Goal: Task Accomplishment & Management: Use online tool/utility

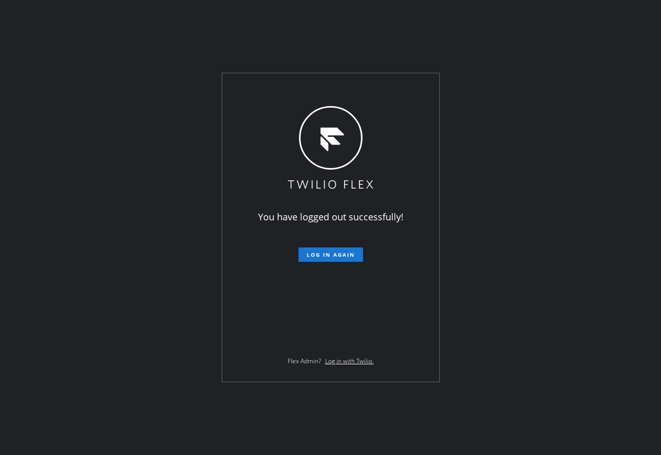
drag, startPoint x: 257, startPoint y: 233, endPoint x: 296, endPoint y: 243, distance: 39.9
click at [257, 233] on div "You have logged out successfully! Log in again Flex Admin? Log in with Twilio." at bounding box center [330, 227] width 217 height 308
click at [338, 256] on span "Log in again" at bounding box center [331, 254] width 48 height 7
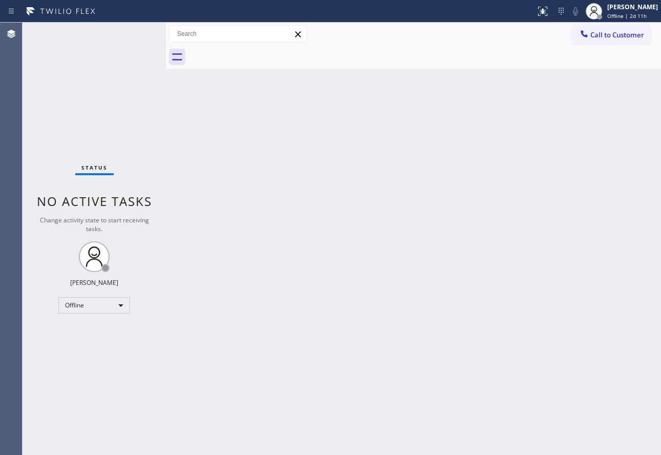
click at [625, 13] on span "Offline | 2d 11h" at bounding box center [627, 15] width 39 height 7
click at [634, 15] on span "Offline | 2d 11h" at bounding box center [627, 15] width 39 height 7
click at [307, 114] on div "Back to Dashboard Change Sender ID Customers Technicians Select a contact Outbo…" at bounding box center [413, 239] width 495 height 432
click at [94, 308] on div "Offline" at bounding box center [94, 305] width 72 height 16
drag, startPoint x: 623, startPoint y: 0, endPoint x: 558, endPoint y: 48, distance: 80.9
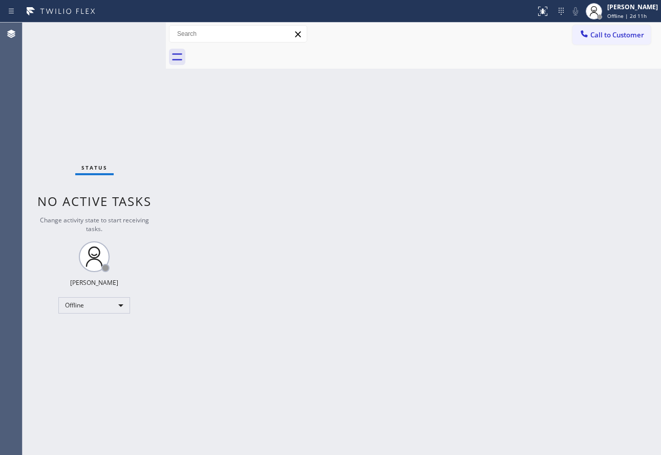
click at [458, 73] on div "Back to Dashboard Change Sender ID Customers Technicians Select a contact Outbo…" at bounding box center [413, 239] width 495 height 432
click at [642, 11] on div "John Tindoc Offline | 2d 11h" at bounding box center [633, 11] width 56 height 18
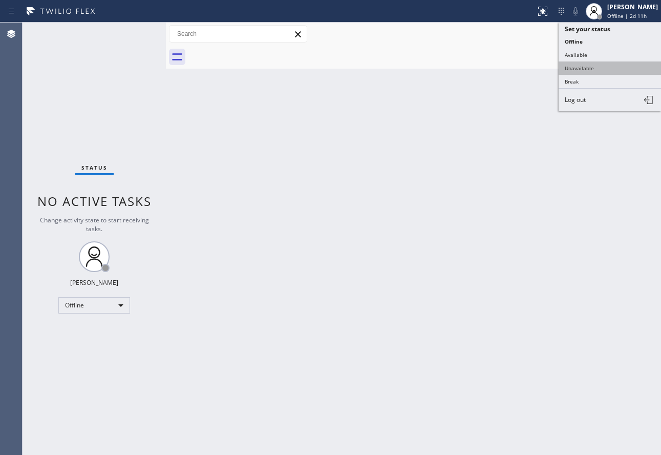
click at [589, 72] on button "Unavailable" at bounding box center [610, 67] width 102 height 13
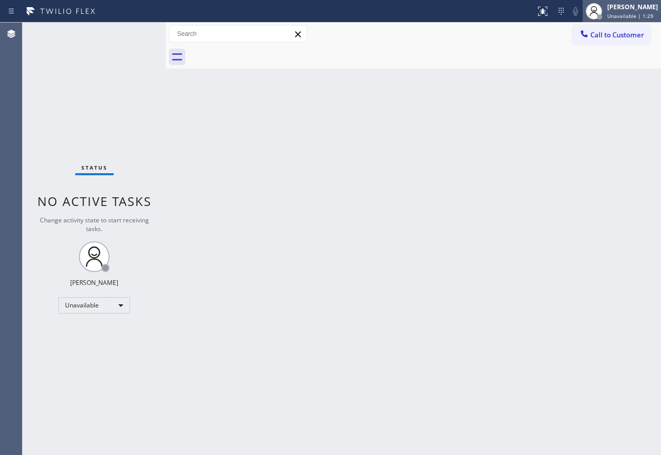
click at [619, 12] on span "Unavailable | 1:29" at bounding box center [631, 15] width 46 height 7
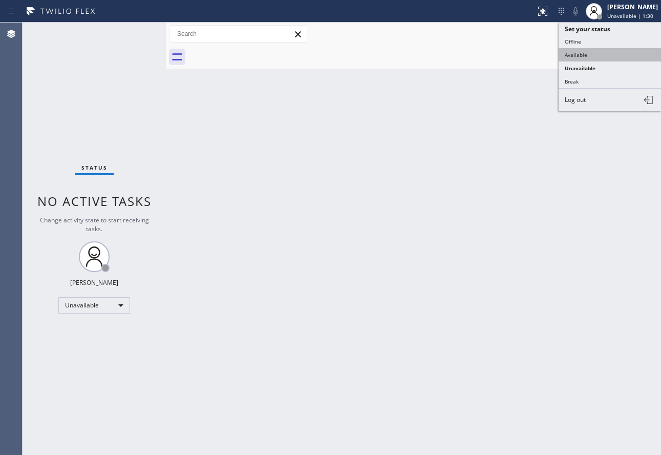
click at [578, 57] on button "Available" at bounding box center [610, 54] width 102 height 13
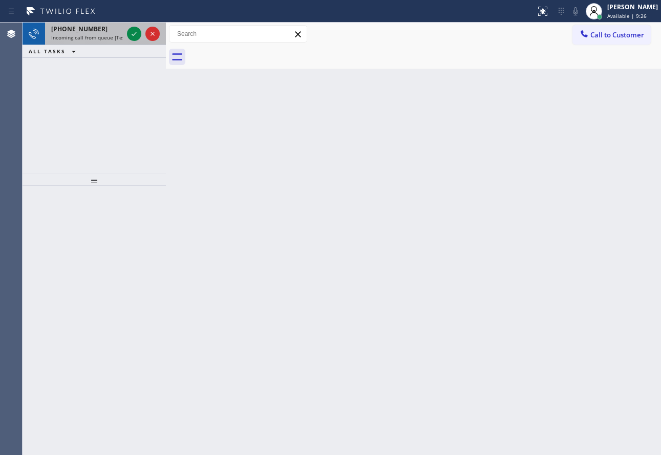
click at [112, 28] on div "[PHONE_NUMBER]" at bounding box center [87, 29] width 72 height 9
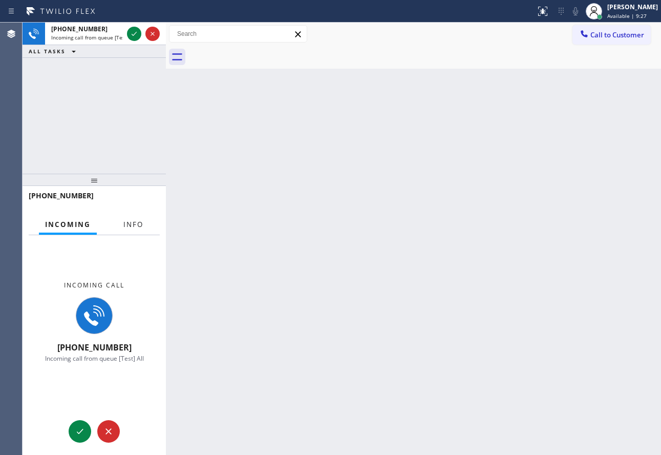
click at [140, 225] on span "Info" at bounding box center [133, 224] width 20 height 9
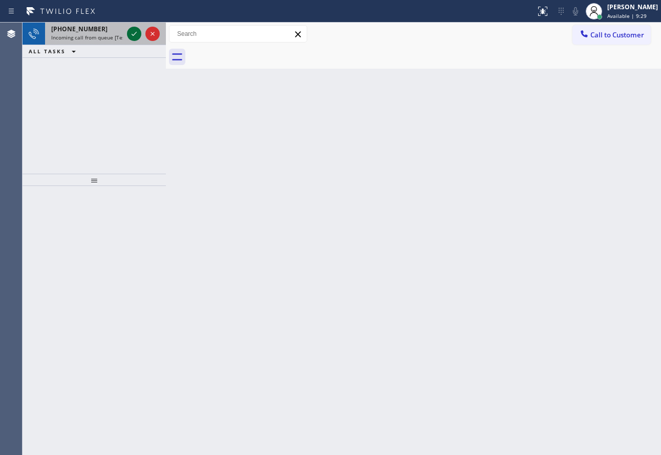
click at [135, 37] on icon at bounding box center [134, 34] width 12 height 12
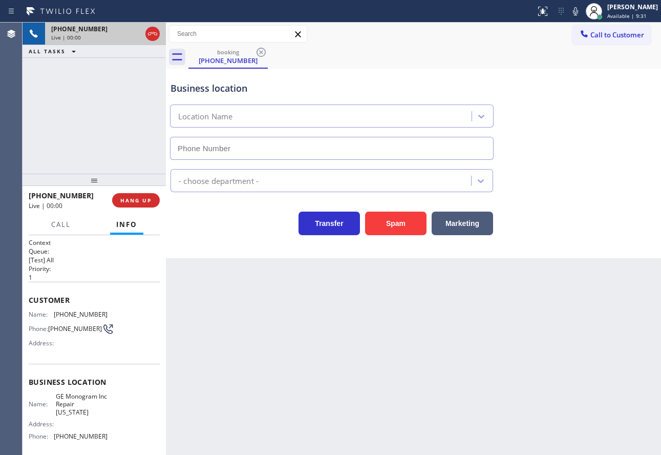
type input "[PHONE_NUMBER]"
click at [158, 32] on icon at bounding box center [152, 34] width 12 height 12
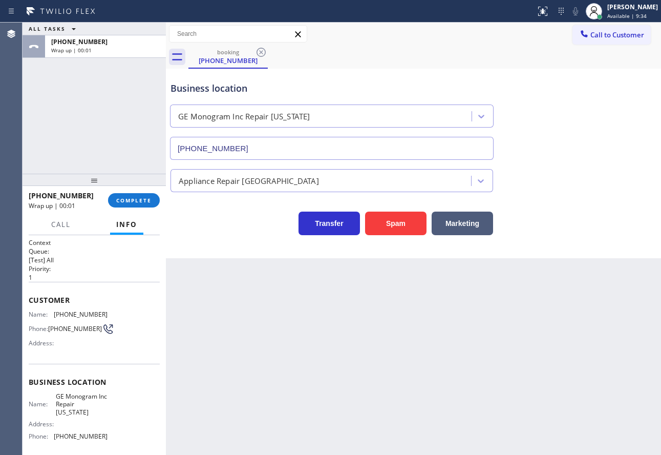
drag, startPoint x: 154, startPoint y: 198, endPoint x: 149, endPoint y: 184, distance: 14.6
click at [153, 197] on button "COMPLETE" at bounding box center [134, 200] width 52 height 14
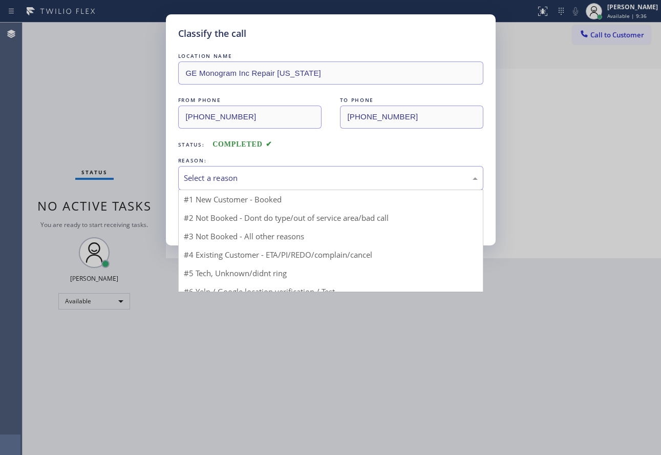
click at [302, 182] on div "Select a reason" at bounding box center [331, 178] width 294 height 12
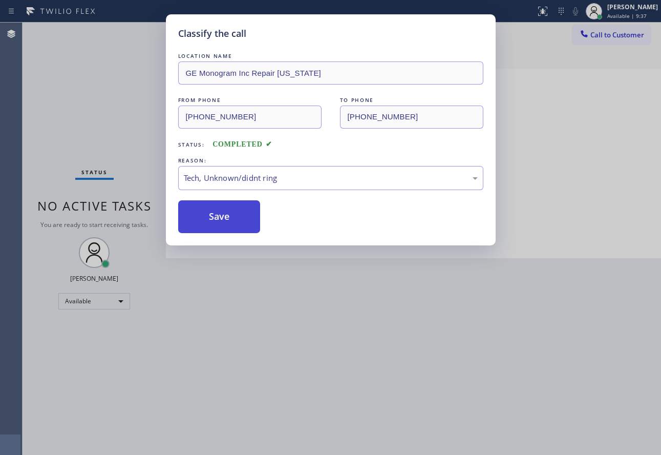
click at [222, 224] on button "Save" at bounding box center [219, 216] width 82 height 33
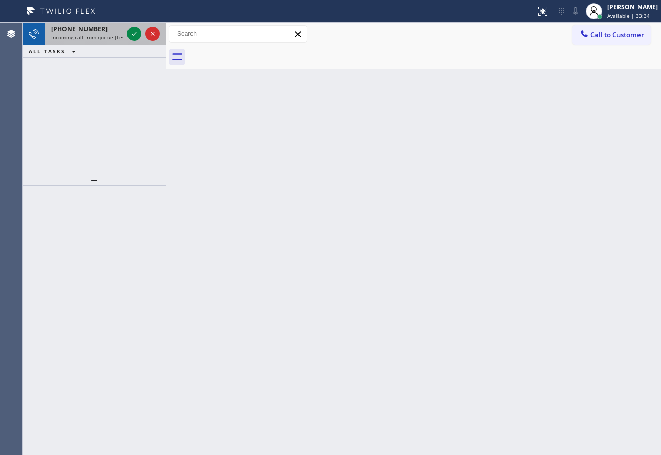
click at [65, 36] on span "Incoming call from queue [Test] All" at bounding box center [93, 37] width 85 height 7
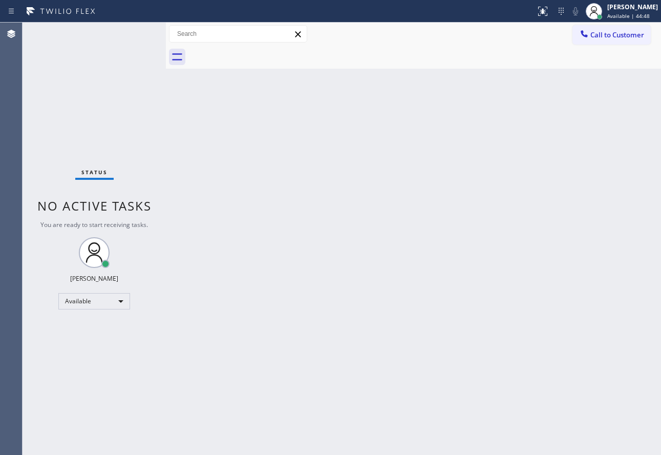
click at [111, 96] on div "Status No active tasks You are ready to start receiving tasks. [PERSON_NAME] Av…" at bounding box center [94, 239] width 143 height 432
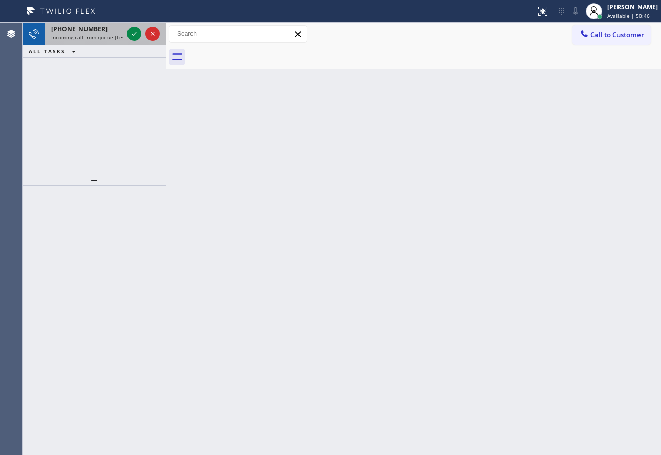
click at [71, 34] on span "Incoming call from queue [Test] All" at bounding box center [93, 37] width 85 height 7
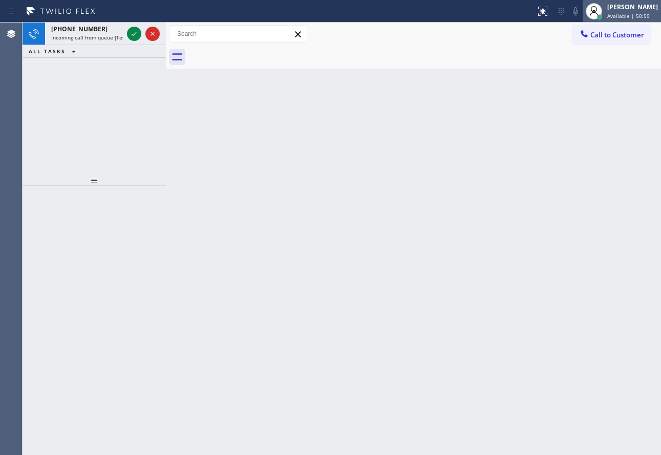
click at [626, 15] on span "Available | 50:59" at bounding box center [629, 15] width 43 height 7
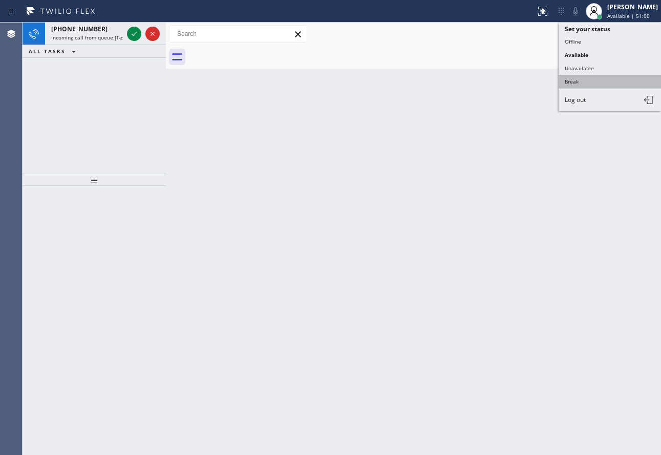
click at [586, 77] on button "Break" at bounding box center [610, 81] width 102 height 13
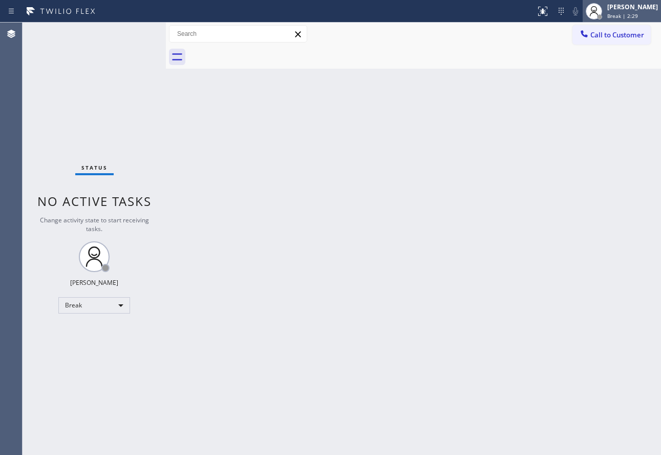
click at [625, 10] on div "[PERSON_NAME]" at bounding box center [633, 7] width 51 height 9
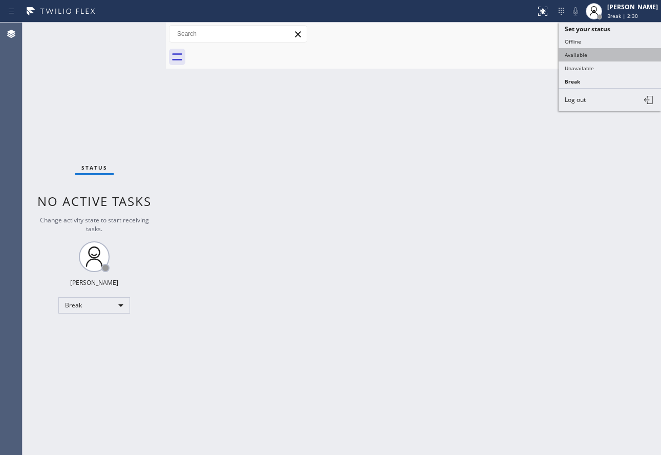
click at [592, 56] on button "Available" at bounding box center [610, 54] width 102 height 13
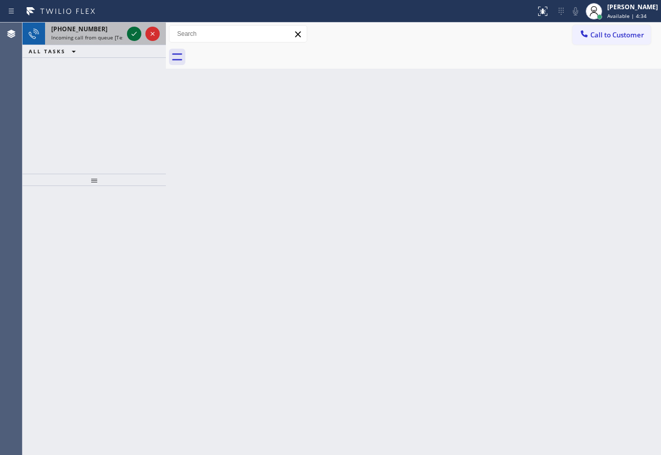
click at [132, 36] on icon at bounding box center [134, 34] width 12 height 12
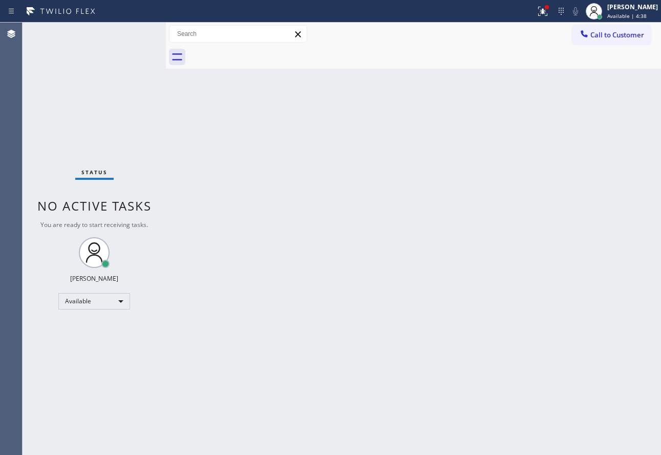
click at [126, 37] on div "Status No active tasks You are ready to start receiving tasks. [PERSON_NAME] Av…" at bounding box center [94, 239] width 143 height 432
drag, startPoint x: 334, startPoint y: 454, endPoint x: 332, endPoint y: 462, distance: 8.6
click at [332, 454] on html "Status report Issue detected This issue could affect your workflow. Please cont…" at bounding box center [330, 227] width 661 height 455
drag, startPoint x: 106, startPoint y: 42, endPoint x: 102, endPoint y: 37, distance: 6.3
click at [102, 37] on div "Status No active tasks You are ready to start receiving tasks. [PERSON_NAME] Av…" at bounding box center [94, 239] width 143 height 432
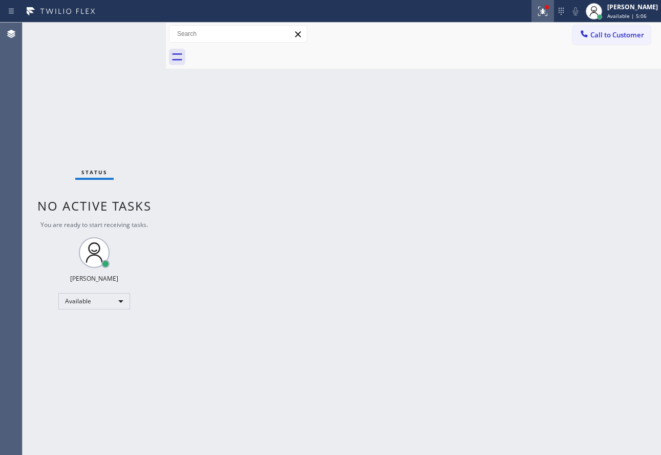
click at [554, 12] on div at bounding box center [543, 11] width 23 height 12
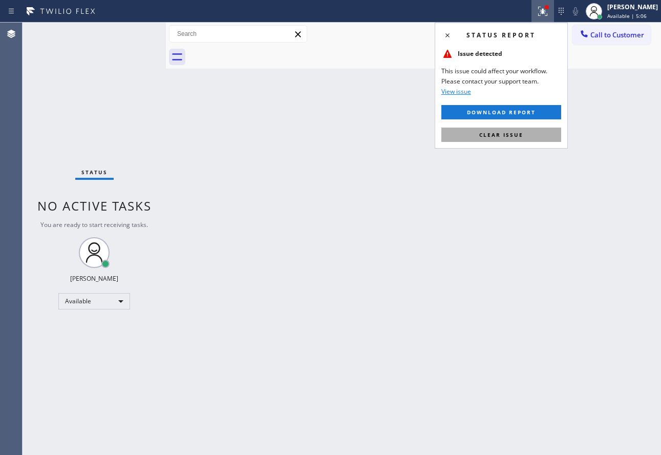
click at [512, 141] on button "Clear issue" at bounding box center [502, 135] width 120 height 14
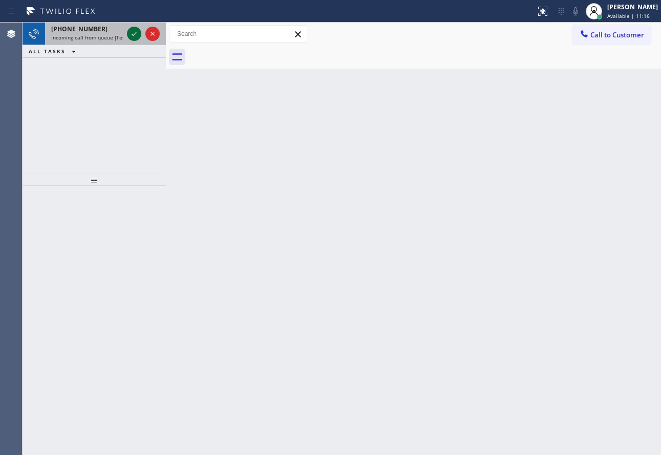
click at [133, 32] on icon at bounding box center [134, 34] width 12 height 12
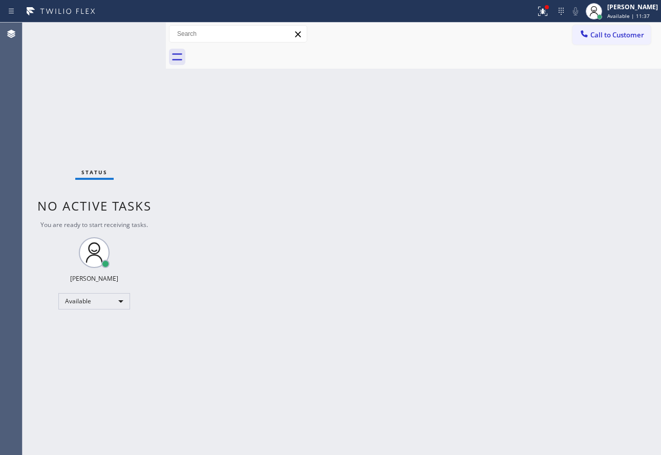
click at [352, 346] on div "Back to Dashboard Change Sender ID Customers Technicians Select a contact Outbo…" at bounding box center [413, 239] width 495 height 432
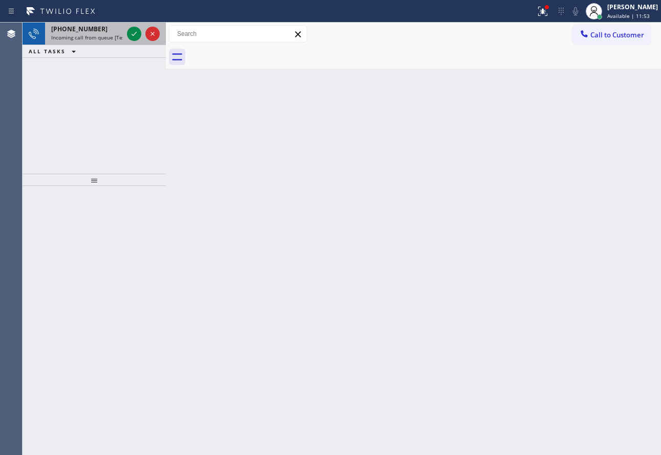
click at [114, 40] on span "Incoming call from queue [Test] All" at bounding box center [93, 37] width 85 height 7
click at [135, 36] on icon at bounding box center [134, 34] width 12 height 12
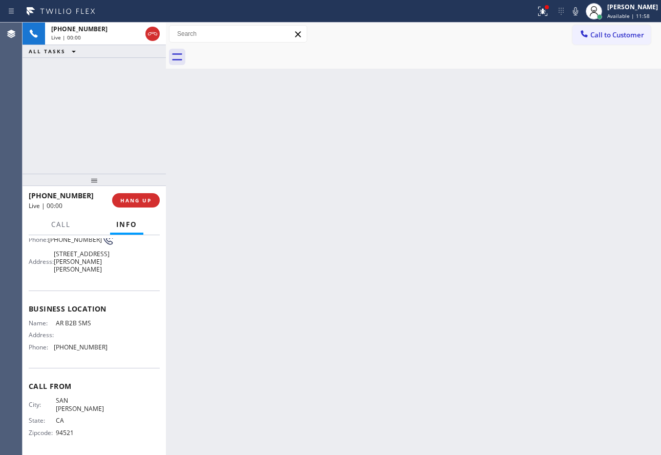
scroll to position [94, 0]
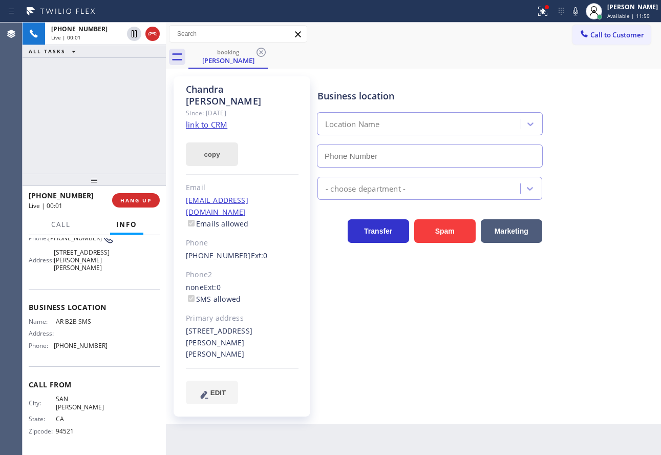
type input "[PHONE_NUMBER]"
click at [215, 119] on link "link to CRM" at bounding box center [206, 124] width 41 height 10
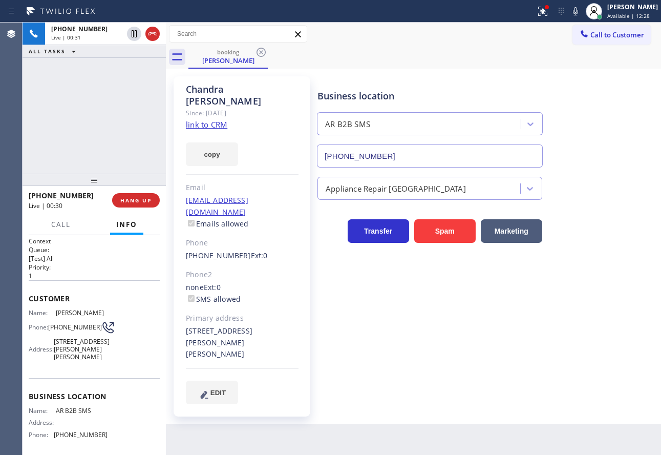
scroll to position [0, 0]
click at [64, 363] on span "[STREET_ADDRESS][PERSON_NAME][PERSON_NAME]" at bounding box center [82, 351] width 56 height 24
copy span "94566"
click at [54, 224] on span "Call" at bounding box center [60, 224] width 19 height 9
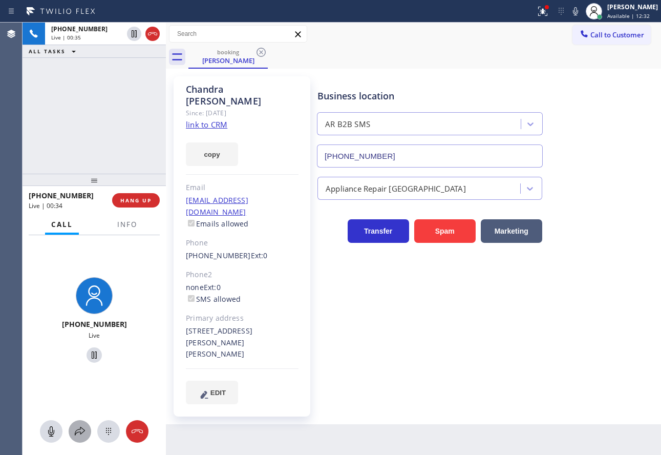
click at [79, 435] on icon at bounding box center [80, 431] width 12 height 12
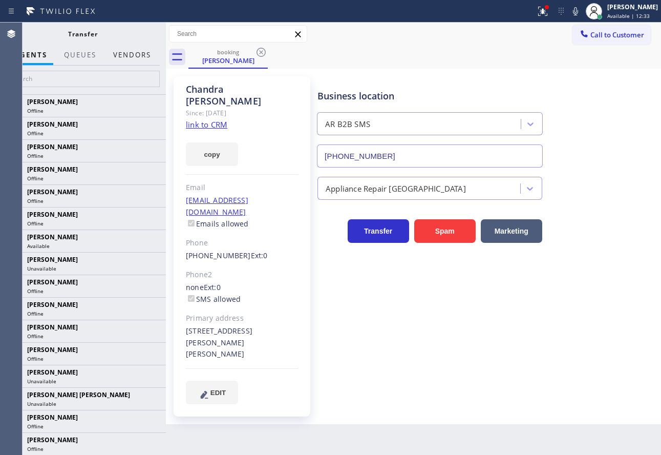
click at [133, 58] on button "Vendors" at bounding box center [132, 55] width 50 height 20
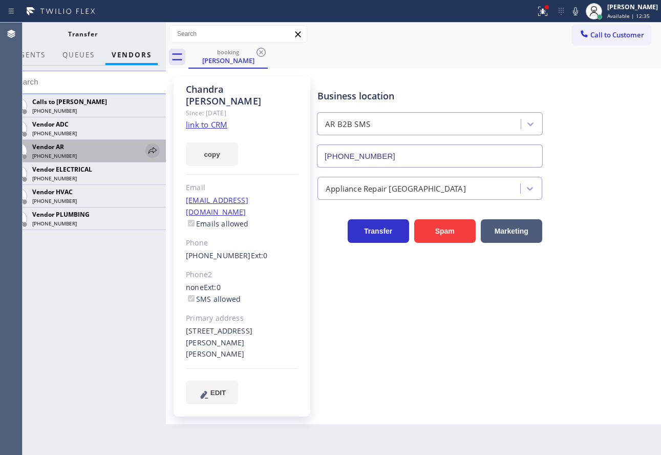
click at [152, 151] on icon at bounding box center [153, 150] width 8 height 7
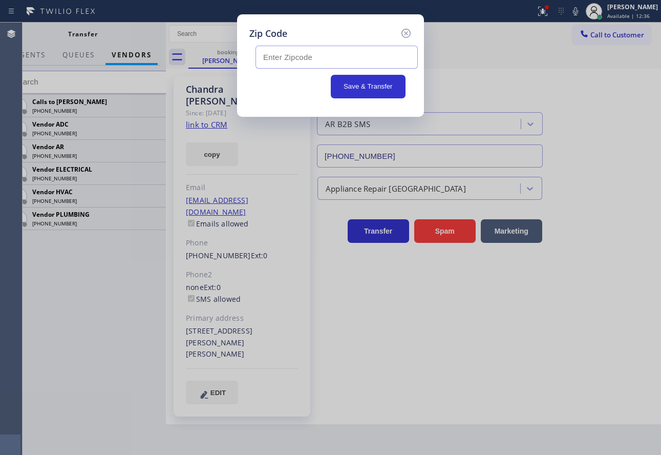
click at [287, 58] on input "text" at bounding box center [337, 57] width 162 height 23
paste input "94566"
type input "94566"
click at [368, 85] on button "Save & Transfer" at bounding box center [368, 87] width 75 height 24
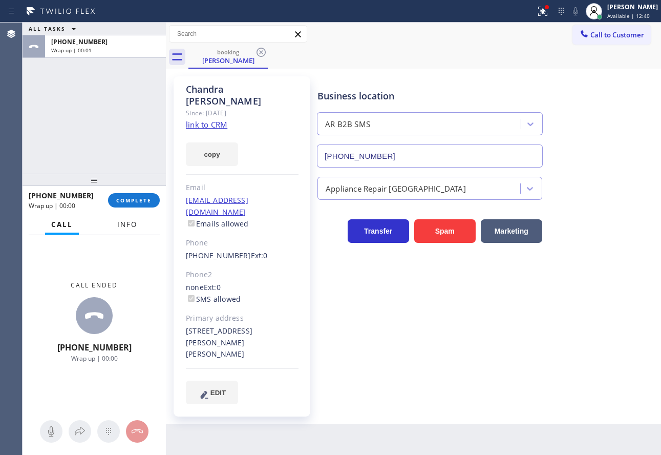
click at [124, 227] on span "Info" at bounding box center [127, 224] width 20 height 9
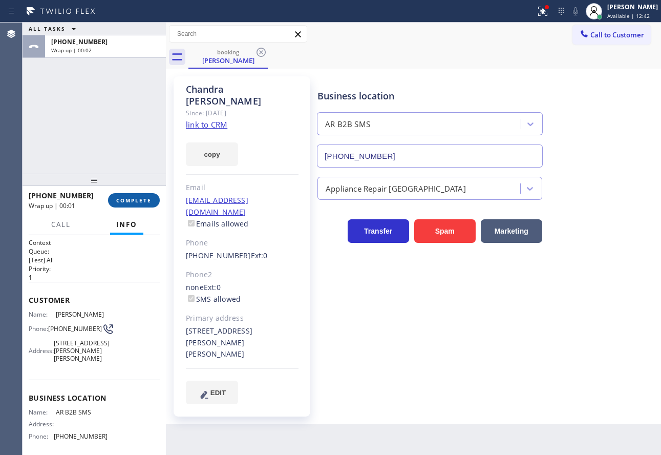
click at [151, 198] on span "COMPLETE" at bounding box center [133, 200] width 35 height 7
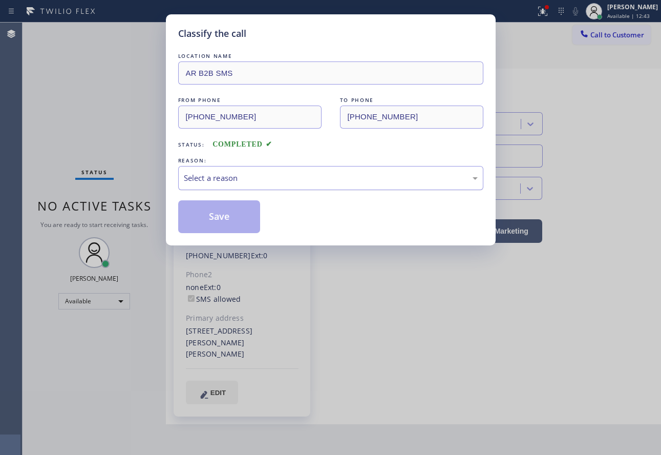
click at [277, 183] on div "Select a reason" at bounding box center [331, 178] width 294 height 12
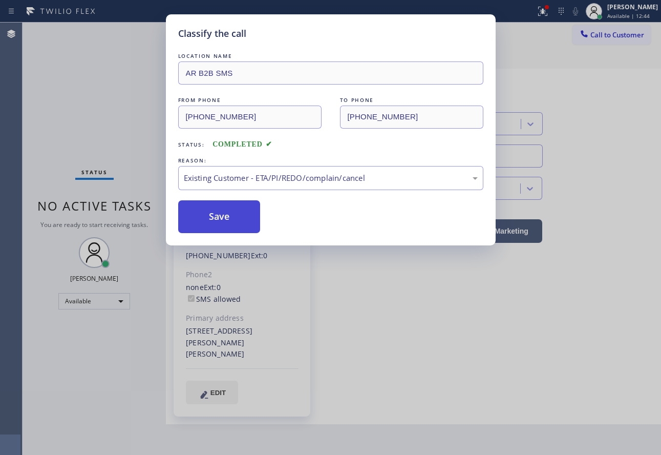
click at [224, 219] on button "Save" at bounding box center [219, 216] width 82 height 33
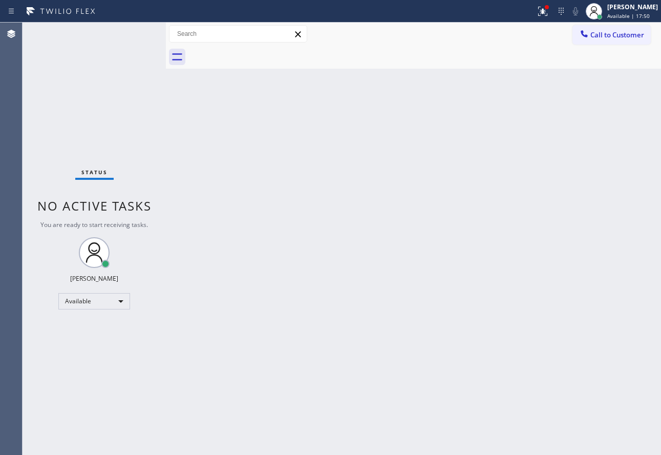
click at [441, 245] on div "Back to Dashboard Change Sender ID Customers Technicians Select a contact Outbo…" at bounding box center [413, 239] width 495 height 432
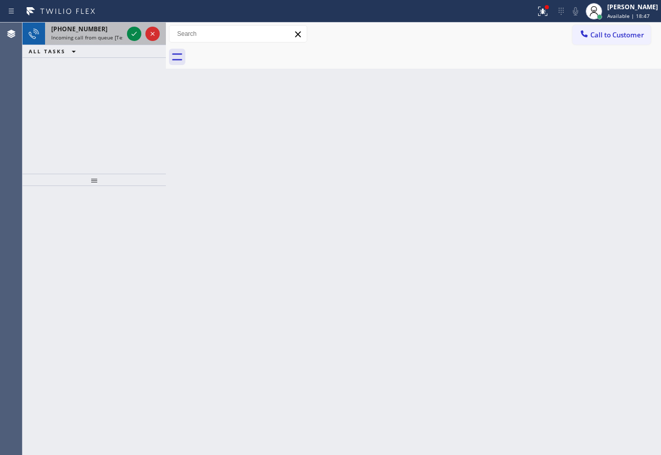
drag, startPoint x: 87, startPoint y: 33, endPoint x: 118, endPoint y: 34, distance: 31.8
click at [88, 34] on div "[PHONE_NUMBER] Incoming call from queue [Test] All" at bounding box center [85, 34] width 80 height 23
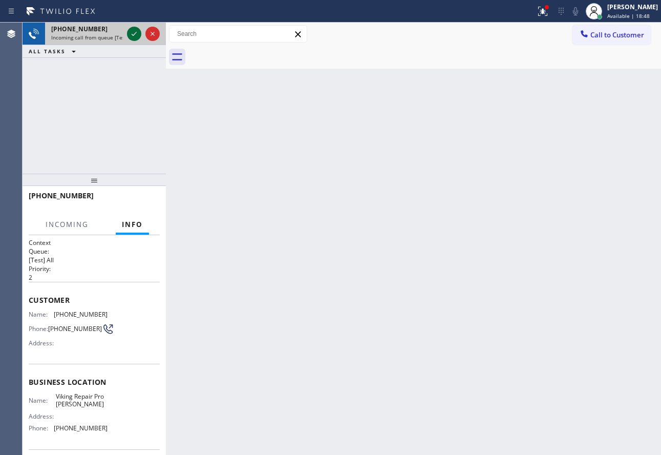
click at [136, 35] on icon at bounding box center [134, 34] width 12 height 12
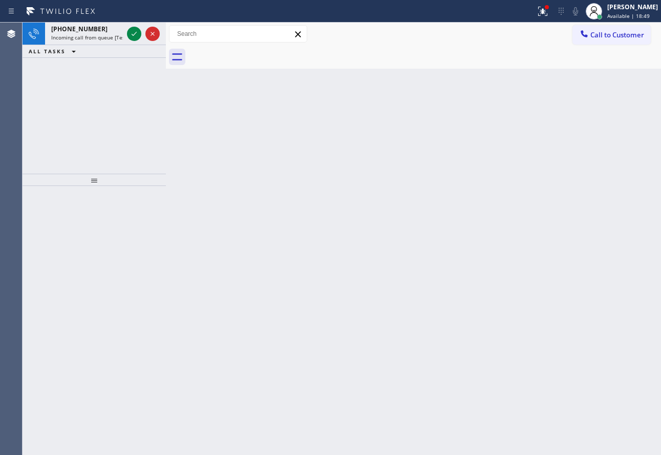
click at [136, 35] on icon at bounding box center [134, 34] width 12 height 12
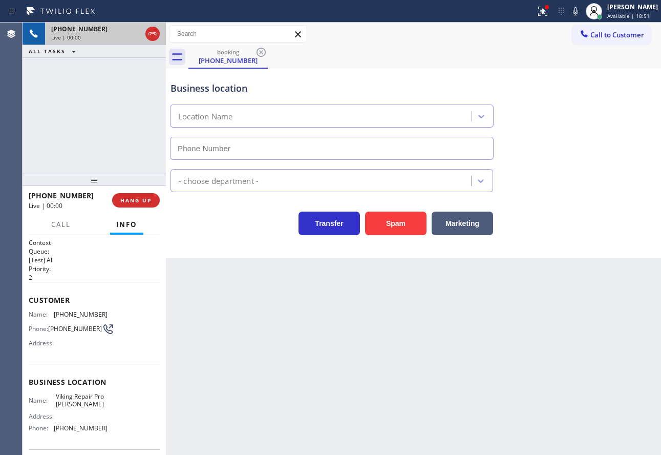
type input "[PHONE_NUMBER]"
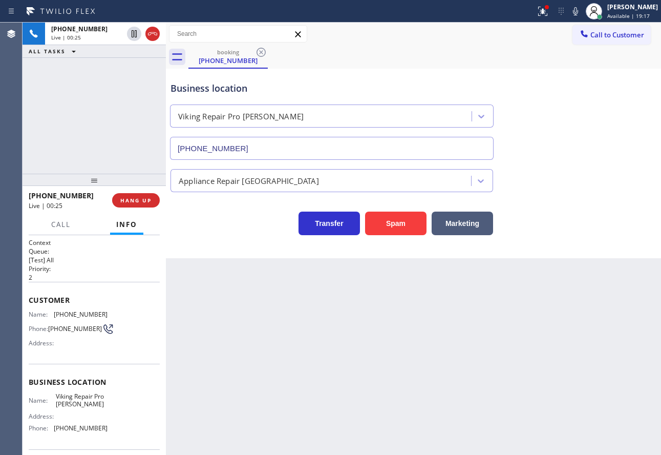
click at [230, 279] on div "Back to Dashboard Change Sender ID Customers Technicians Select a contact Outbo…" at bounding box center [413, 239] width 495 height 432
click at [153, 202] on button "HANG UP" at bounding box center [136, 200] width 48 height 14
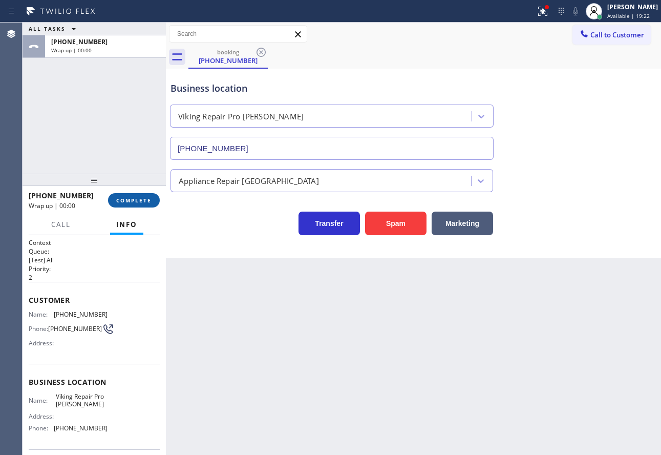
click at [153, 202] on button "COMPLETE" at bounding box center [134, 200] width 52 height 14
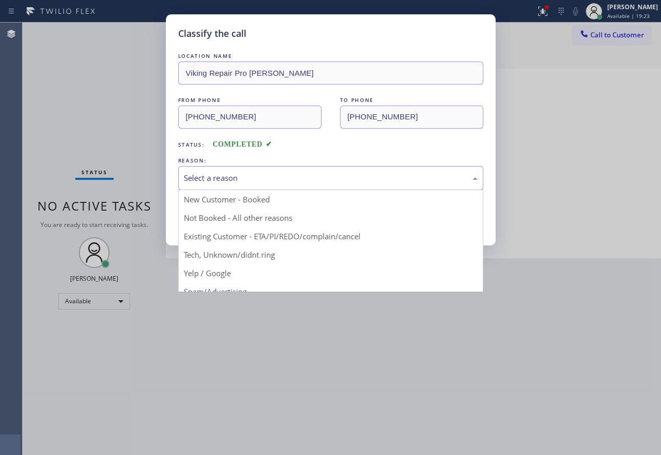
click at [224, 182] on div "Select a reason" at bounding box center [331, 178] width 294 height 12
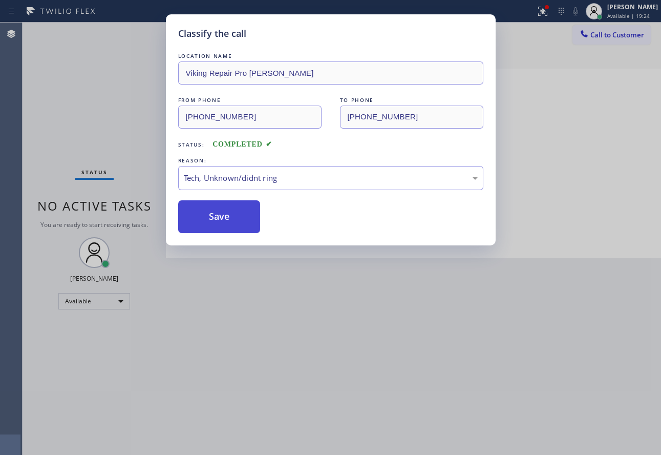
drag, startPoint x: 220, startPoint y: 253, endPoint x: 218, endPoint y: 232, distance: 21.1
drag, startPoint x: 218, startPoint y: 232, endPoint x: 215, endPoint y: 221, distance: 11.7
click at [218, 231] on button "Save" at bounding box center [219, 216] width 82 height 33
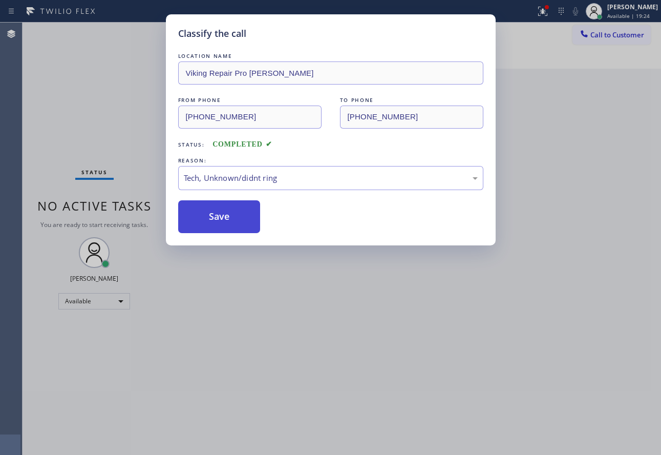
click at [215, 221] on button "Save" at bounding box center [219, 216] width 82 height 33
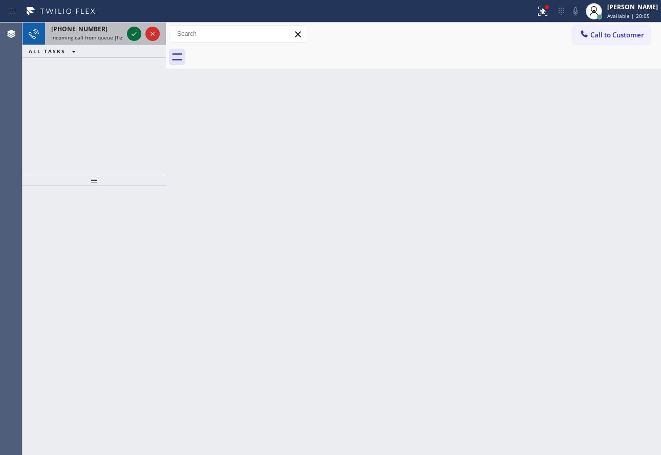
click at [135, 33] on icon at bounding box center [134, 34] width 12 height 12
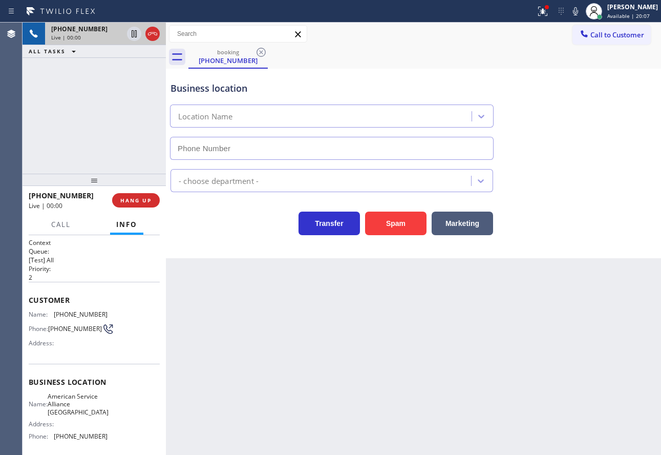
type input "[PHONE_NUMBER]"
click at [578, 275] on div "Back to Dashboard Change Sender ID Customers Technicians Select a contact Outbo…" at bounding box center [413, 239] width 495 height 432
click at [131, 201] on span "HANG UP" at bounding box center [135, 200] width 31 height 7
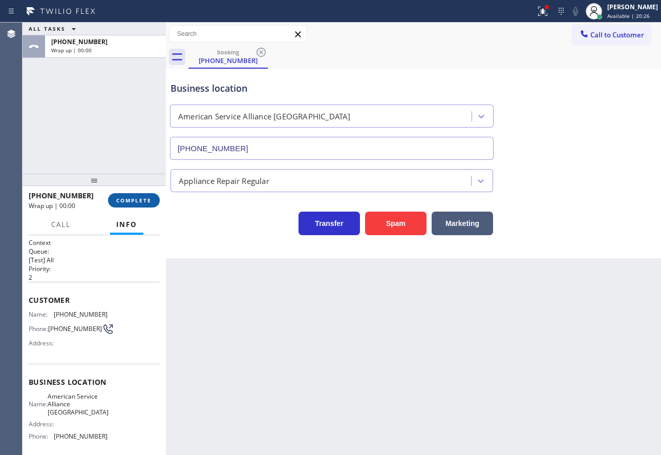
click at [131, 201] on span "COMPLETE" at bounding box center [133, 200] width 35 height 7
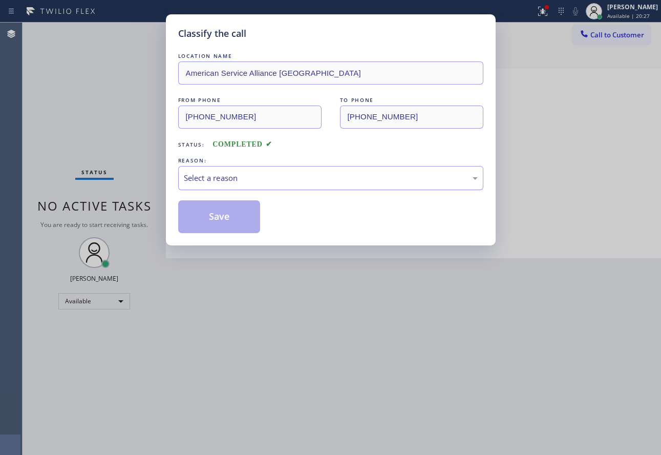
click at [242, 176] on div "Select a reason" at bounding box center [331, 178] width 294 height 12
click at [222, 218] on button "Save" at bounding box center [219, 216] width 82 height 33
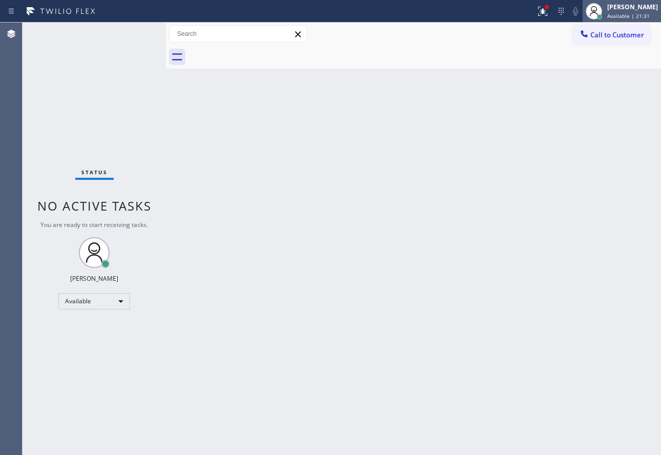
click at [626, 10] on div "[PERSON_NAME]" at bounding box center [633, 7] width 51 height 9
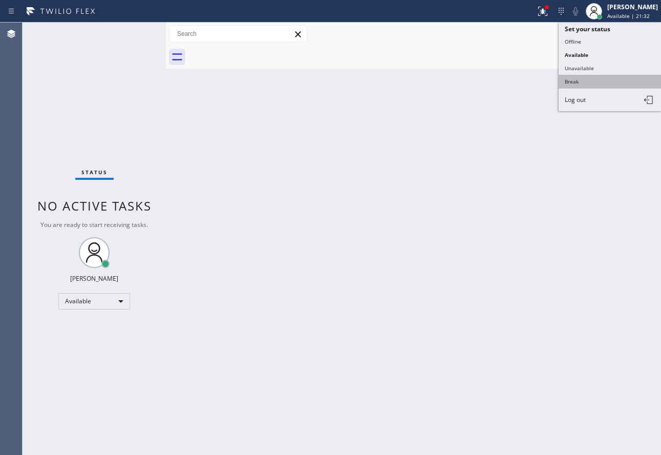
click at [596, 85] on button "Break" at bounding box center [610, 81] width 102 height 13
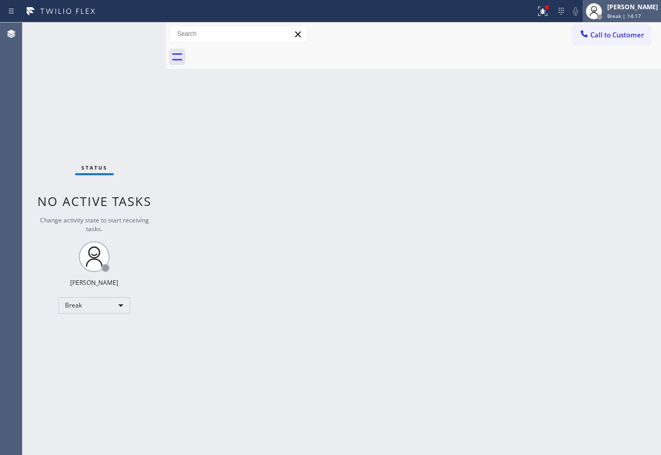
click at [603, 15] on div at bounding box center [599, 16] width 7 height 7
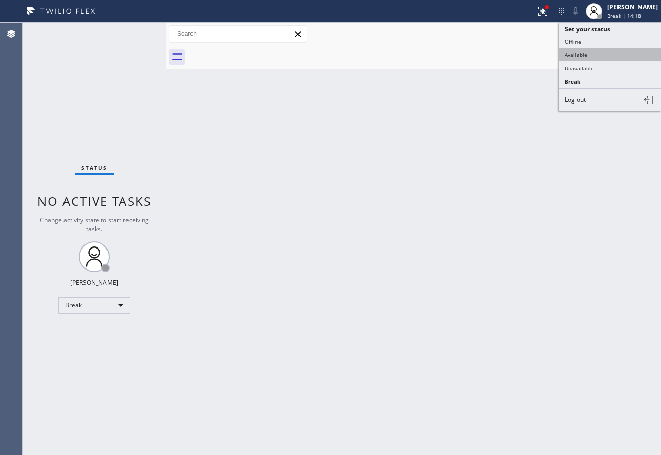
click at [582, 51] on button "Available" at bounding box center [610, 54] width 102 height 13
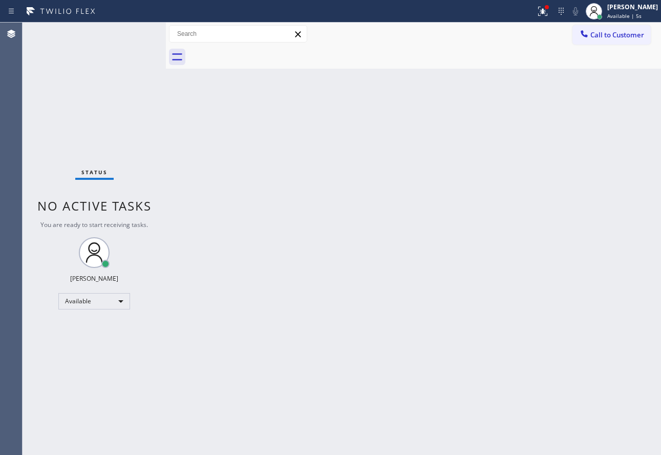
click at [412, 288] on div "Back to Dashboard Change Sender ID Customers Technicians Select a contact Outbo…" at bounding box center [413, 239] width 495 height 432
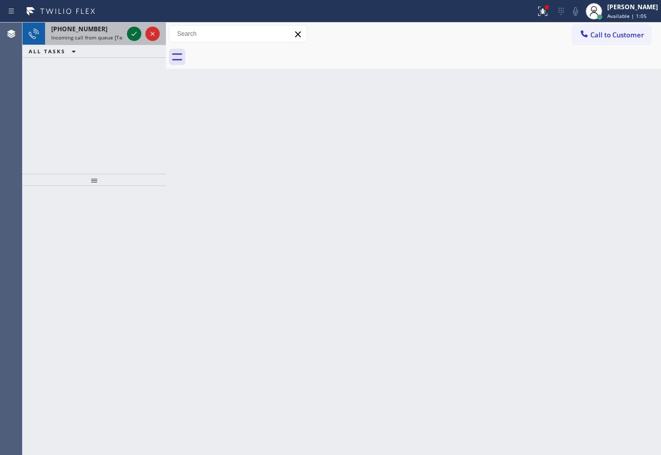
click at [134, 33] on icon at bounding box center [134, 34] width 12 height 12
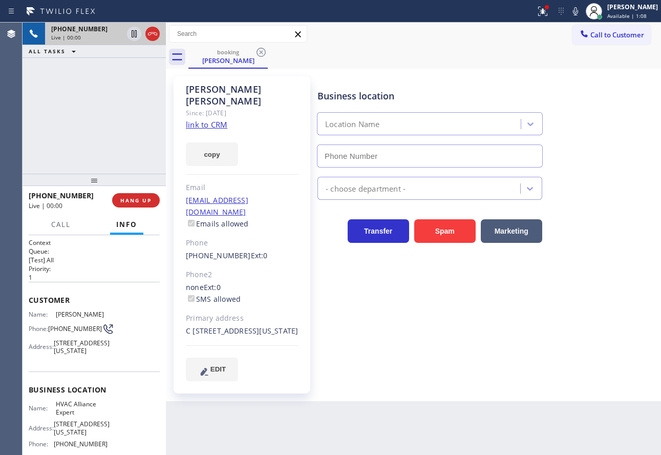
type input "[PHONE_NUMBER]"
click at [211, 119] on link "link to CRM" at bounding box center [206, 124] width 41 height 10
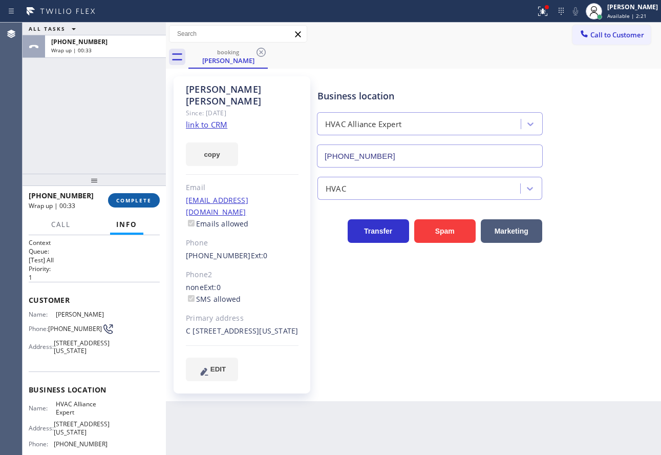
click at [137, 196] on button "COMPLETE" at bounding box center [134, 200] width 52 height 14
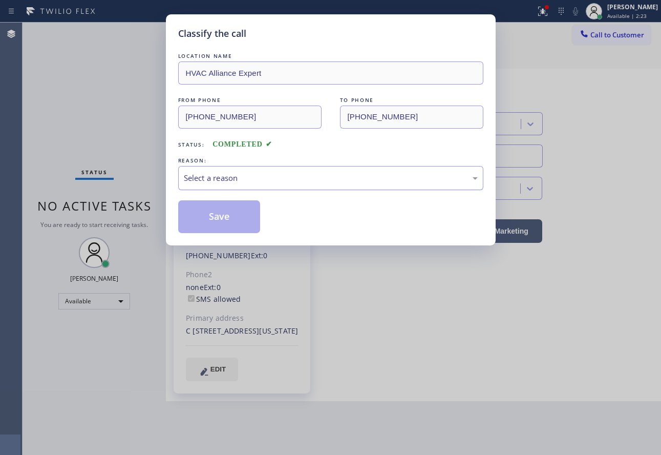
click at [229, 178] on div "Select a reason" at bounding box center [331, 178] width 294 height 12
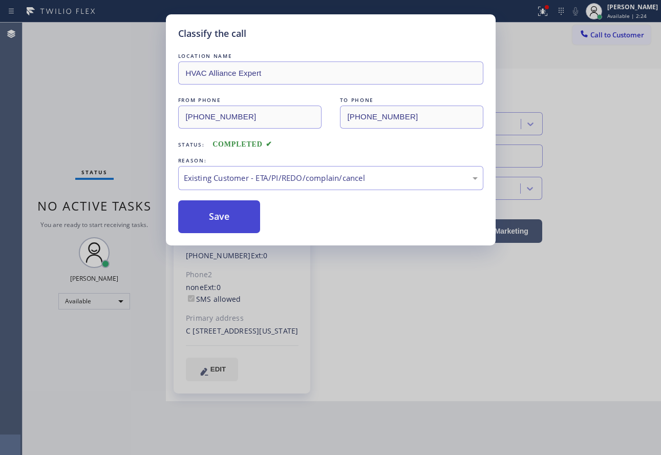
click at [218, 217] on button "Save" at bounding box center [219, 216] width 82 height 33
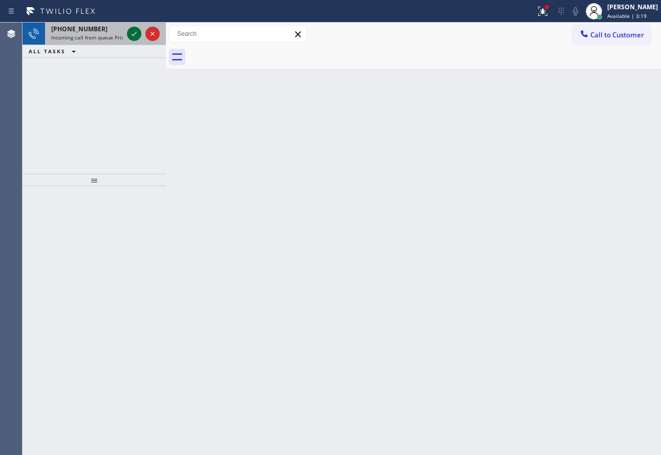
click at [129, 35] on icon at bounding box center [134, 34] width 12 height 12
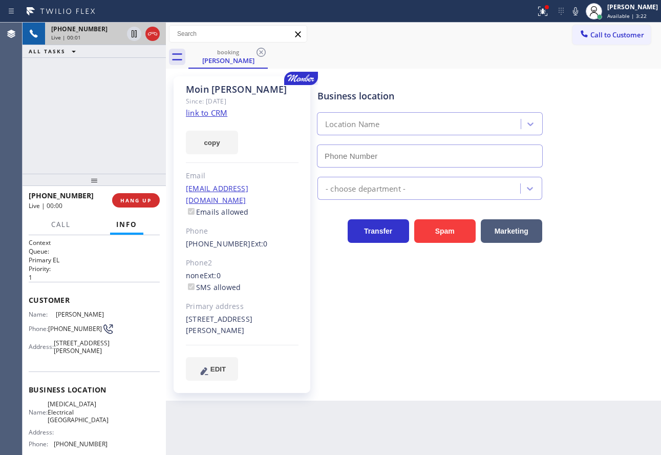
type input "[PHONE_NUMBER]"
click at [210, 117] on link "link to CRM" at bounding box center [206, 113] width 41 height 10
click at [501, 89] on div "Business location" at bounding box center [430, 96] width 225 height 14
click at [582, 13] on icon at bounding box center [576, 11] width 12 height 12
click at [139, 197] on span "HANG UP" at bounding box center [135, 200] width 31 height 7
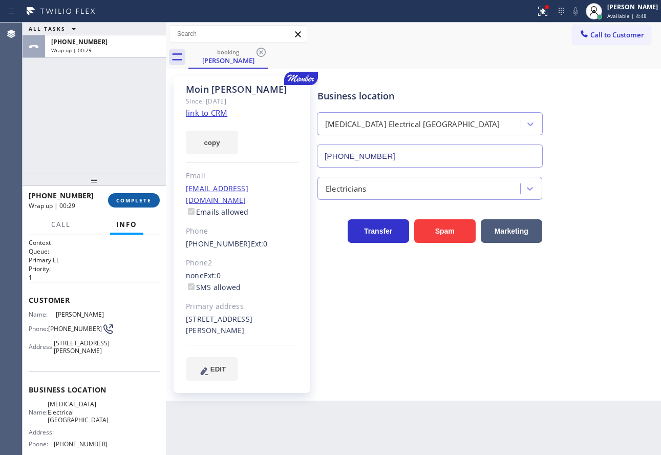
click at [142, 198] on span "COMPLETE" at bounding box center [133, 200] width 35 height 7
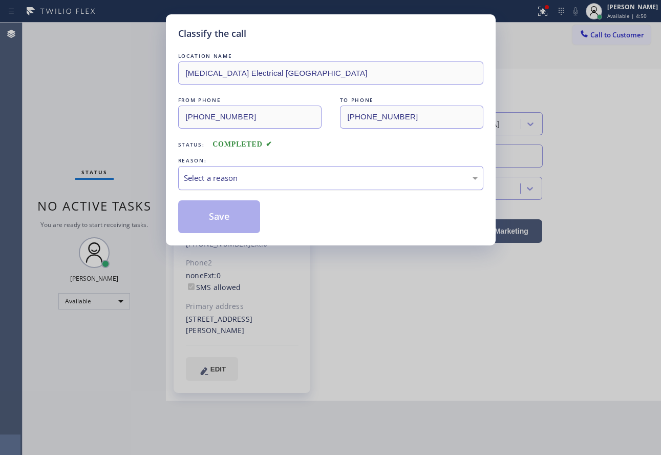
click at [265, 188] on div "Select a reason" at bounding box center [330, 178] width 305 height 24
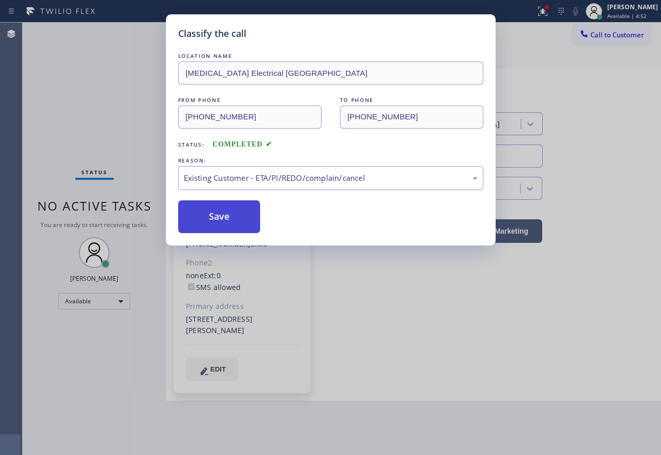
click at [227, 220] on button "Save" at bounding box center [219, 216] width 82 height 33
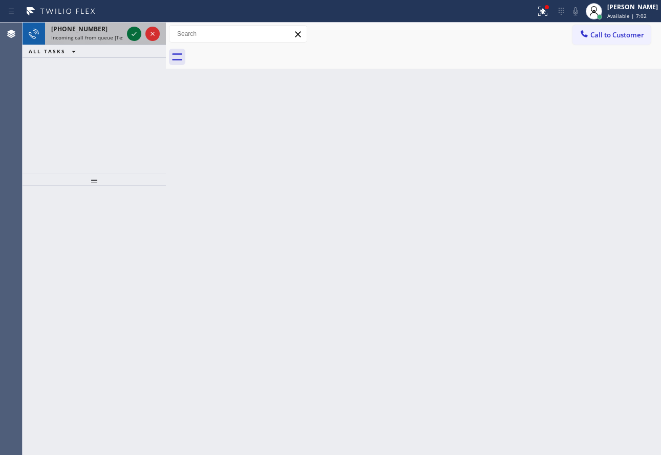
click at [131, 36] on icon at bounding box center [134, 34] width 12 height 12
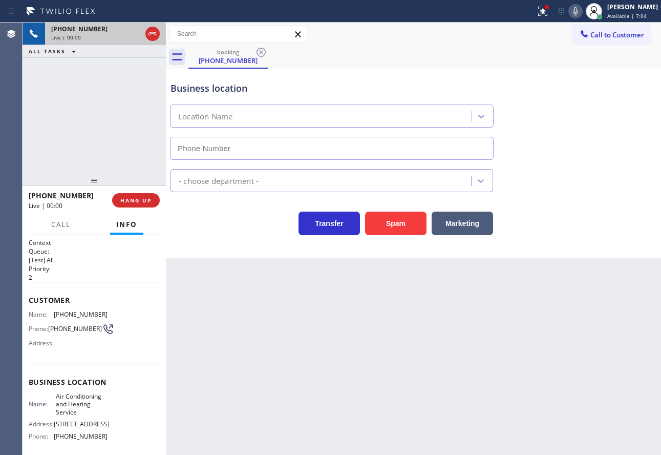
type input "[PHONE_NUMBER]"
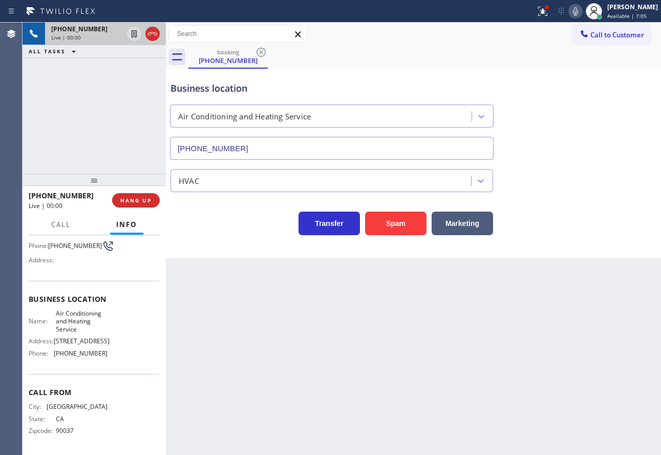
scroll to position [87, 0]
click at [122, 200] on span "HANG UP" at bounding box center [135, 200] width 31 height 7
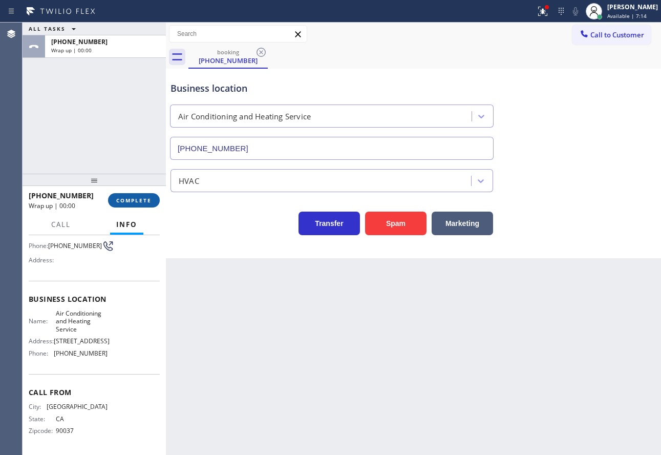
click at [122, 200] on span "COMPLETE" at bounding box center [133, 200] width 35 height 7
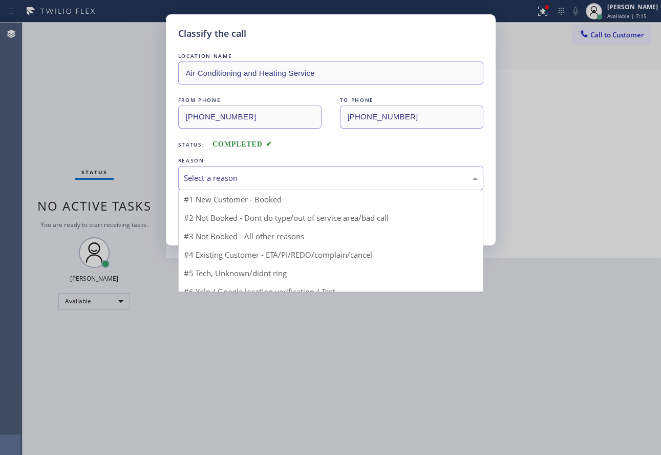
click at [229, 182] on div "Select a reason" at bounding box center [331, 178] width 294 height 12
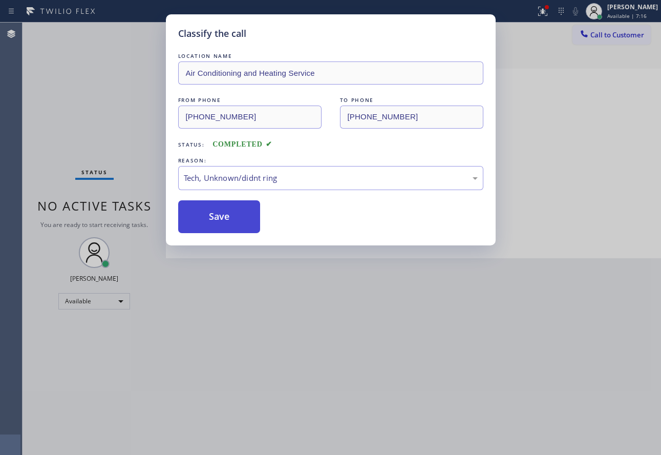
drag, startPoint x: 221, startPoint y: 259, endPoint x: 222, endPoint y: 226, distance: 32.8
click at [222, 224] on button "Save" at bounding box center [219, 216] width 82 height 33
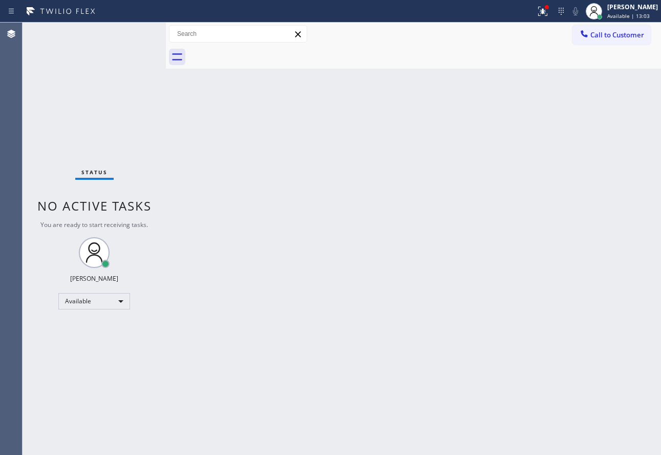
click at [414, 156] on div "Back to Dashboard Change Sender ID Customers Technicians Select a contact Outbo…" at bounding box center [413, 239] width 495 height 432
click at [490, 225] on div "Back to Dashboard Change Sender ID Customers Technicians Select a contact Outbo…" at bounding box center [413, 239] width 495 height 432
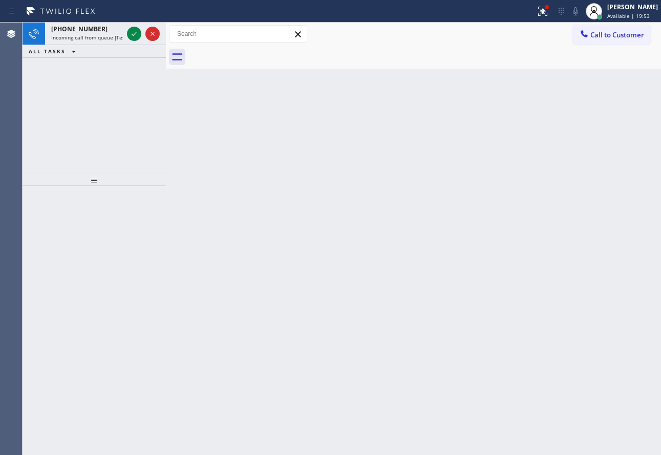
click at [84, 46] on button "ALL TASKS" at bounding box center [55, 51] width 64 height 12
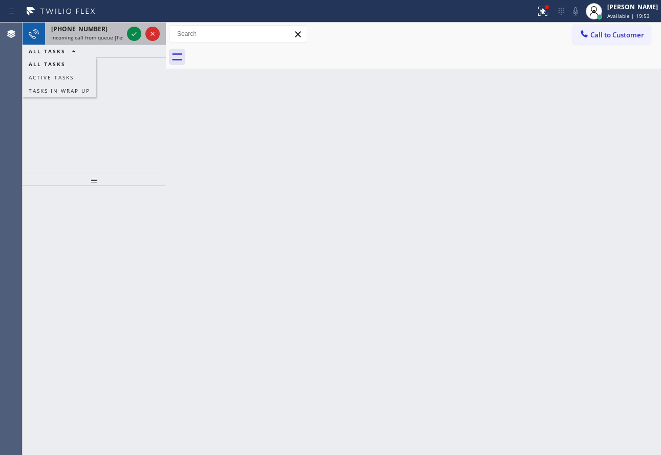
click at [87, 38] on span "Incoming call from queue [Test] All" at bounding box center [93, 37] width 85 height 7
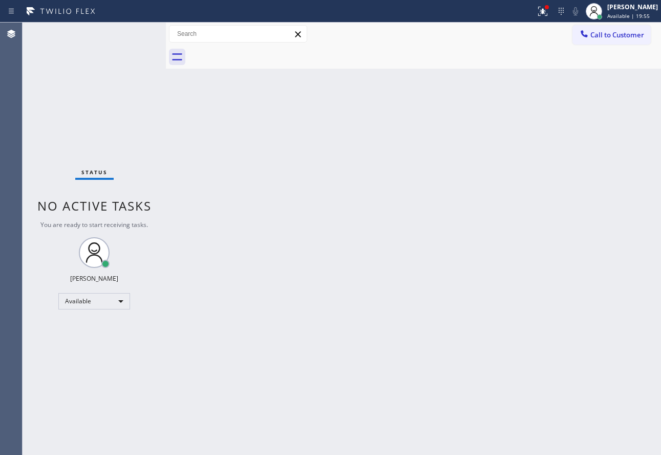
click at [127, 33] on div "Status No active tasks You are ready to start receiving tasks. [PERSON_NAME] Av…" at bounding box center [94, 239] width 143 height 432
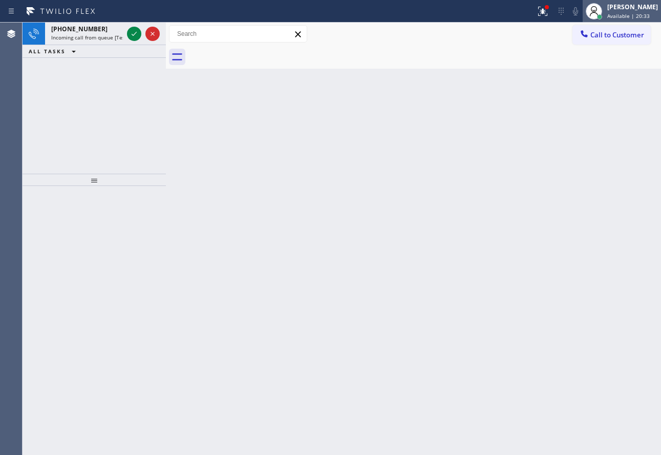
click at [623, 10] on div "[PERSON_NAME]" at bounding box center [633, 7] width 51 height 9
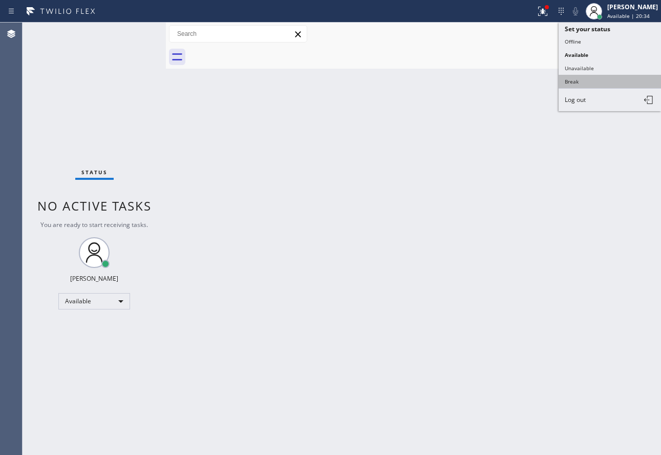
click at [583, 80] on button "Break" at bounding box center [610, 81] width 102 height 13
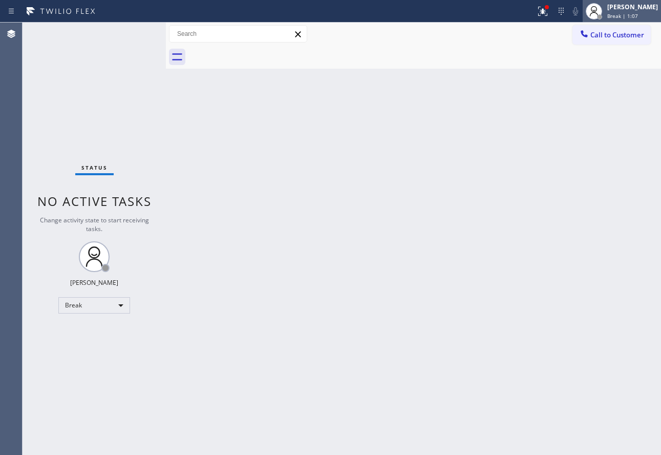
click at [628, 14] on span "Break | 1:07" at bounding box center [623, 15] width 31 height 7
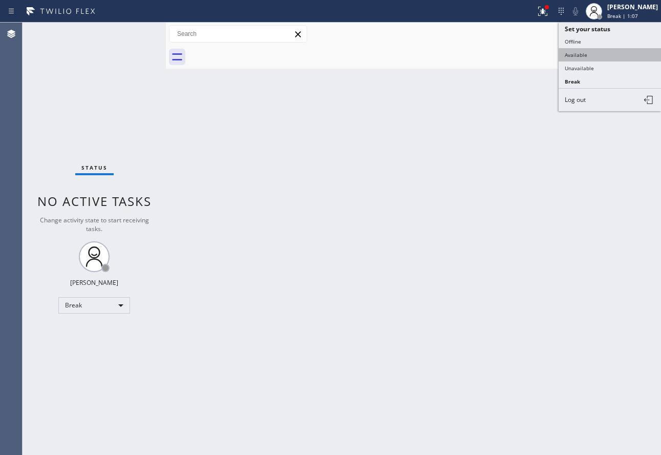
click at [588, 55] on button "Available" at bounding box center [610, 54] width 102 height 13
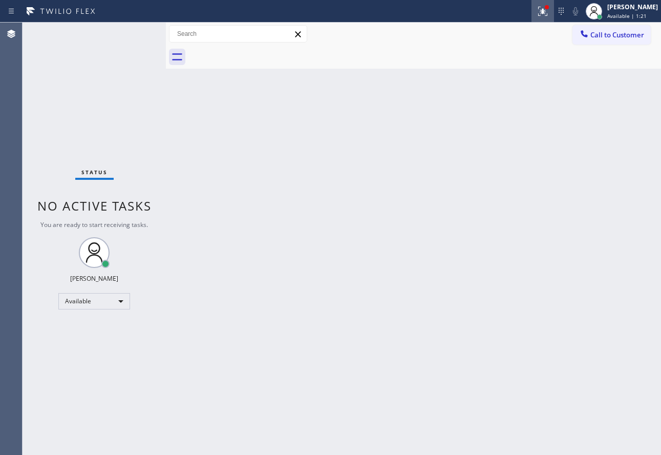
click at [549, 9] on icon at bounding box center [543, 11] width 12 height 12
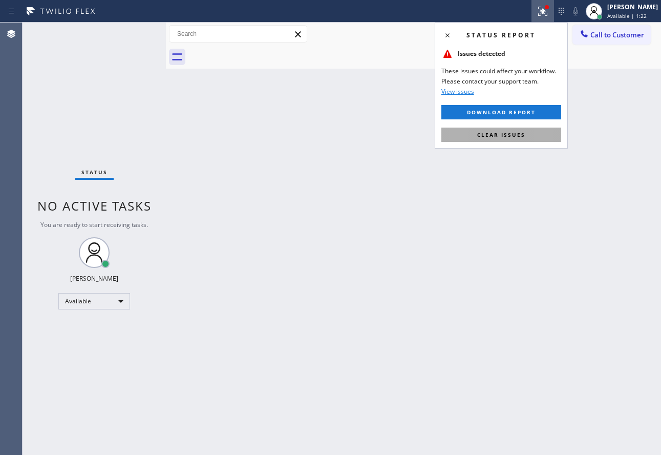
click at [499, 134] on span "Clear issues" at bounding box center [501, 134] width 48 height 7
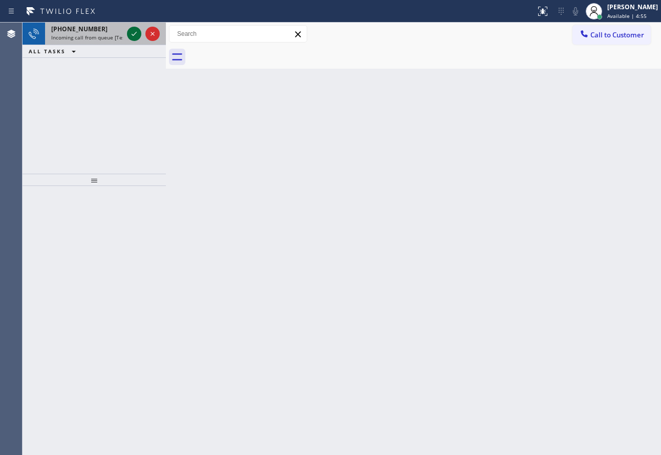
click at [133, 33] on icon at bounding box center [134, 34] width 12 height 12
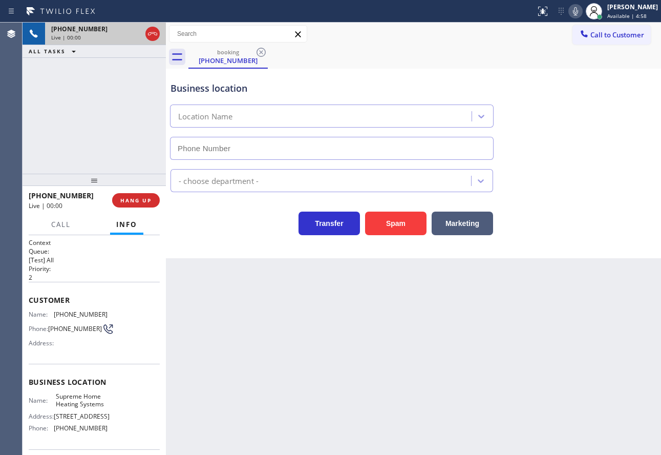
type input "[PHONE_NUMBER]"
click at [145, 198] on span "HANG UP" at bounding box center [135, 200] width 31 height 7
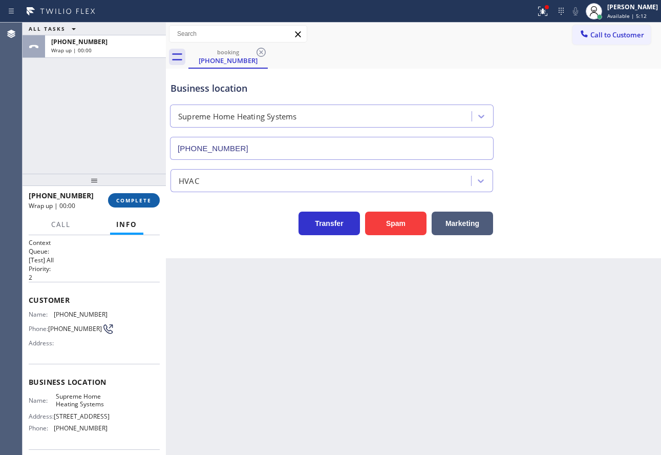
click at [145, 198] on span "COMPLETE" at bounding box center [133, 200] width 35 height 7
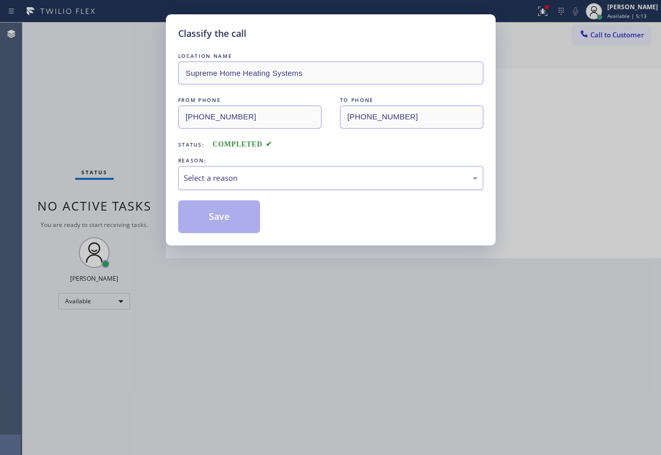
click at [256, 175] on div "Select a reason" at bounding box center [331, 178] width 294 height 12
click at [233, 212] on button "Save" at bounding box center [219, 216] width 82 height 33
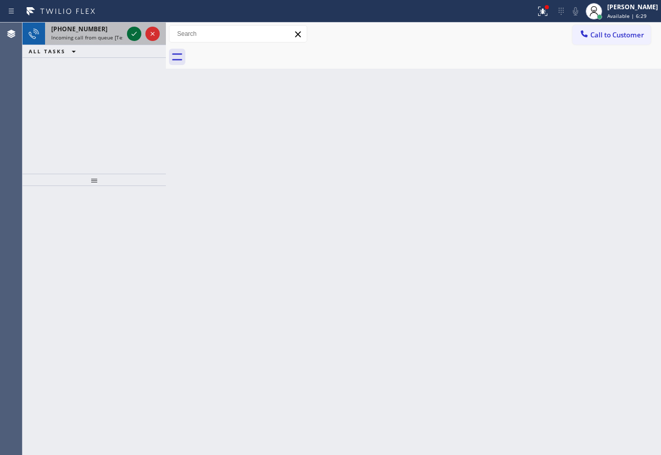
click at [135, 34] on icon at bounding box center [134, 34] width 12 height 12
click at [134, 36] on icon at bounding box center [134, 34] width 12 height 12
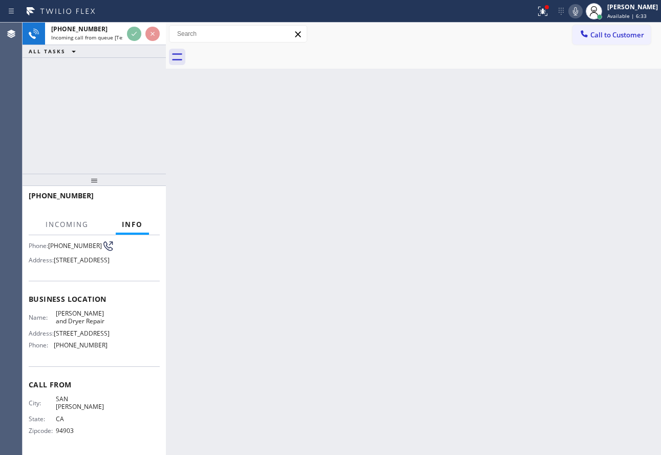
scroll to position [94, 0]
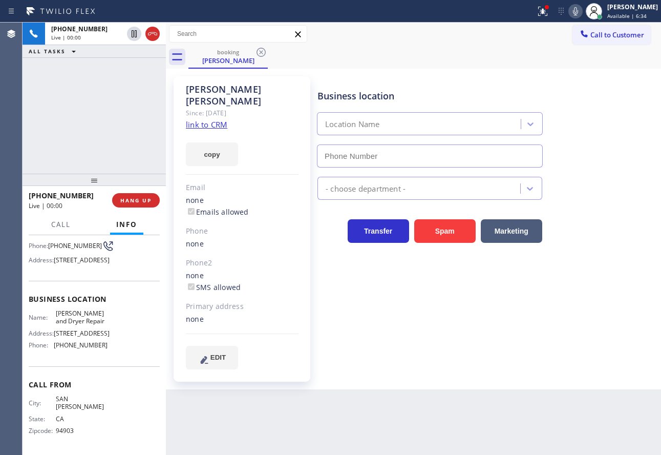
type input "[PHONE_NUMBER]"
click at [210, 119] on link "link to CRM" at bounding box center [206, 124] width 41 height 10
click at [146, 198] on span "HANG UP" at bounding box center [135, 200] width 31 height 7
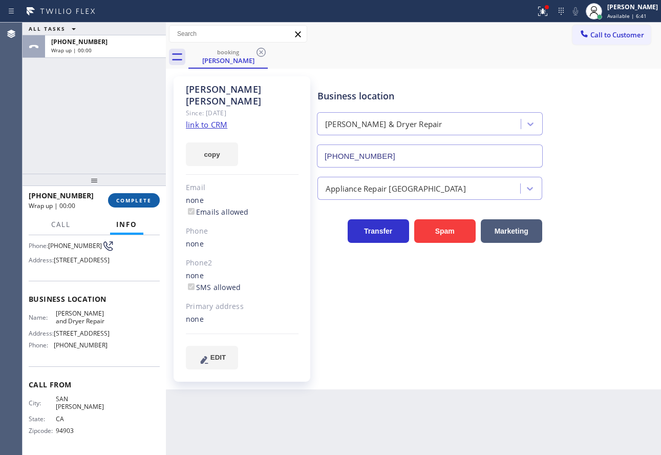
click at [146, 198] on span "COMPLETE" at bounding box center [133, 200] width 35 height 7
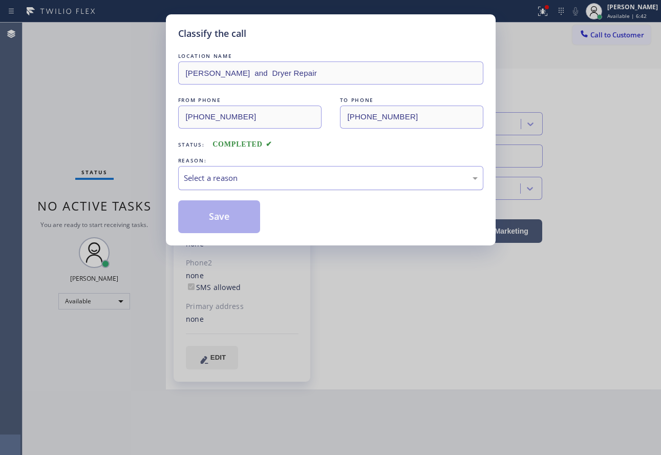
click at [256, 173] on div "Select a reason" at bounding box center [331, 178] width 294 height 12
drag, startPoint x: 241, startPoint y: 254, endPoint x: 240, endPoint y: 220, distance: 34.4
click at [239, 216] on button "Save" at bounding box center [219, 216] width 82 height 33
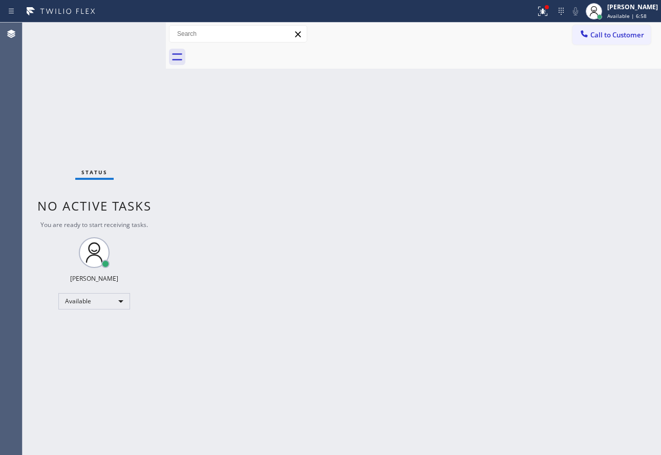
click at [369, 293] on div "Back to Dashboard Change Sender ID Customers Technicians Select a contact Outbo…" at bounding box center [413, 239] width 495 height 432
click at [410, 313] on div "Back to Dashboard Change Sender ID Customers Technicians Select a contact Outbo…" at bounding box center [413, 239] width 495 height 432
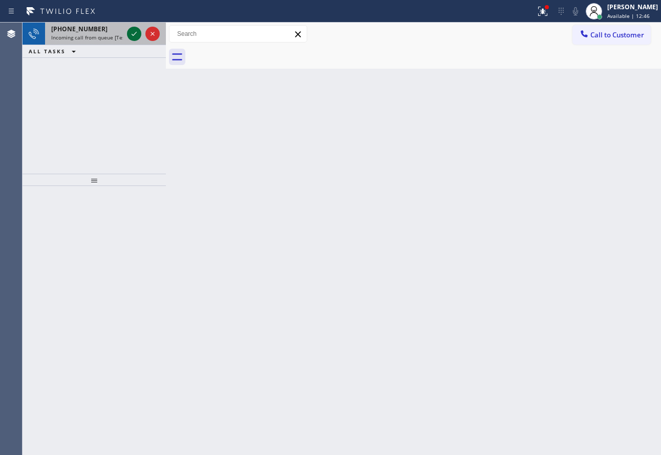
click at [129, 36] on icon at bounding box center [134, 34] width 12 height 12
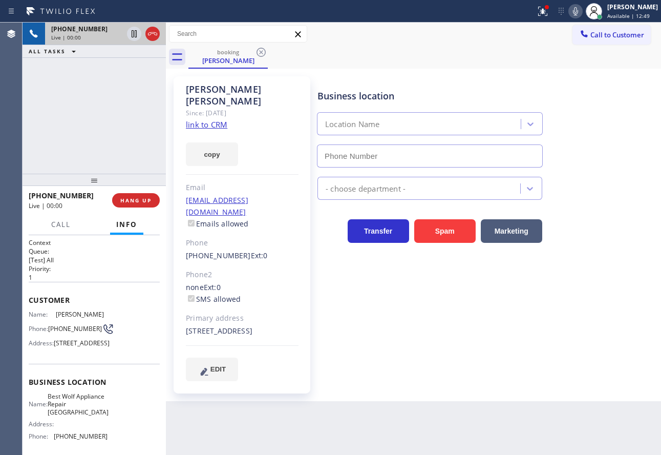
type input "[PHONE_NUMBER]"
click at [219, 119] on link "link to CRM" at bounding box center [206, 124] width 41 height 10
click at [453, 72] on div "[PERSON_NAME] Since: [DATE] link to CRM copy Email [EMAIL_ADDRESS][DOMAIN_NAME]…" at bounding box center [414, 234] width 490 height 327
drag, startPoint x: 584, startPoint y: 9, endPoint x: 556, endPoint y: 155, distance: 148.8
click at [556, 155] on div "Status report Issues detected These issues could affect your workflow. Please c…" at bounding box center [330, 227] width 661 height 455
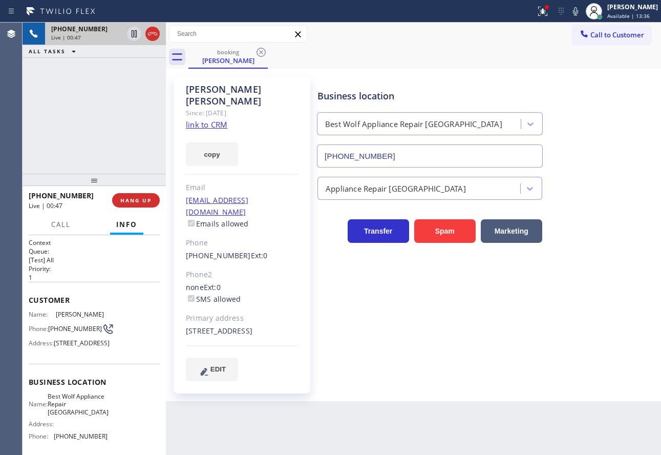
click at [587, 246] on div "Business location Best Wolf Appliance Repair [GEOGRAPHIC_DATA] [PHONE_NUMBER] A…" at bounding box center [487, 228] width 343 height 299
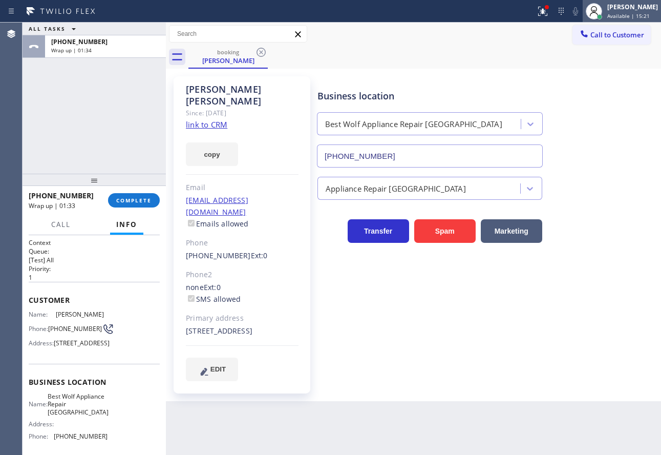
click at [621, 7] on div "[PERSON_NAME]" at bounding box center [633, 7] width 51 height 9
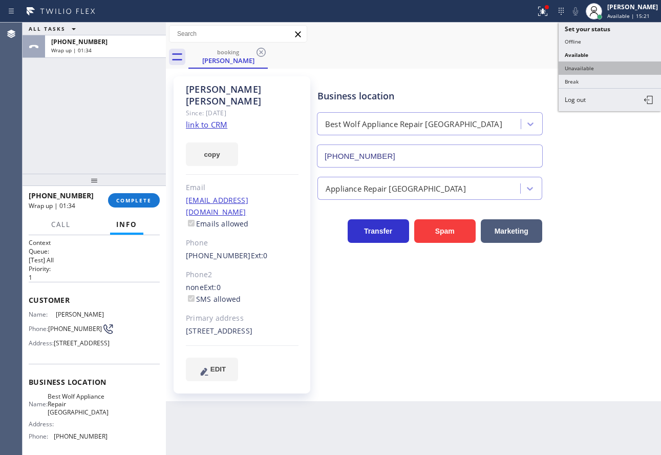
click at [585, 70] on button "Unavailable" at bounding box center [610, 67] width 102 height 13
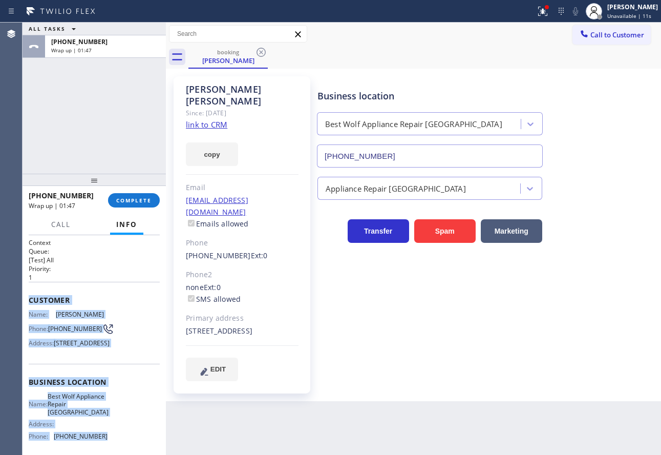
drag, startPoint x: 108, startPoint y: 370, endPoint x: 28, endPoint y: 302, distance: 105.0
click at [28, 302] on div "Context Queue: [Test] All Priority: 1 Customer Name: [PERSON_NAME] Phone: [PHON…" at bounding box center [94, 345] width 143 height 220
copy div "Customer Name: [PERSON_NAME] Phone: [PHONE_NUMBER] Address: [STREET_ADDRESS] Bu…"
click at [125, 203] on span "COMPLETE" at bounding box center [133, 200] width 35 height 7
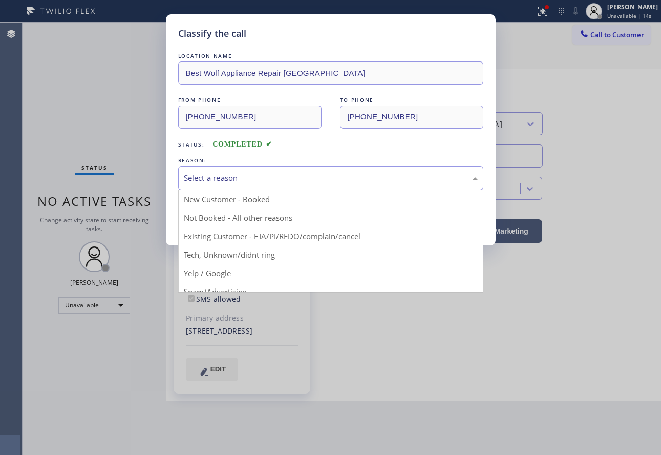
click at [244, 184] on div "Select a reason" at bounding box center [330, 178] width 305 height 24
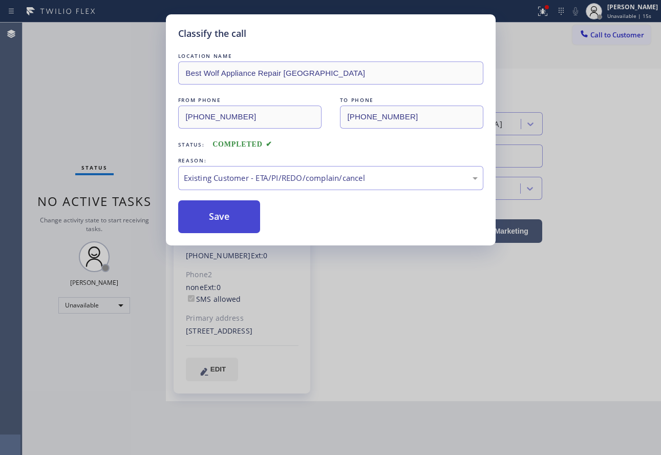
click at [221, 220] on button "Save" at bounding box center [219, 216] width 82 height 33
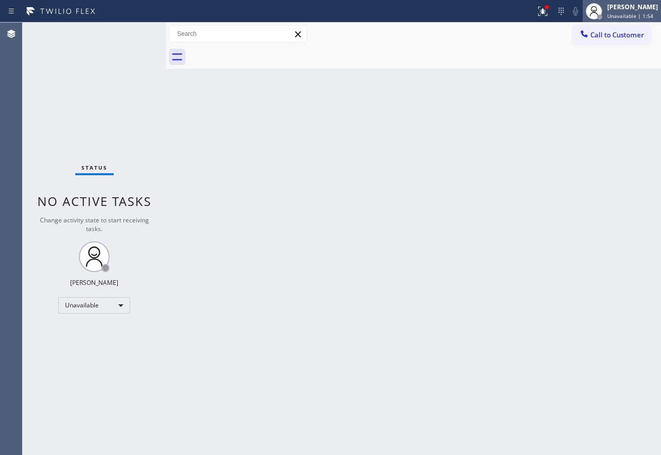
click at [624, 6] on div "[PERSON_NAME]" at bounding box center [633, 7] width 51 height 9
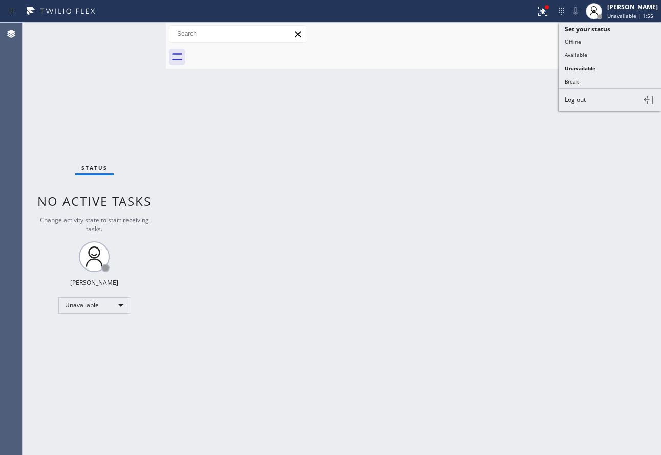
click at [510, 121] on div "Back to Dashboard Change Sender ID Customers Technicians Select a contact Outbo…" at bounding box center [413, 239] width 495 height 432
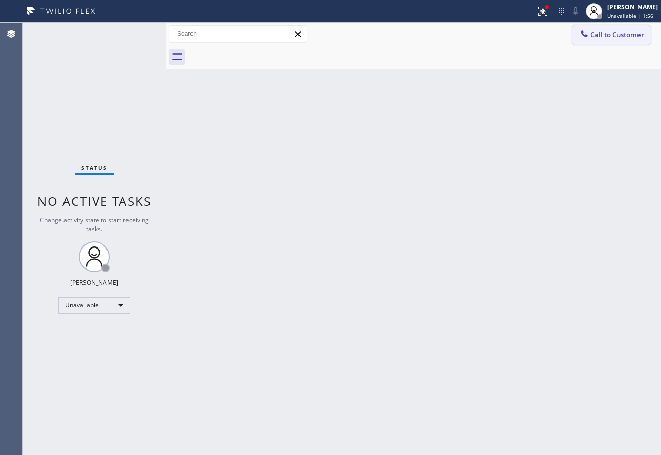
click at [604, 42] on button "Call to Customer" at bounding box center [612, 34] width 78 height 19
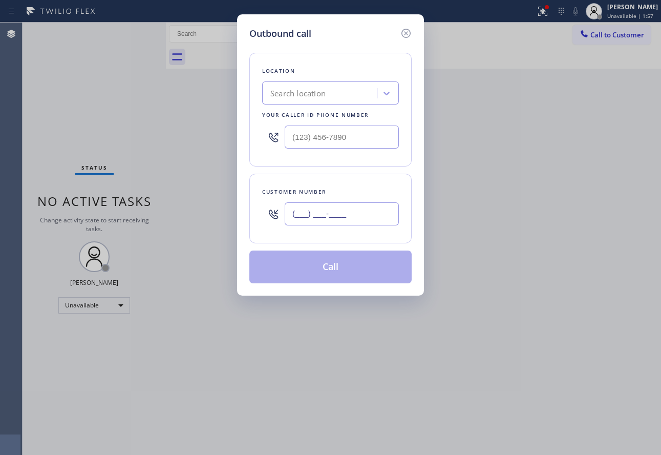
click at [371, 215] on input "(___) ___-____" at bounding box center [342, 213] width 114 height 23
paste input "707) 599-9592"
type input "[PHONE_NUMBER]"
click at [336, 134] on input "(___) ___-____" at bounding box center [342, 136] width 114 height 23
paste input "213) 460-0809"
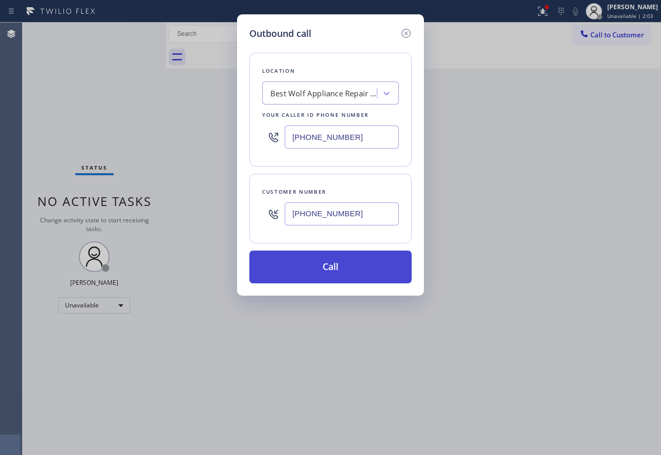
type input "[PHONE_NUMBER]"
click at [339, 264] on button "Call" at bounding box center [330, 266] width 162 height 33
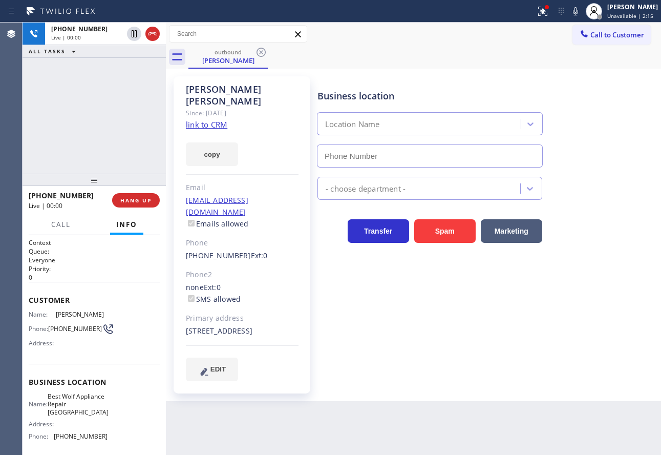
type input "[PHONE_NUMBER]"
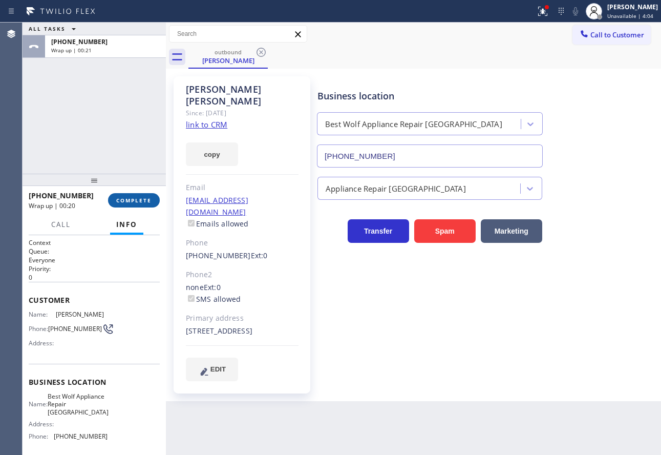
click at [138, 198] on span "COMPLETE" at bounding box center [133, 200] width 35 height 7
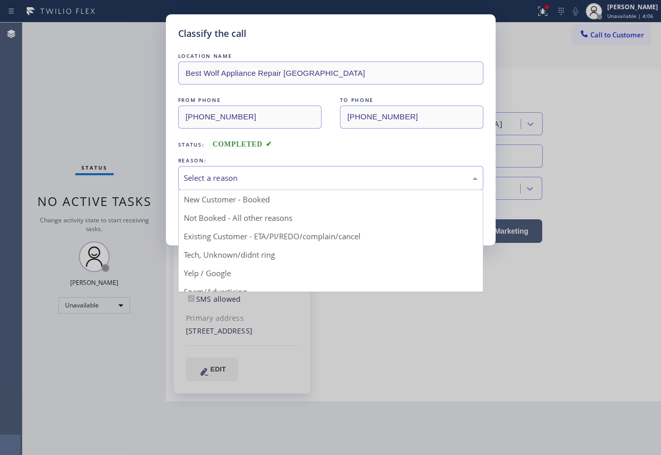
click at [233, 169] on div "Select a reason" at bounding box center [330, 178] width 305 height 24
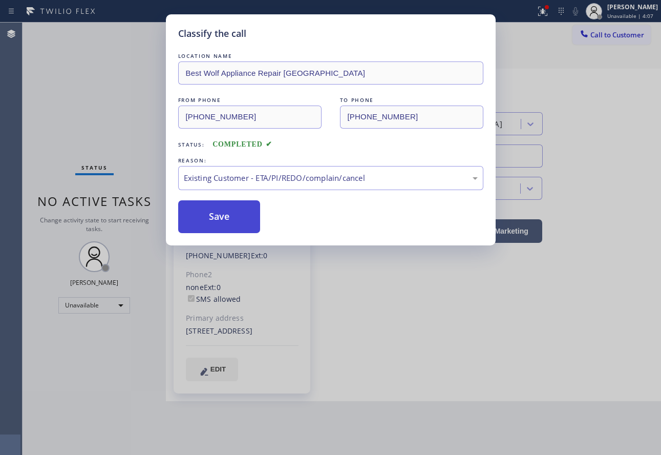
click at [216, 217] on button "Save" at bounding box center [219, 216] width 82 height 33
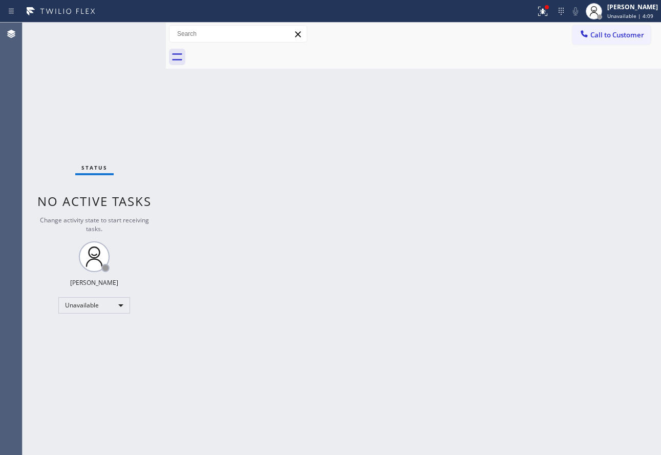
click at [626, 13] on span "Unavailable | 4:09" at bounding box center [631, 15] width 46 height 7
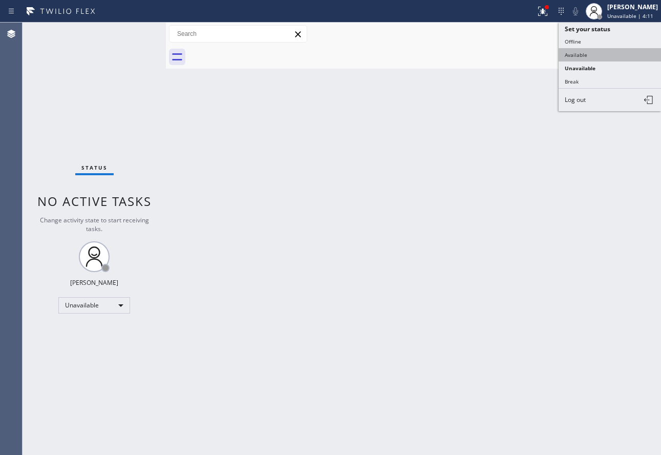
click at [576, 55] on button "Available" at bounding box center [610, 54] width 102 height 13
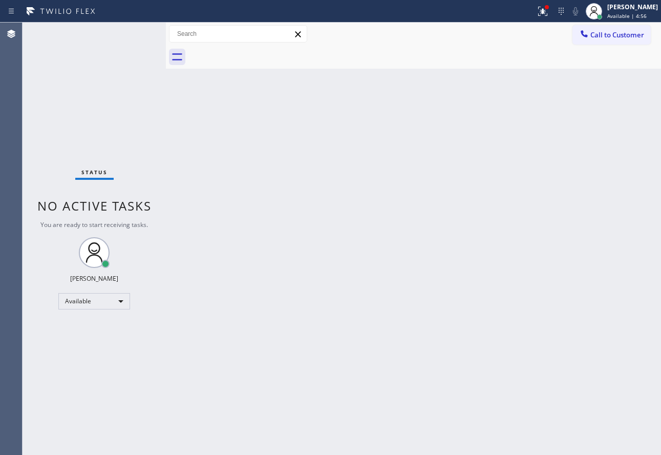
click at [462, 232] on div "Back to Dashboard Change Sender ID Customers Technicians Select a contact Outbo…" at bounding box center [413, 239] width 495 height 432
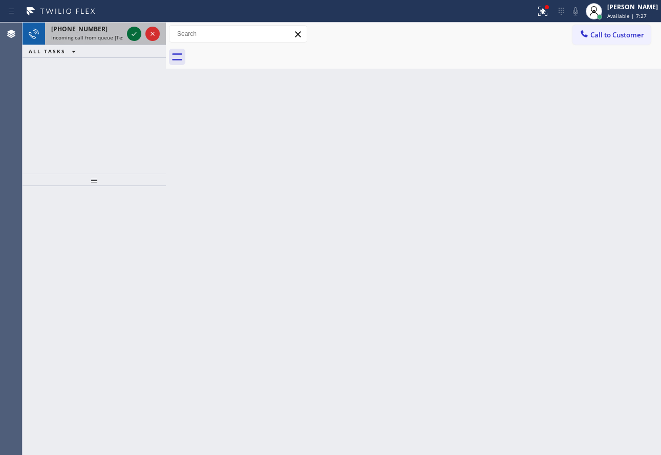
click at [136, 35] on icon at bounding box center [134, 34] width 12 height 12
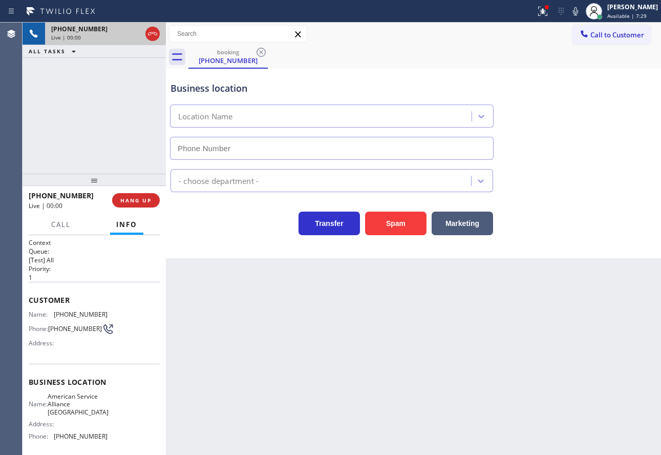
type input "[PHONE_NUMBER]"
click at [582, 9] on icon at bounding box center [576, 11] width 12 height 12
click at [578, 10] on icon at bounding box center [575, 11] width 5 height 8
click at [609, 124] on div "Business location American Service Alliance [GEOGRAPHIC_DATA] [PHONE_NUMBER]" at bounding box center [414, 113] width 490 height 93
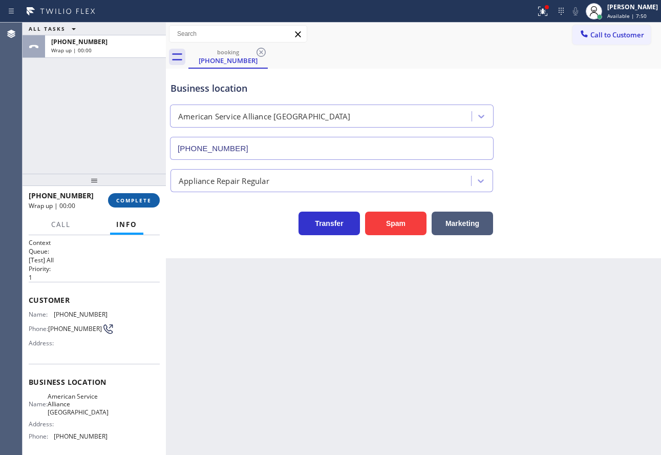
click at [130, 199] on span "COMPLETE" at bounding box center [133, 200] width 35 height 7
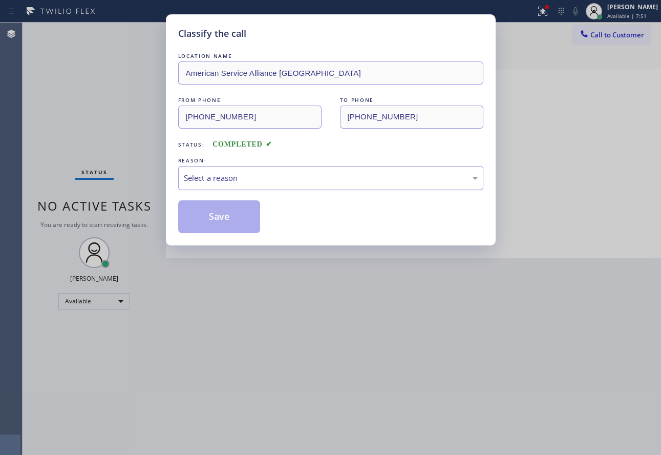
click at [223, 175] on div "Select a reason" at bounding box center [331, 178] width 294 height 12
drag, startPoint x: 240, startPoint y: 251, endPoint x: 233, endPoint y: 233, distance: 19.6
click at [231, 224] on button "Save" at bounding box center [219, 216] width 82 height 33
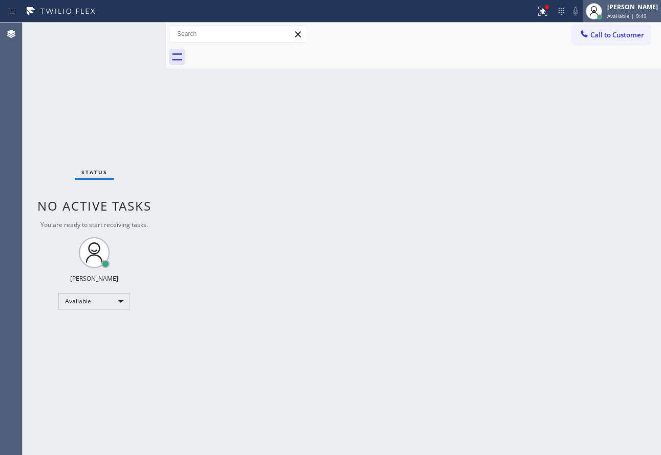
click at [638, 12] on span "Available | 9:49" at bounding box center [627, 15] width 39 height 7
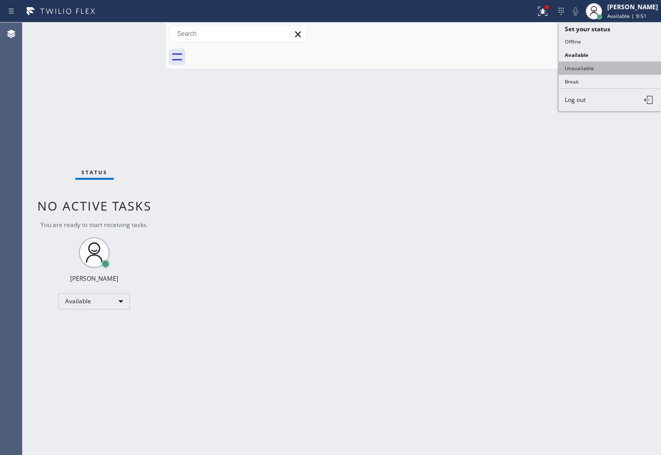
click at [593, 63] on button "Unavailable" at bounding box center [610, 67] width 102 height 13
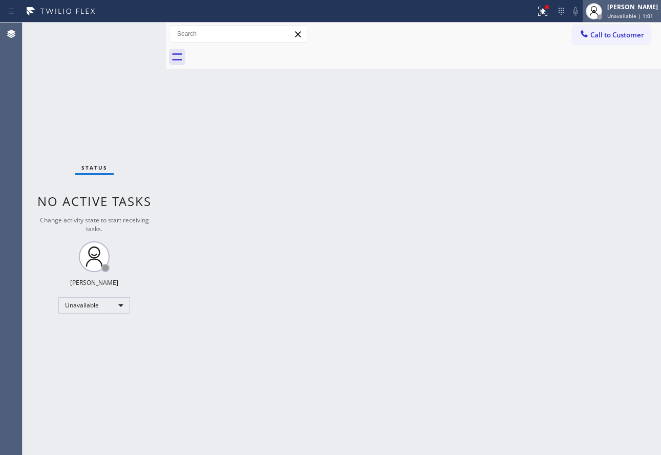
drag, startPoint x: 631, startPoint y: 8, endPoint x: 616, endPoint y: 21, distance: 19.6
click at [631, 8] on div "[PERSON_NAME]" at bounding box center [633, 7] width 51 height 9
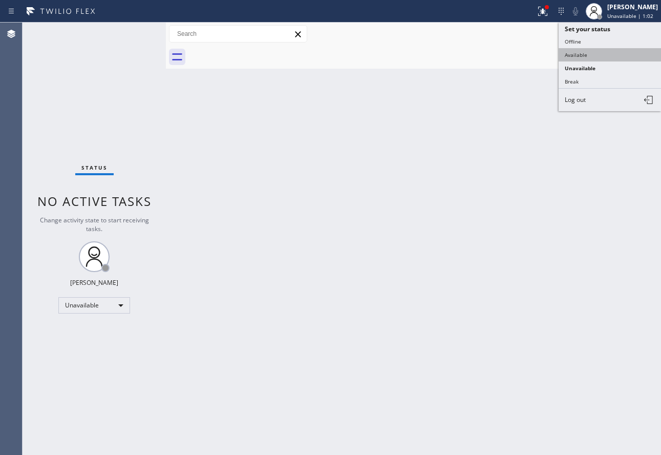
click at [586, 51] on button "Available" at bounding box center [610, 54] width 102 height 13
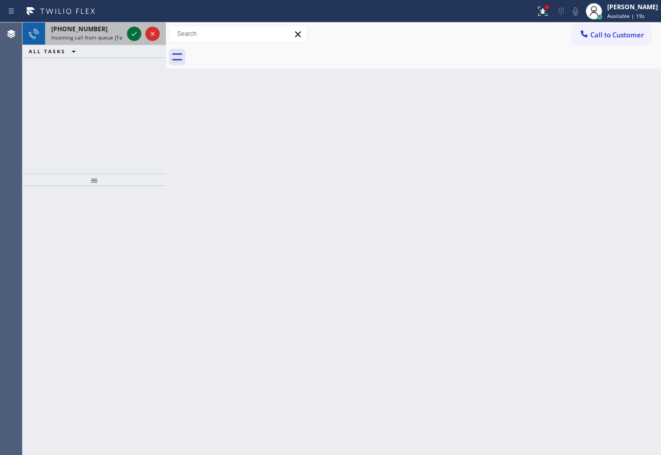
click at [131, 32] on icon at bounding box center [134, 34] width 12 height 12
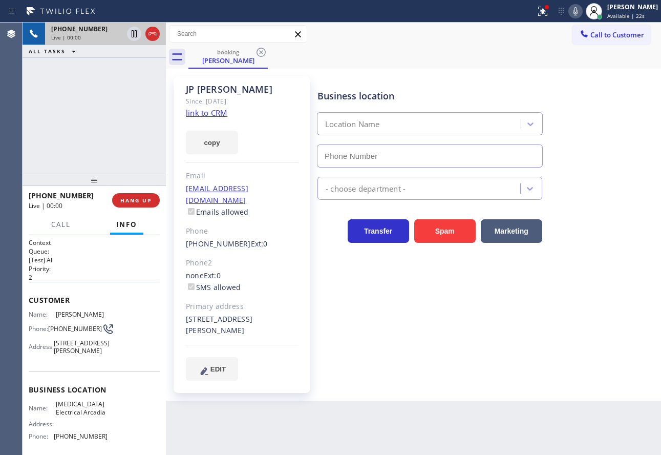
type input "[PHONE_NUMBER]"
click at [208, 114] on link "link to CRM" at bounding box center [206, 113] width 41 height 10
click at [141, 202] on span "HANG UP" at bounding box center [135, 200] width 31 height 7
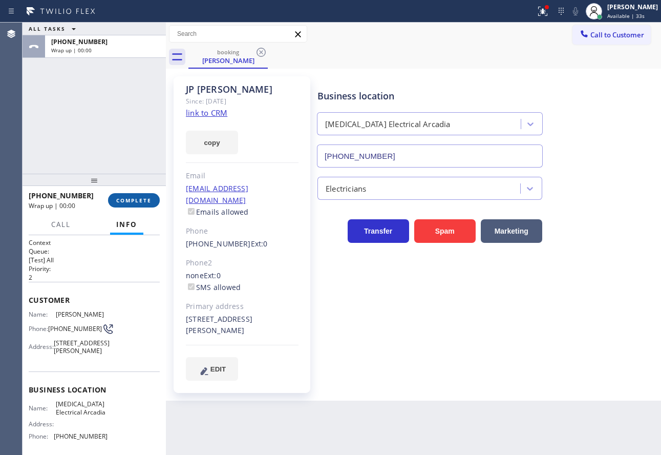
click at [141, 204] on button "COMPLETE" at bounding box center [134, 200] width 52 height 14
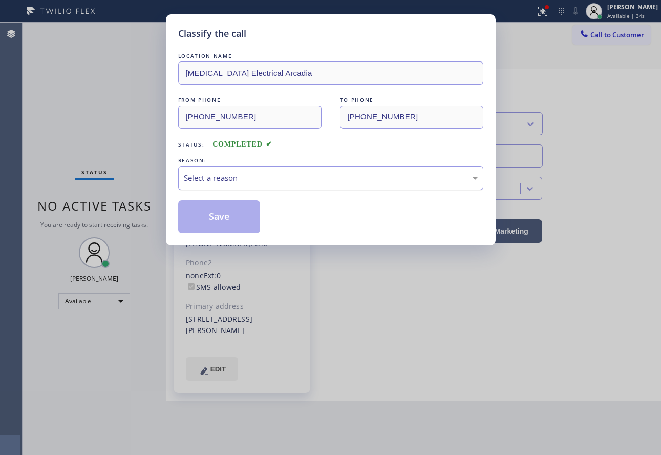
click at [293, 167] on div "Select a reason" at bounding box center [330, 178] width 305 height 24
click at [235, 220] on button "Save" at bounding box center [219, 216] width 82 height 33
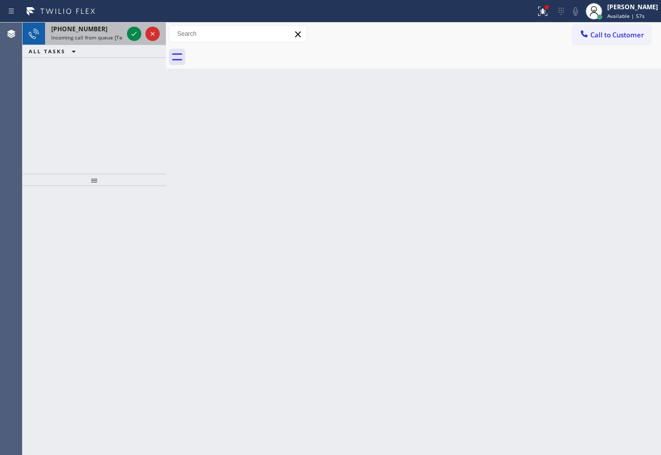
click at [93, 39] on span "Incoming call from queue [Test] All" at bounding box center [93, 37] width 85 height 7
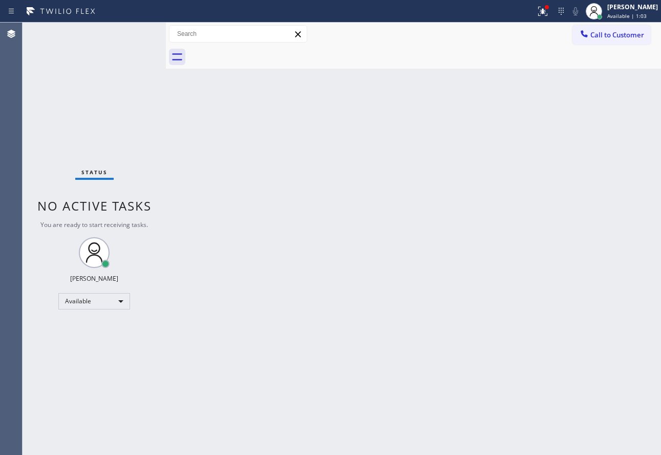
click at [281, 236] on div "Back to Dashboard Change Sender ID Customers Technicians Select a contact Outbo…" at bounding box center [413, 239] width 495 height 432
click at [546, 11] on icon at bounding box center [543, 10] width 6 height 4
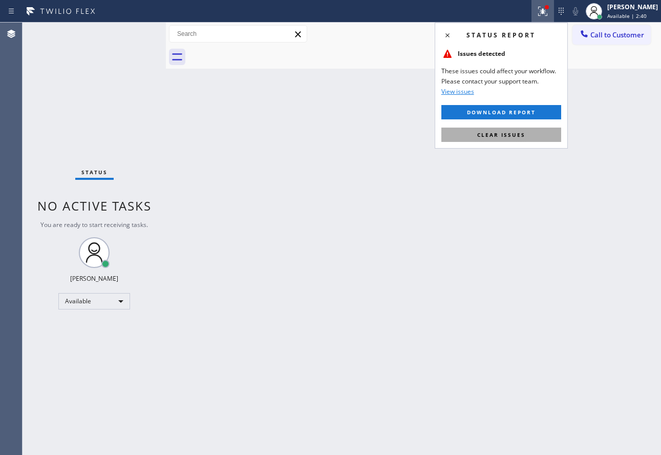
click at [501, 134] on span "Clear issues" at bounding box center [501, 134] width 48 height 7
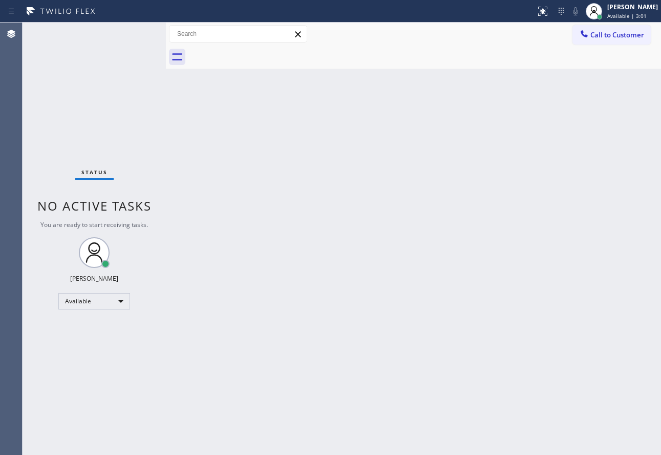
click at [443, 250] on div "Back to Dashboard Change Sender ID Customers Technicians Select a contact Outbo…" at bounding box center [413, 239] width 495 height 432
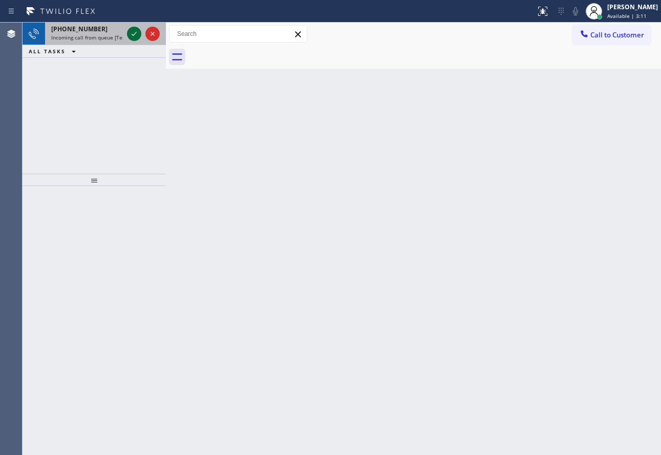
click at [133, 32] on icon at bounding box center [134, 34] width 12 height 12
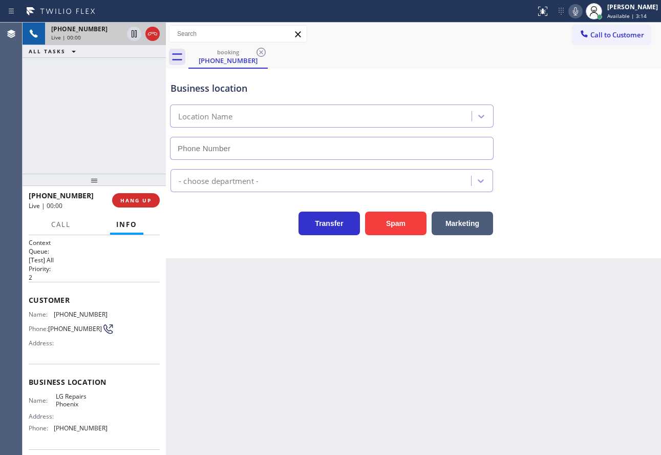
type input "[PHONE_NUMBER]"
click at [74, 317] on span "[PHONE_NUMBER]" at bounding box center [81, 314] width 54 height 8
copy span "[PHONE_NUMBER]"
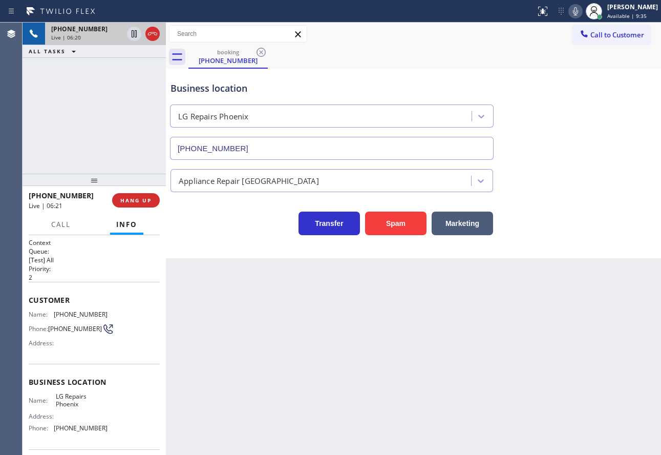
click at [78, 431] on span "[PHONE_NUMBER]" at bounding box center [81, 428] width 54 height 8
copy span "[PHONE_NUMBER]"
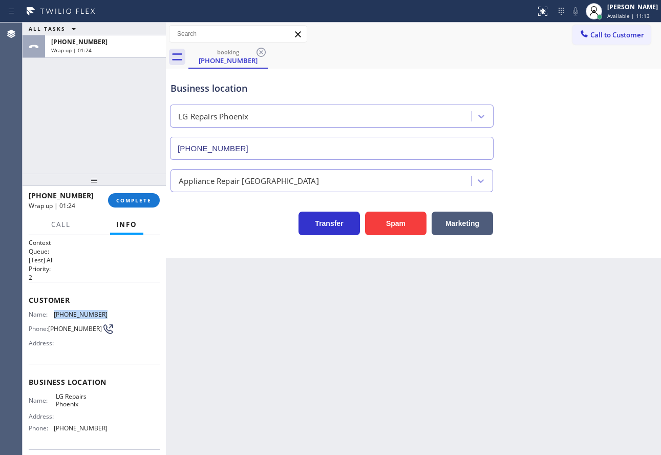
drag, startPoint x: 52, startPoint y: 312, endPoint x: 102, endPoint y: 311, distance: 50.7
click at [102, 311] on div "Name: [PHONE_NUMBER]" at bounding box center [68, 314] width 79 height 8
copy div "[PHONE_NUMBER]"
click at [122, 200] on span "COMPLETE" at bounding box center [133, 200] width 35 height 7
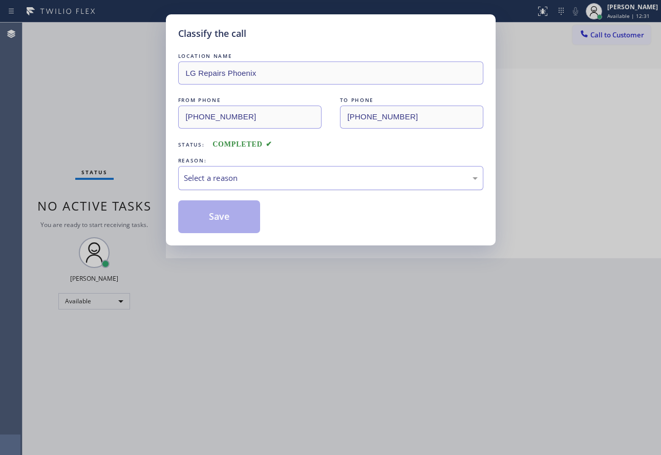
click at [249, 177] on div "Select a reason" at bounding box center [331, 178] width 294 height 12
click at [228, 216] on button "Save" at bounding box center [219, 216] width 82 height 33
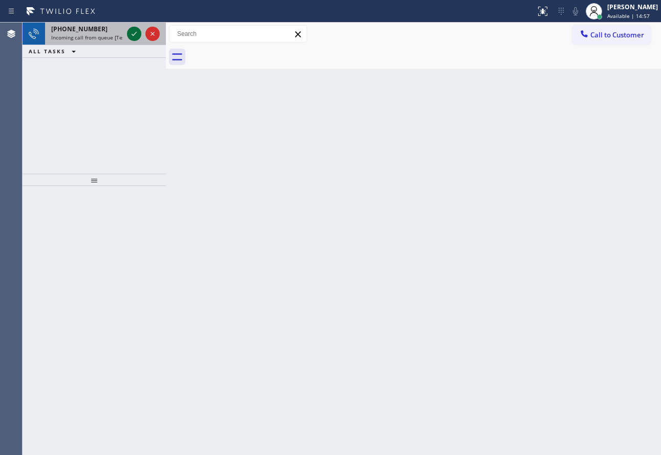
click at [132, 33] on icon at bounding box center [134, 34] width 12 height 12
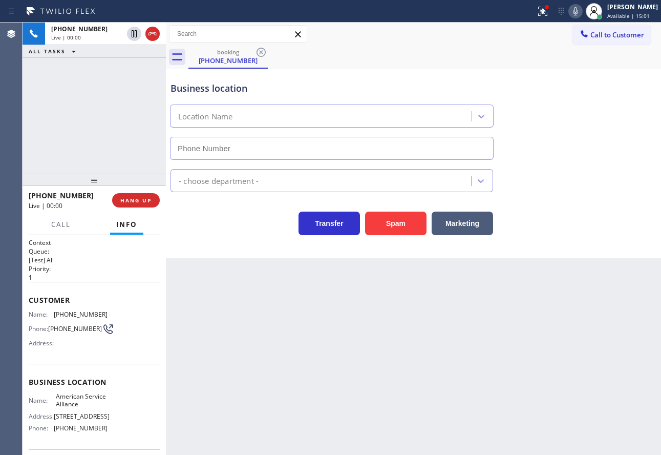
type input "[PHONE_NUMBER]"
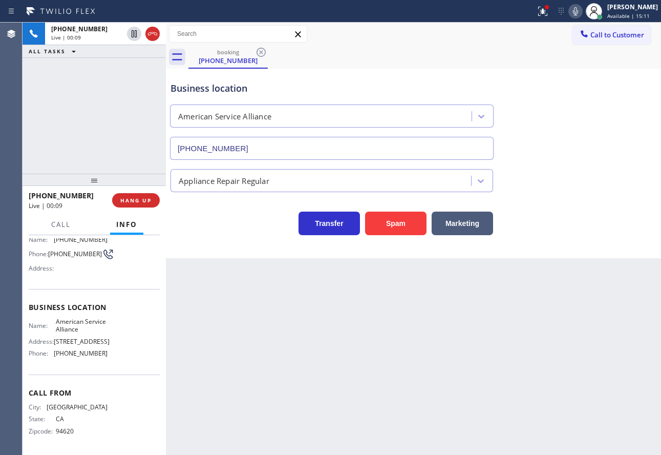
click at [234, 324] on div "Back to Dashboard Change Sender ID Customers Technicians Select a contact Outbo…" at bounding box center [413, 239] width 495 height 432
click at [150, 200] on span "HANG UP" at bounding box center [135, 200] width 31 height 7
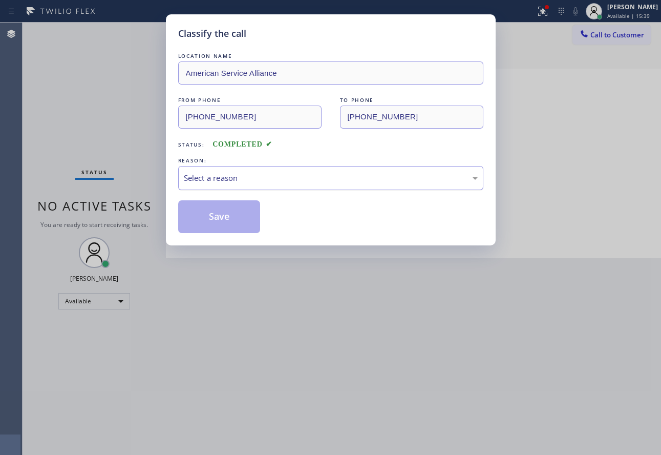
click at [279, 185] on div "Select a reason" at bounding box center [330, 178] width 305 height 24
click at [237, 215] on button "Save" at bounding box center [219, 216] width 82 height 33
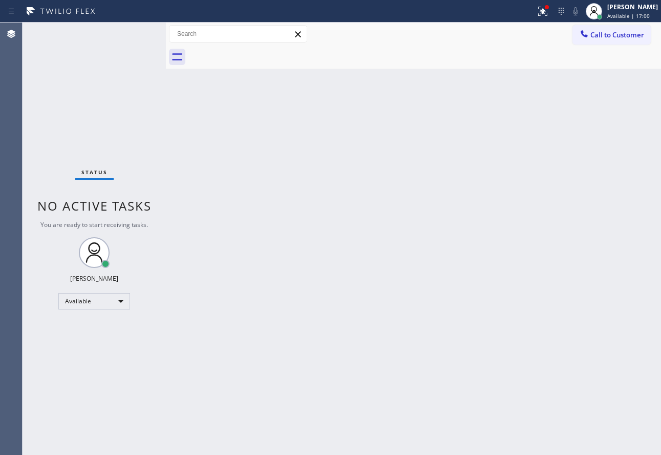
click at [346, 292] on div "Back to Dashboard Change Sender ID Customers Technicians Select a contact Outbo…" at bounding box center [413, 239] width 495 height 432
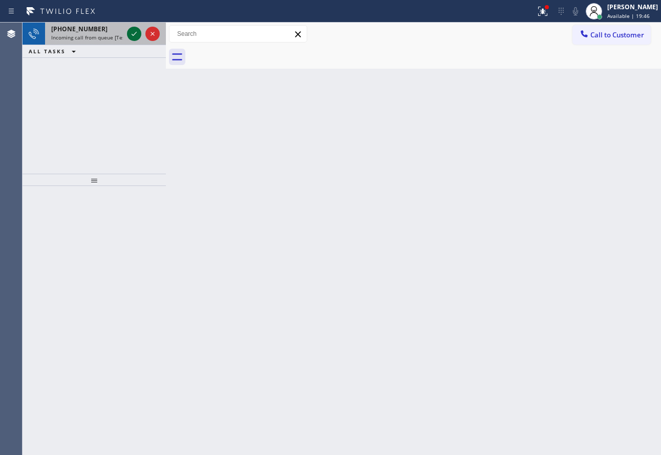
click at [130, 37] on icon at bounding box center [134, 34] width 12 height 12
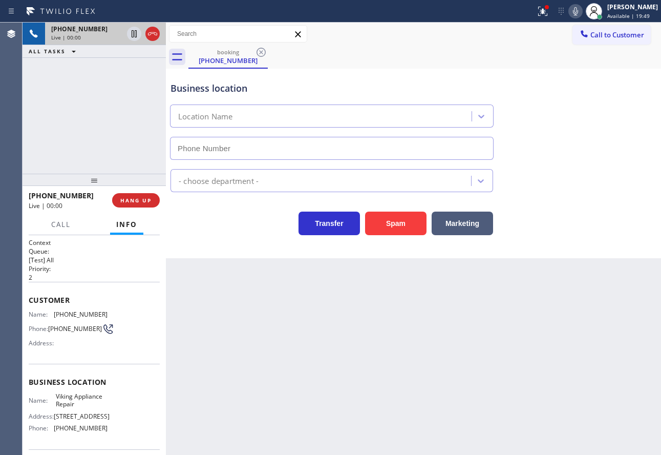
type input "[PHONE_NUMBER]"
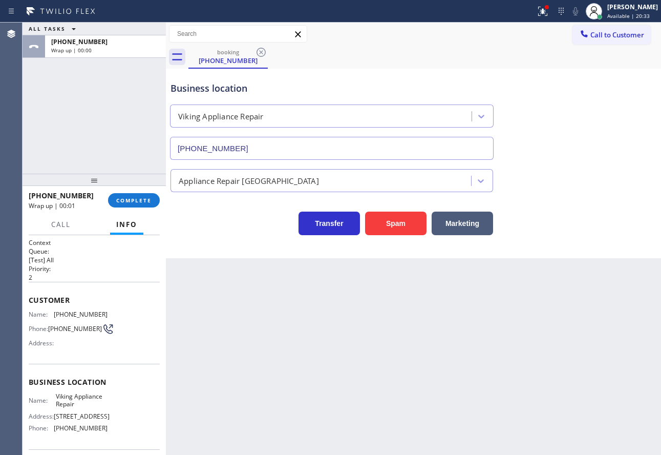
click at [146, 209] on div "[PHONE_NUMBER] Wrap up | 00:01 COMPLETE" at bounding box center [94, 200] width 131 height 27
click at [144, 197] on span "COMPLETE" at bounding box center [133, 200] width 35 height 7
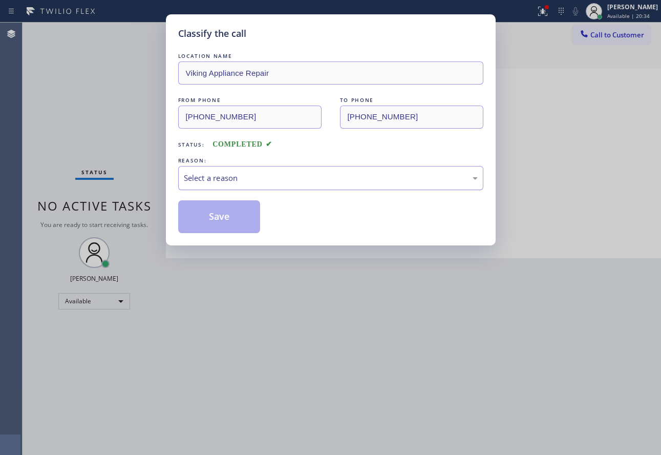
click at [298, 173] on div "Select a reason" at bounding box center [331, 178] width 294 height 12
click at [221, 222] on button "Save" at bounding box center [219, 216] width 82 height 33
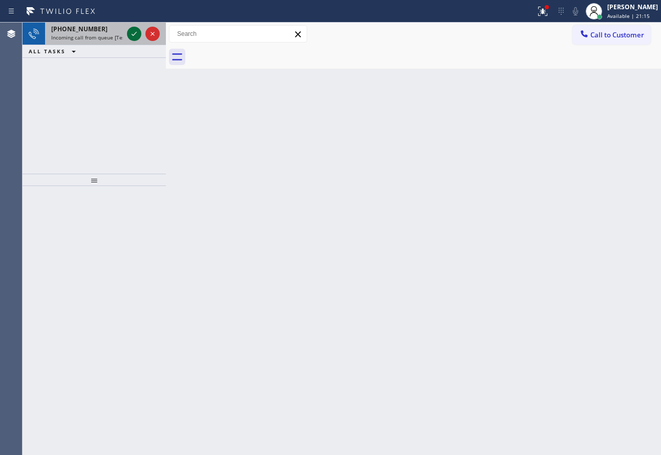
click at [132, 34] on icon at bounding box center [134, 34] width 12 height 12
click at [133, 34] on icon at bounding box center [134, 34] width 12 height 12
click at [137, 37] on icon at bounding box center [134, 34] width 12 height 12
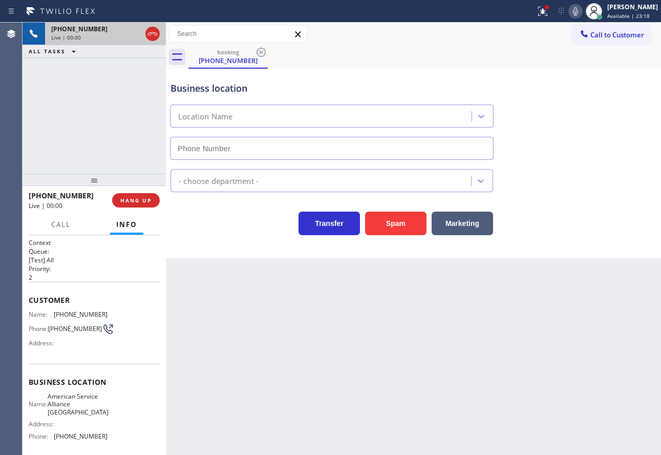
type input "[PHONE_NUMBER]"
click at [83, 316] on span "[PHONE_NUMBER]" at bounding box center [81, 314] width 54 height 8
copy span "[PHONE_NUMBER]"
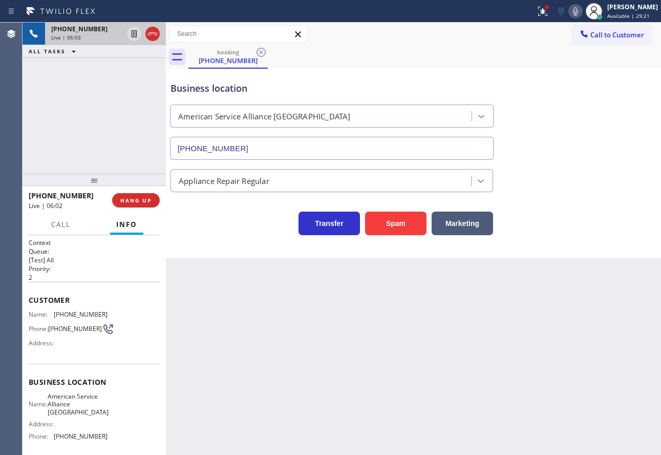
click at [79, 440] on span "[PHONE_NUMBER]" at bounding box center [81, 436] width 54 height 8
copy span "[PHONE_NUMBER]"
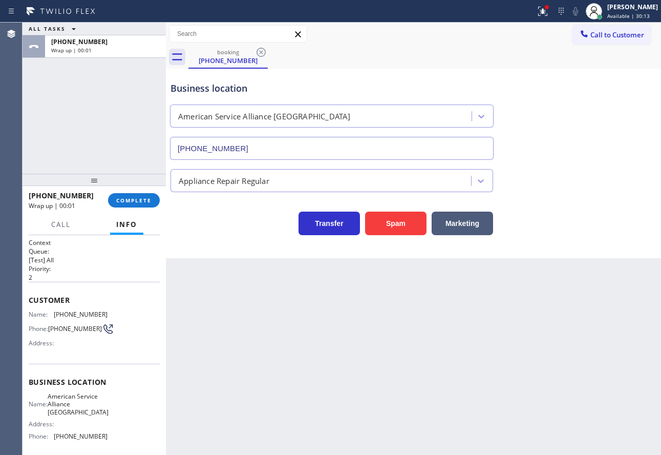
click at [86, 406] on span "American Service Alliance [GEOGRAPHIC_DATA]" at bounding box center [78, 404] width 61 height 24
copy span "American Service Alliance [GEOGRAPHIC_DATA]"
click at [77, 310] on span "[PHONE_NUMBER]" at bounding box center [81, 314] width 54 height 8
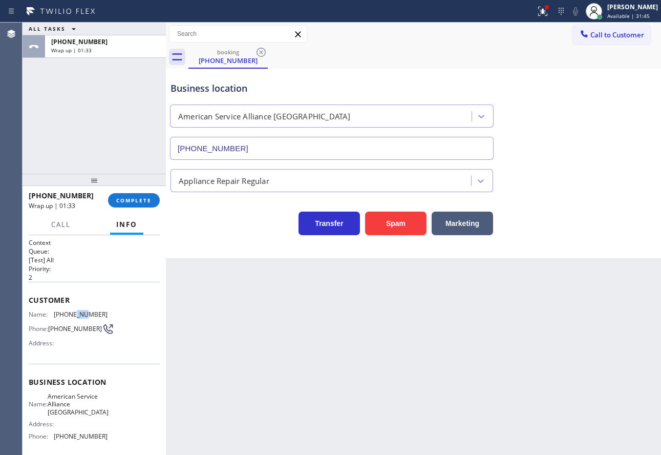
click at [77, 310] on span "[PHONE_NUMBER]" at bounding box center [81, 314] width 54 height 8
copy span "[PHONE_NUMBER]"
click at [136, 199] on span "COMPLETE" at bounding box center [133, 200] width 35 height 7
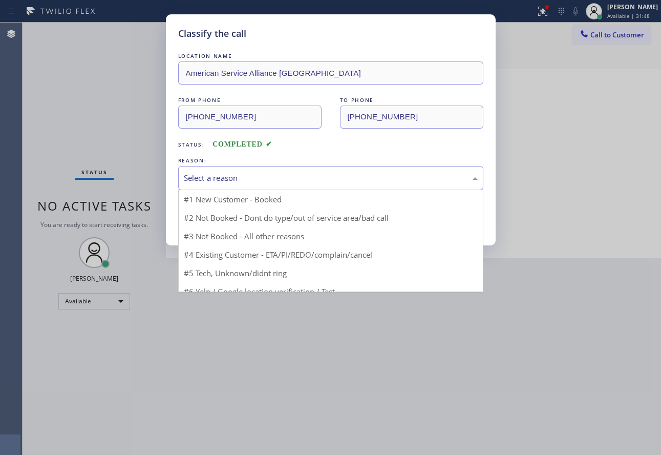
click at [257, 174] on div "Select a reason" at bounding box center [331, 178] width 294 height 12
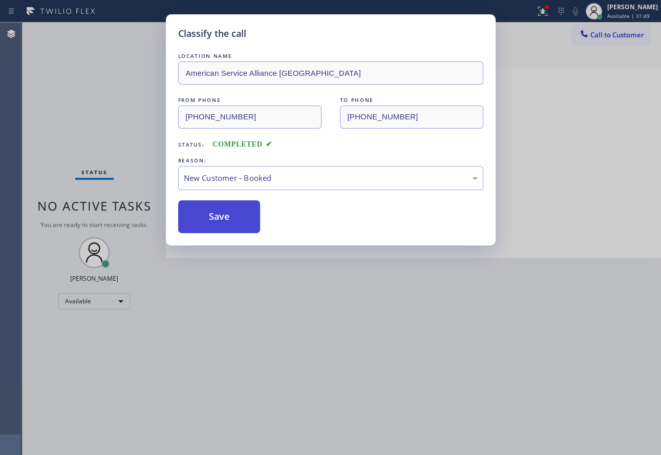
click at [214, 220] on button "Save" at bounding box center [219, 216] width 82 height 33
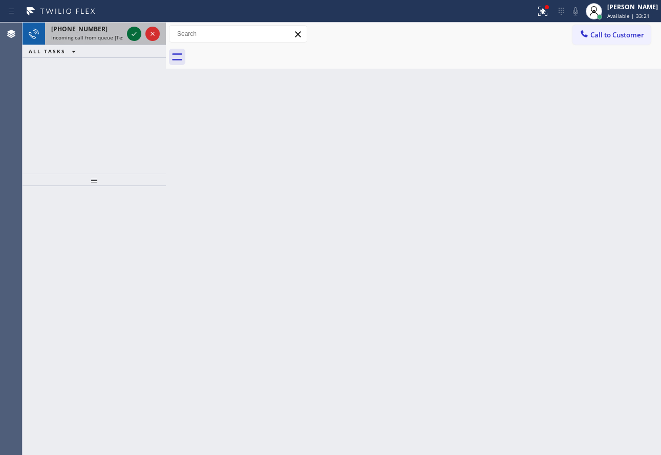
click at [133, 35] on icon at bounding box center [134, 34] width 5 height 4
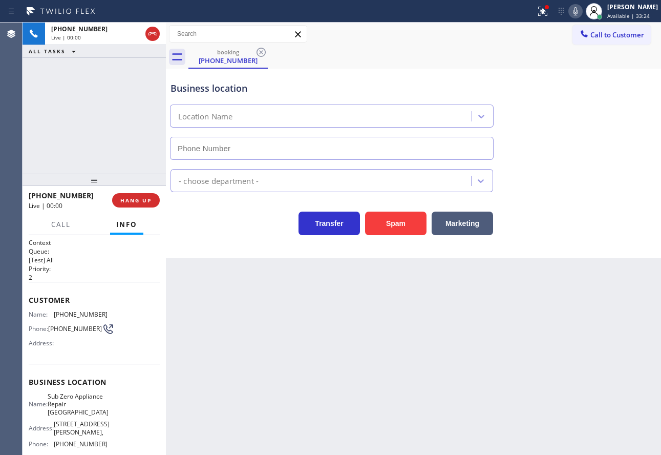
type input "[PHONE_NUMBER]"
click at [582, 14] on icon at bounding box center [576, 11] width 12 height 12
click at [578, 9] on icon at bounding box center [575, 11] width 5 height 8
click at [534, 140] on div "Business location Sub Zero Appliance Repair [GEOGRAPHIC_DATA] [PHONE_NUMBER]" at bounding box center [414, 113] width 490 height 93
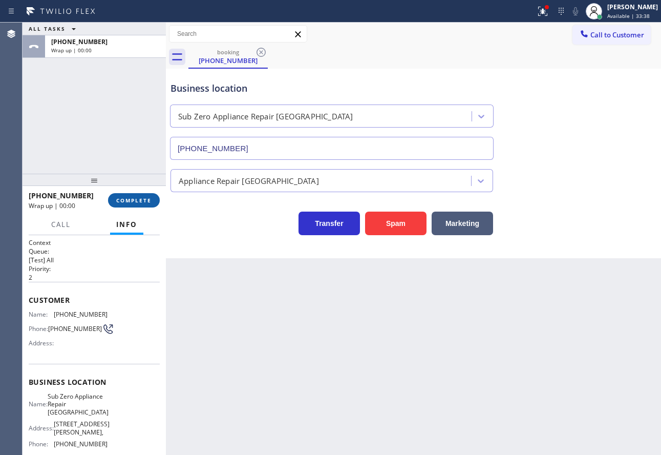
click at [146, 200] on span "COMPLETE" at bounding box center [133, 200] width 35 height 7
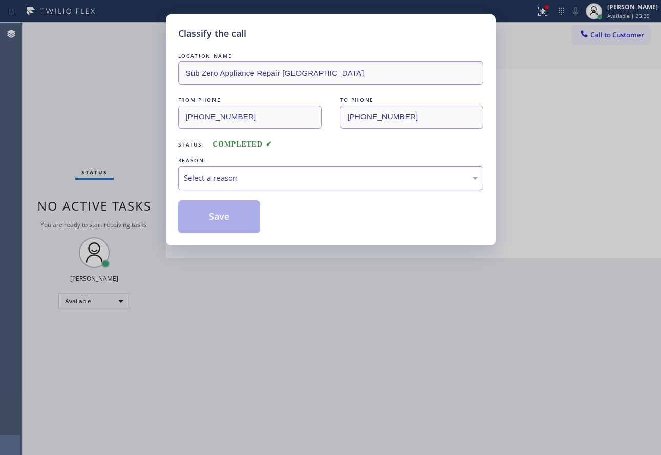
click at [261, 178] on div "Select a reason" at bounding box center [331, 178] width 294 height 12
click at [230, 221] on button "Save" at bounding box center [219, 216] width 82 height 33
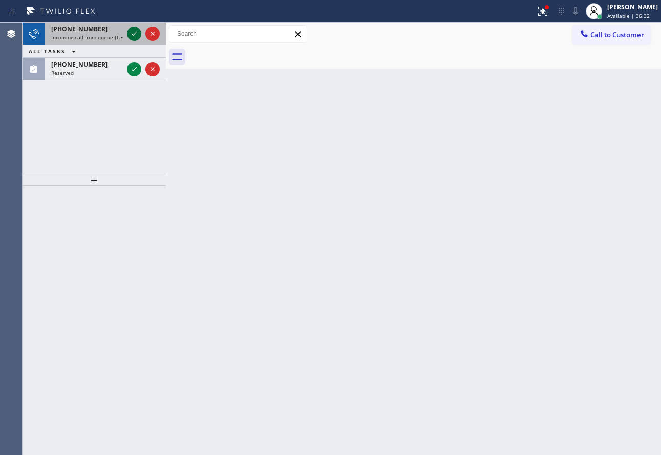
click at [134, 30] on icon at bounding box center [134, 34] width 12 height 12
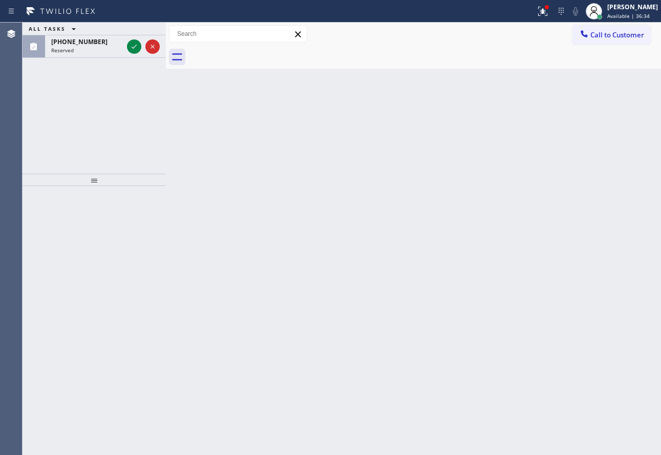
click at [134, 30] on div "ALL TASKS ALL TASKS ACTIVE TASKS TASKS IN WRAP UP" at bounding box center [94, 29] width 143 height 13
click at [132, 47] on icon at bounding box center [134, 46] width 12 height 12
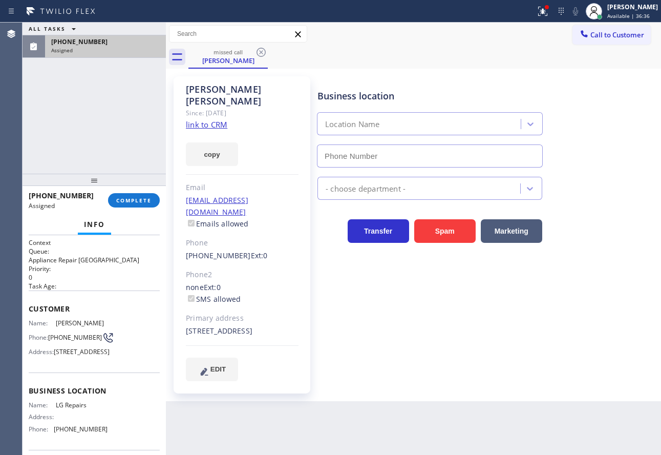
type input "[PHONE_NUMBER]"
click at [220, 119] on link "link to CRM" at bounding box center [206, 124] width 41 height 10
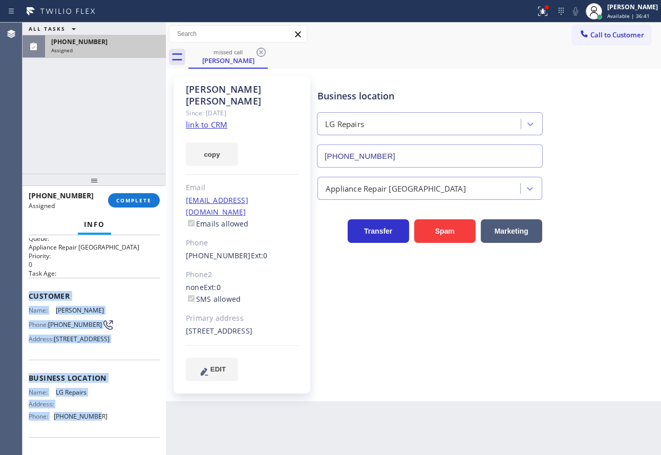
scroll to position [33, 0]
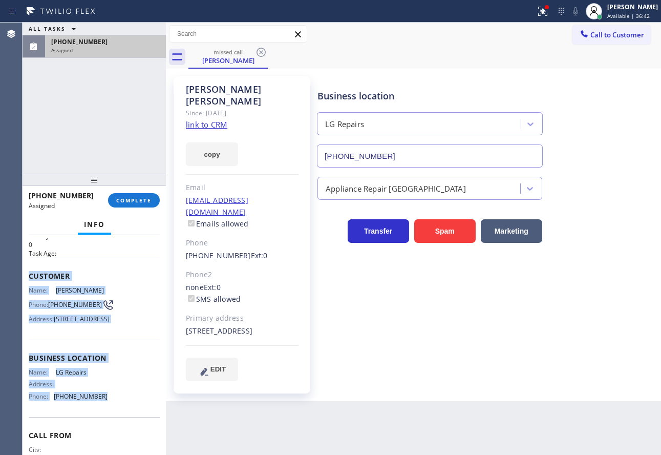
drag, startPoint x: 29, startPoint y: 309, endPoint x: 106, endPoint y: 414, distance: 130.1
click at [106, 414] on div "Context Queue: Appliance Repair High End Priority: 0 Task Age: Customer Name: […" at bounding box center [94, 349] width 131 height 289
copy div "Customer Name: [PERSON_NAME] Phone: [PHONE_NUMBER] Address: [STREET_ADDRESS] Bu…"
click at [148, 205] on button "COMPLETE" at bounding box center [134, 200] width 52 height 14
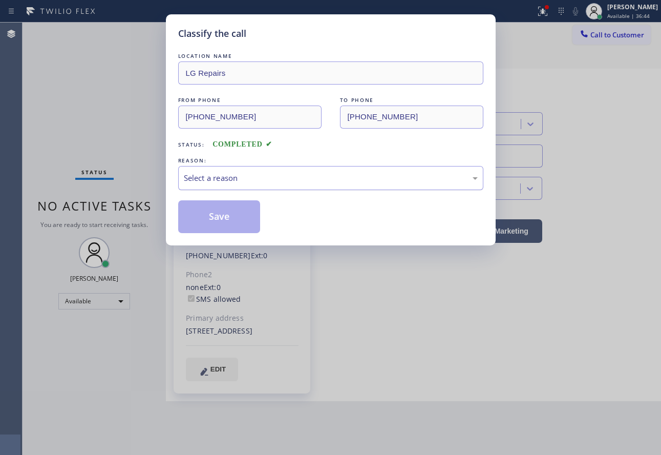
click at [247, 177] on div "Select a reason" at bounding box center [331, 178] width 294 height 12
click at [231, 224] on button "Save" at bounding box center [219, 216] width 82 height 33
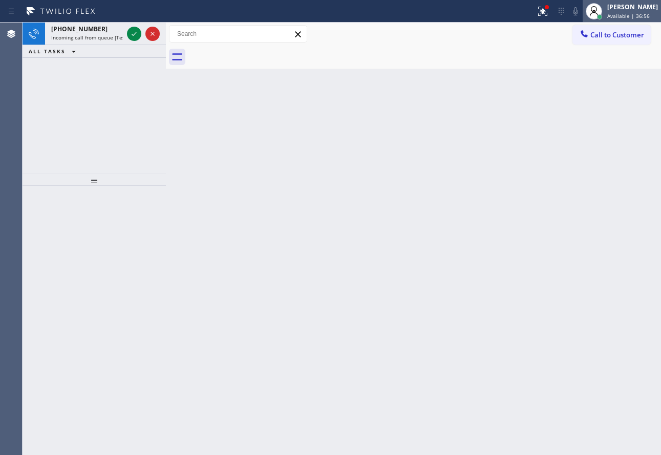
click at [633, 7] on div "[PERSON_NAME]" at bounding box center [633, 7] width 51 height 9
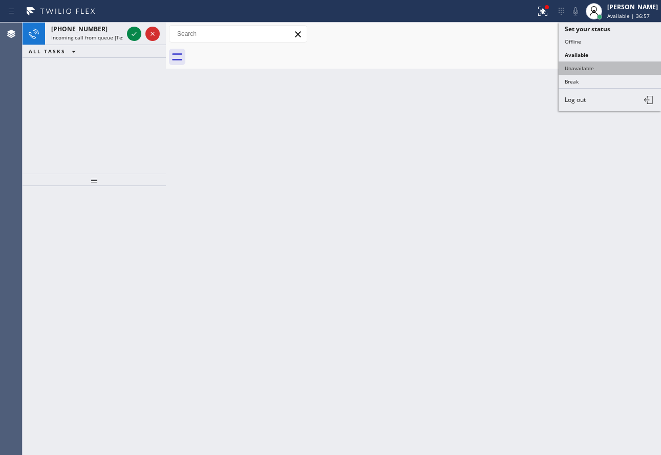
click at [569, 67] on button "Unavailable" at bounding box center [610, 67] width 102 height 13
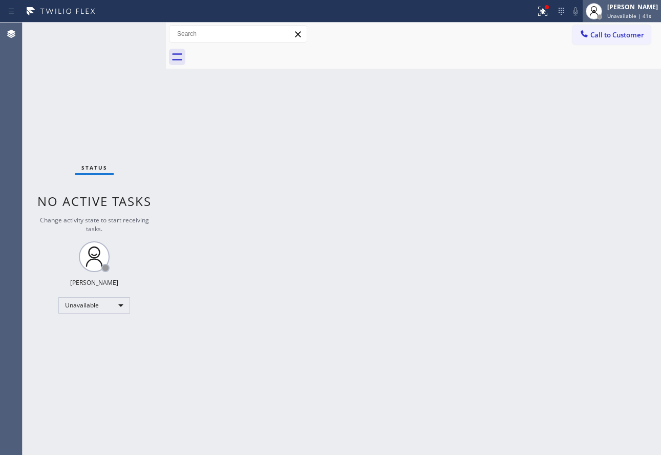
click at [629, 11] on div "[PERSON_NAME] Unavailable | 41s" at bounding box center [633, 11] width 56 height 18
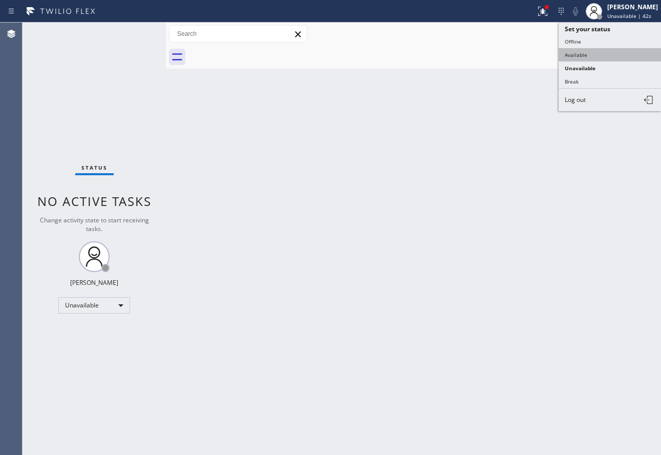
click at [582, 60] on button "Available" at bounding box center [610, 54] width 102 height 13
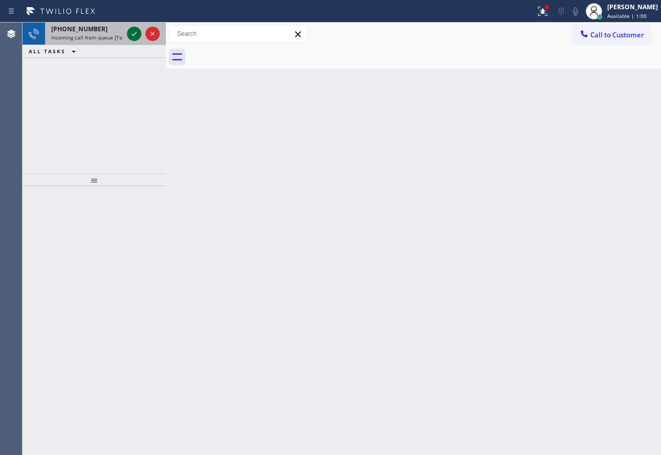
click at [138, 33] on icon at bounding box center [134, 34] width 12 height 12
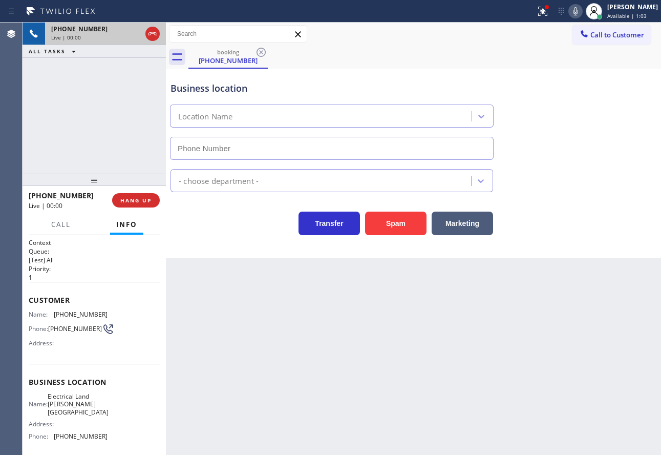
type input "[PHONE_NUMBER]"
click at [582, 11] on icon at bounding box center [576, 11] width 12 height 12
click at [133, 33] on icon at bounding box center [134, 34] width 12 height 12
click at [74, 311] on span "[PHONE_NUMBER]" at bounding box center [81, 314] width 54 height 8
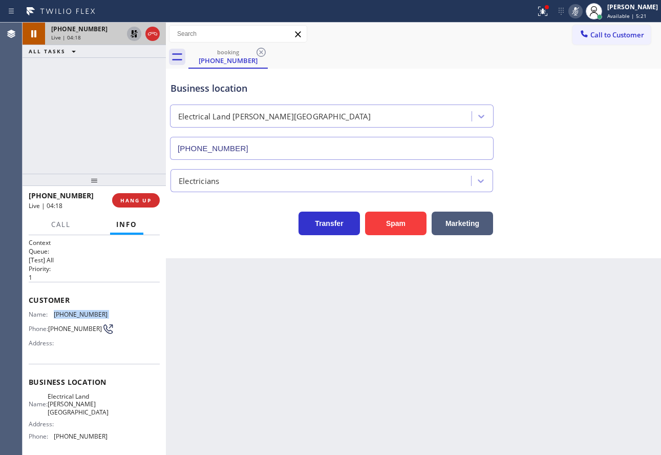
click at [74, 311] on span "[PHONE_NUMBER]" at bounding box center [81, 314] width 54 height 8
click at [582, 11] on icon at bounding box center [576, 11] width 12 height 12
click at [135, 37] on icon at bounding box center [134, 33] width 7 height 7
click at [89, 434] on span "[PHONE_NUMBER]" at bounding box center [81, 436] width 54 height 8
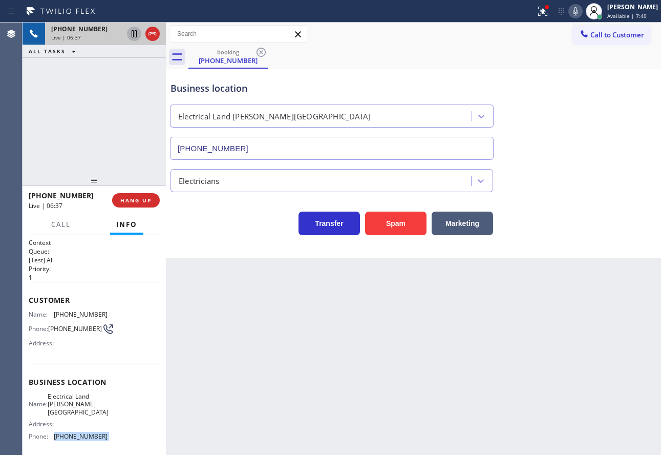
click at [89, 434] on span "[PHONE_NUMBER]" at bounding box center [81, 436] width 54 height 8
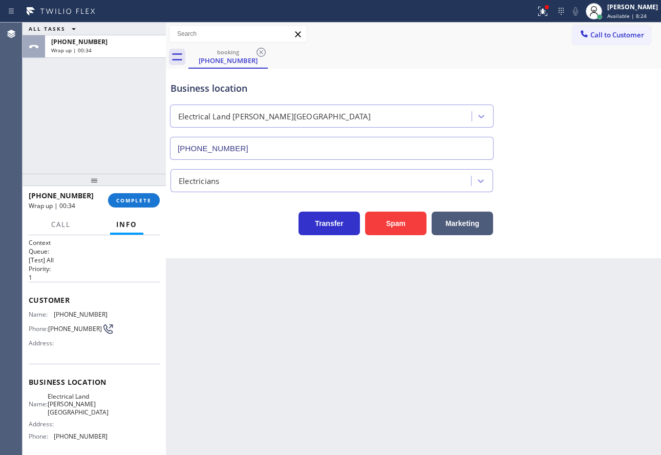
click at [60, 408] on span "Electrical Land [PERSON_NAME][GEOGRAPHIC_DATA]" at bounding box center [78, 404] width 61 height 24
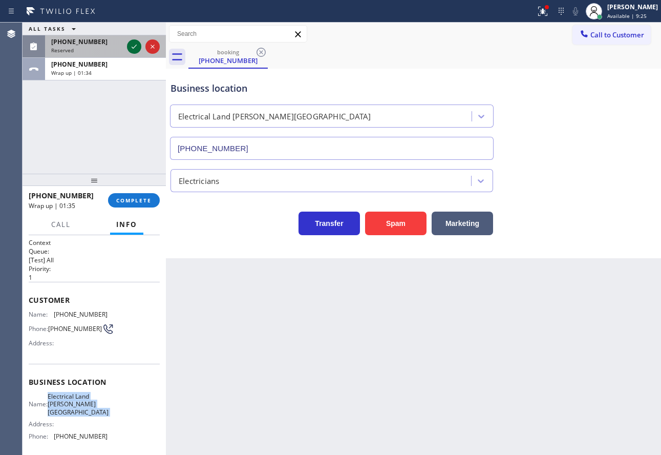
click at [133, 46] on icon at bounding box center [134, 46] width 12 height 12
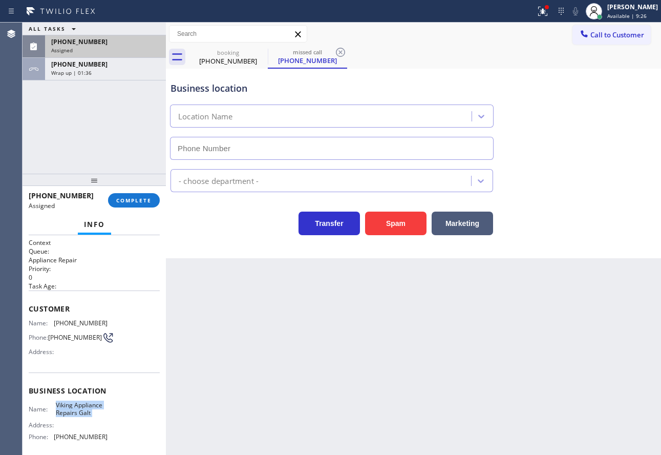
scroll to position [51, 0]
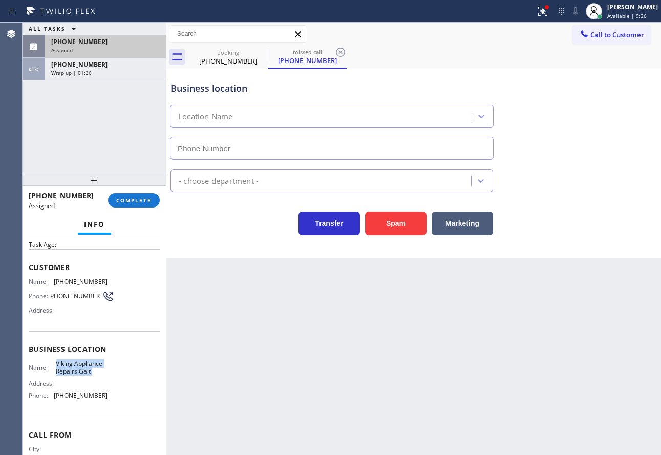
type input "[PHONE_NUMBER]"
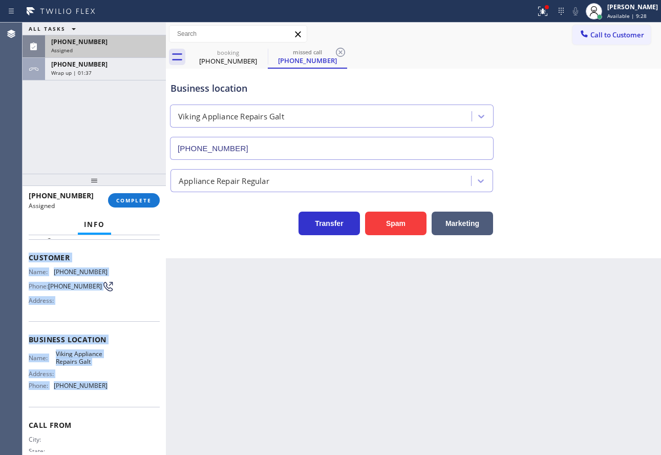
drag, startPoint x: 118, startPoint y: 393, endPoint x: 25, endPoint y: 258, distance: 163.5
click at [25, 258] on div "Context Queue: Appliance Repair Priority: 0 Task Age: Customer Name: [PHONE_NUM…" at bounding box center [94, 345] width 143 height 220
click at [133, 204] on button "COMPLETE" at bounding box center [134, 200] width 52 height 14
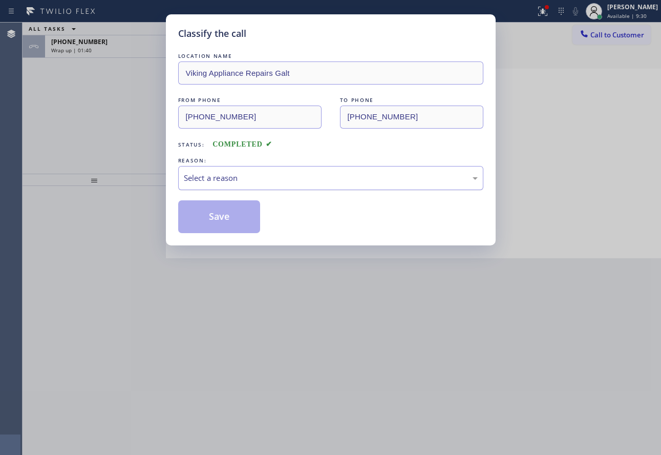
click at [284, 178] on div "Select a reason" at bounding box center [331, 178] width 294 height 12
click at [224, 220] on button "Save" at bounding box center [219, 216] width 82 height 33
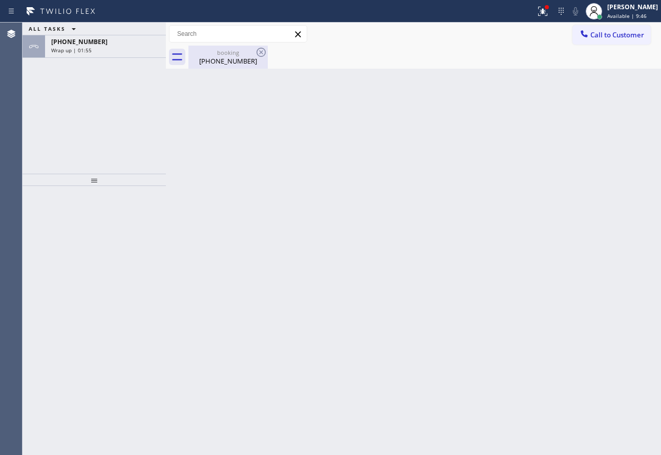
click at [222, 61] on div "[PHONE_NUMBER]" at bounding box center [228, 60] width 77 height 9
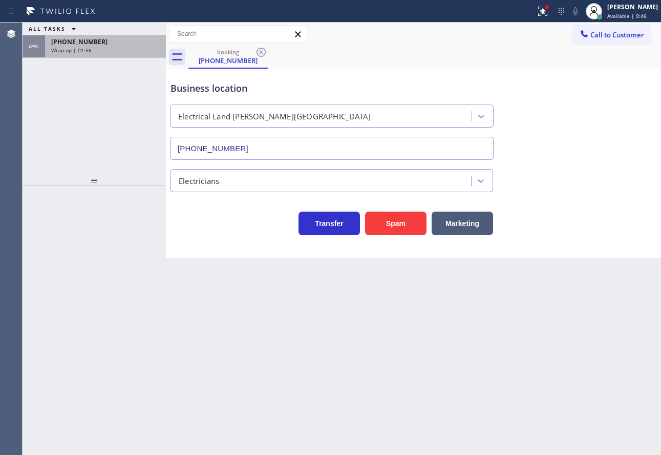
click at [125, 46] on div "[PHONE_NUMBER] Wrap up | 01:56" at bounding box center [103, 46] width 117 height 23
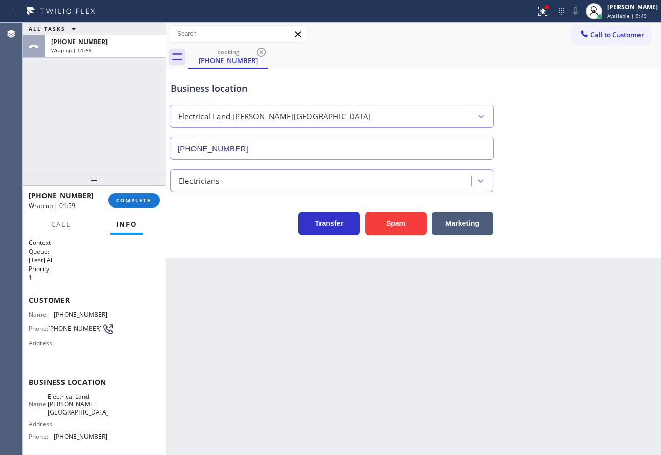
click at [78, 312] on span "[PHONE_NUMBER]" at bounding box center [81, 314] width 54 height 8
click at [123, 200] on span "COMPLETE" at bounding box center [133, 200] width 35 height 7
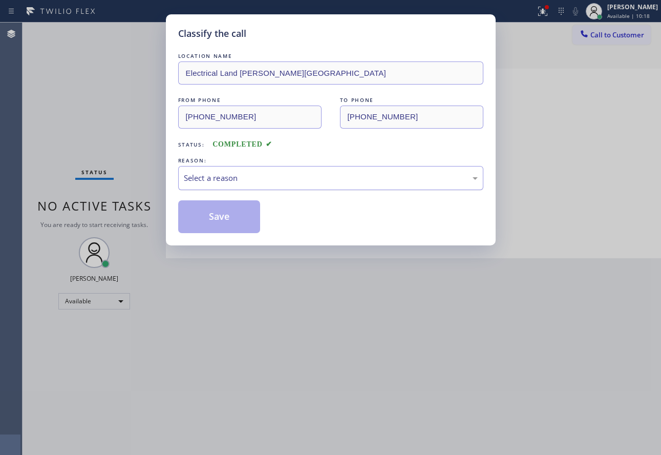
click at [259, 173] on div "Select a reason" at bounding box center [331, 178] width 294 height 12
click at [221, 216] on button "Save" at bounding box center [219, 216] width 82 height 33
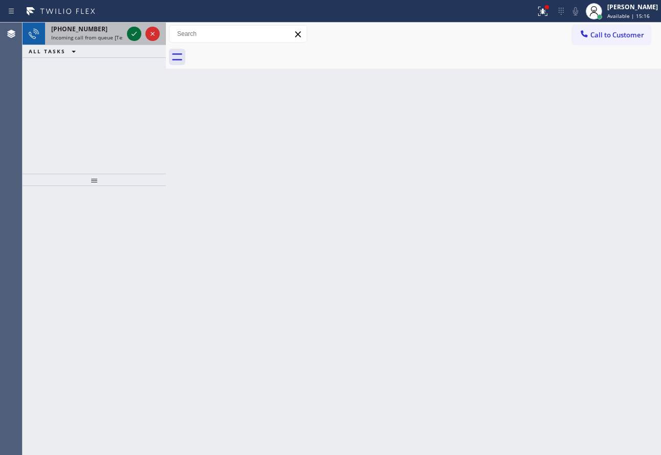
click at [135, 39] on icon at bounding box center [134, 34] width 12 height 12
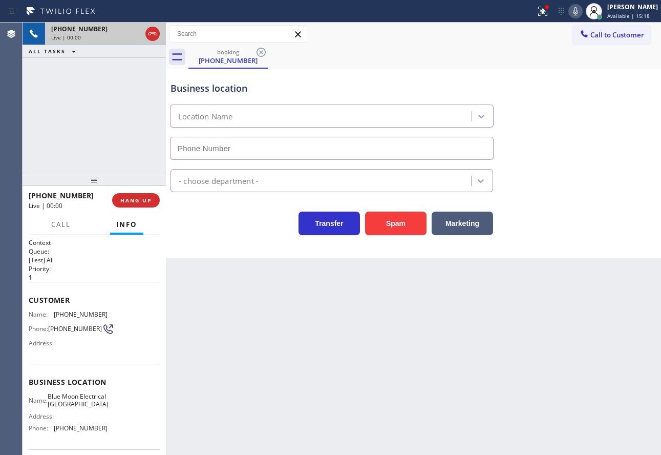
type input "[PHONE_NUMBER]"
click at [582, 12] on icon at bounding box center [576, 11] width 12 height 12
click at [133, 35] on icon at bounding box center [134, 33] width 5 height 7
click at [66, 311] on span "[PHONE_NUMBER]" at bounding box center [81, 314] width 54 height 8
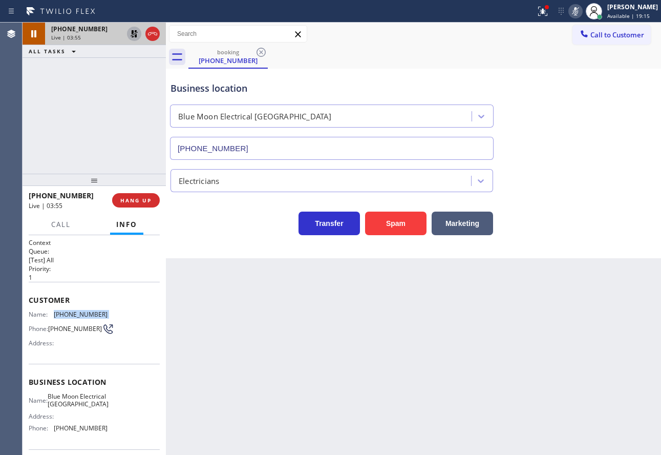
click at [66, 311] on span "[PHONE_NUMBER]" at bounding box center [81, 314] width 54 height 8
click at [582, 12] on icon at bounding box center [576, 11] width 12 height 12
click at [131, 30] on icon at bounding box center [134, 34] width 12 height 12
click at [84, 432] on span "[PHONE_NUMBER]" at bounding box center [81, 428] width 54 height 8
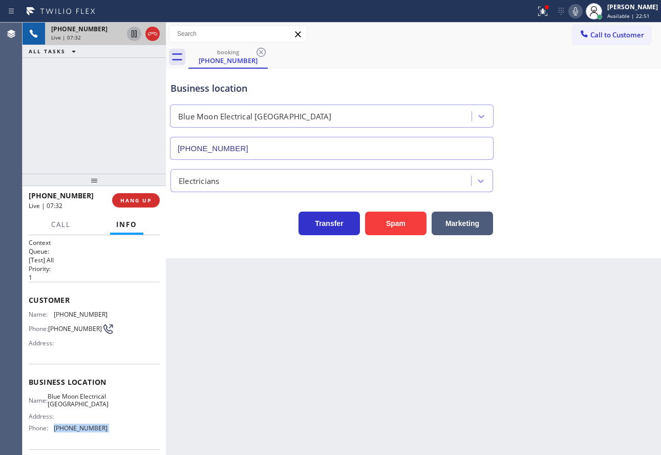
click at [84, 432] on span "[PHONE_NUMBER]" at bounding box center [81, 428] width 54 height 8
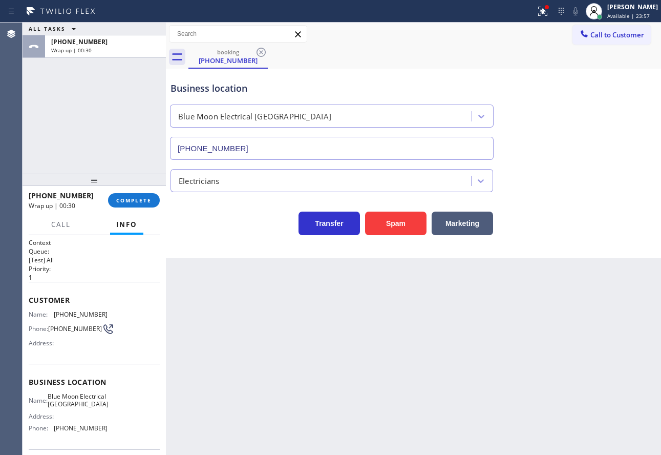
click at [71, 408] on span "Blue Moon Electrical [GEOGRAPHIC_DATA]" at bounding box center [78, 400] width 61 height 16
click at [93, 310] on span "[PHONE_NUMBER]" at bounding box center [81, 314] width 54 height 8
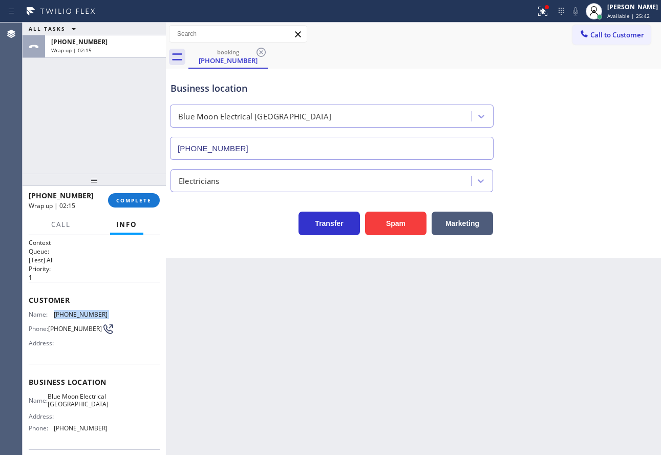
click at [93, 310] on span "[PHONE_NUMBER]" at bounding box center [81, 314] width 54 height 8
click at [142, 195] on button "COMPLETE" at bounding box center [134, 200] width 52 height 14
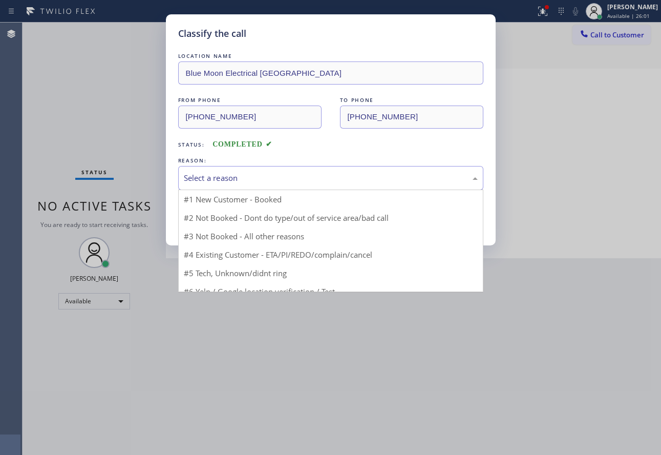
click at [275, 179] on div "Select a reason" at bounding box center [331, 178] width 294 height 12
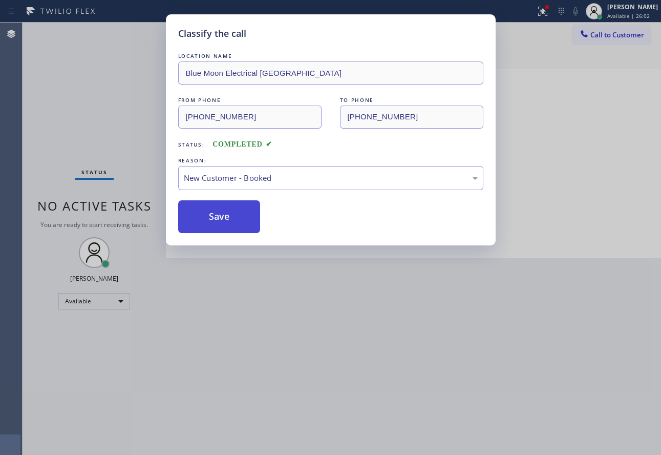
click at [216, 223] on button "Save" at bounding box center [219, 216] width 82 height 33
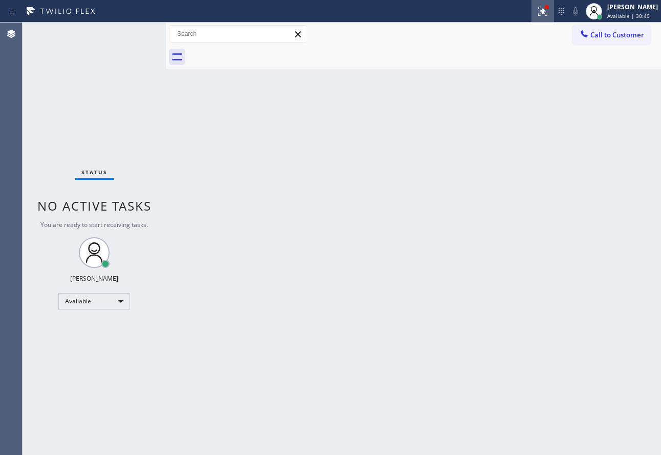
click at [549, 6] on icon at bounding box center [543, 11] width 12 height 12
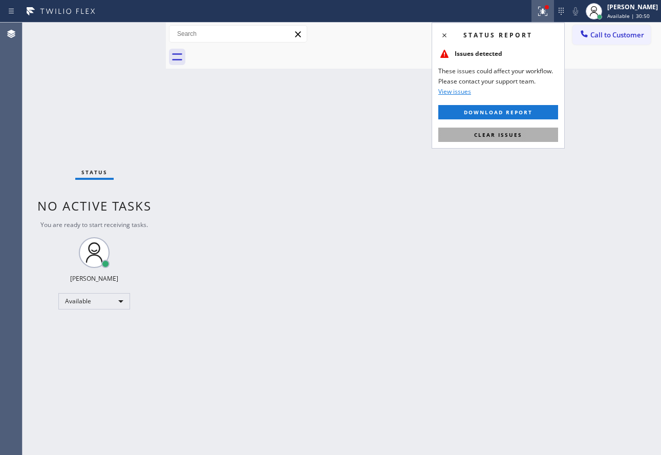
click at [501, 130] on button "Clear issues" at bounding box center [498, 135] width 120 height 14
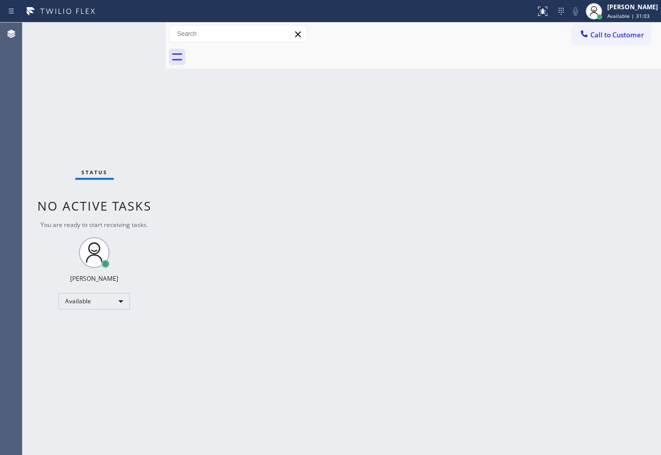
click at [337, 257] on div "Back to Dashboard Change Sender ID Customers Technicians Select a contact Outbo…" at bounding box center [413, 239] width 495 height 432
click at [421, 349] on div "Back to Dashboard Change Sender ID Customers Technicians Select a contact Outbo…" at bounding box center [413, 239] width 495 height 432
click at [507, 318] on div "Back to Dashboard Change Sender ID Customers Technicians Select a contact Outbo…" at bounding box center [413, 239] width 495 height 432
click at [527, 299] on div "Back to Dashboard Change Sender ID Customers Technicians Select a contact Outbo…" at bounding box center [413, 239] width 495 height 432
click at [394, 290] on div "Back to Dashboard Change Sender ID Customers Technicians Select a contact Outbo…" at bounding box center [413, 239] width 495 height 432
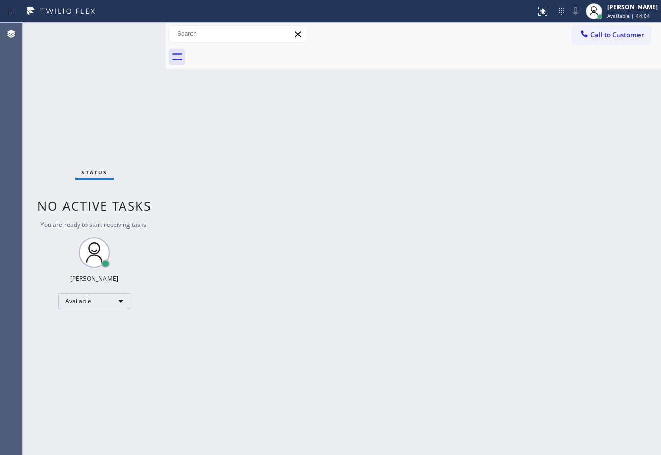
click at [419, 307] on div "Back to Dashboard Change Sender ID Customers Technicians Select a contact Outbo…" at bounding box center [413, 239] width 495 height 432
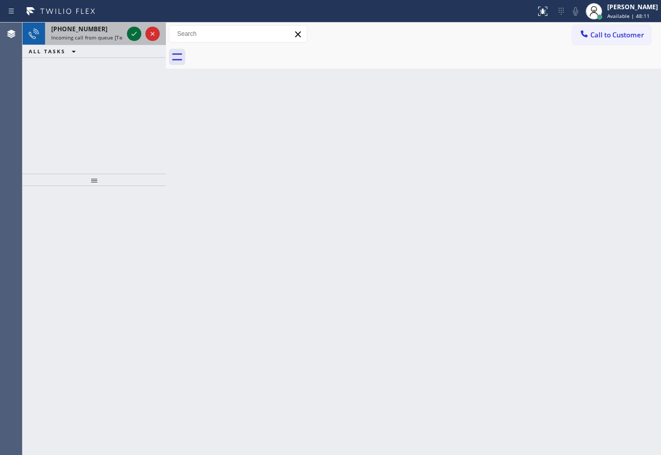
click at [133, 36] on icon at bounding box center [134, 34] width 12 height 12
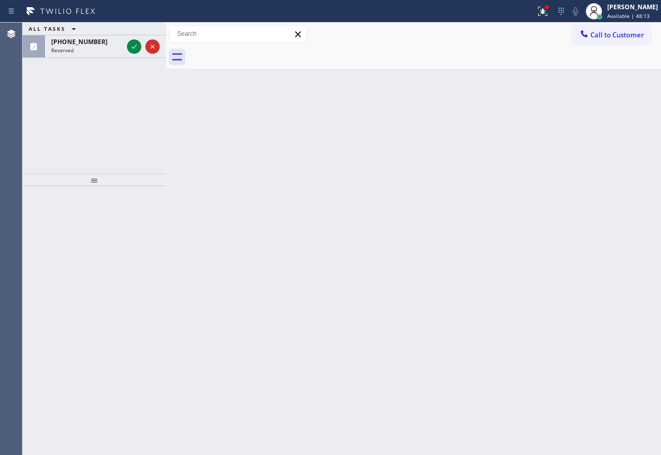
click at [133, 36] on div at bounding box center [143, 46] width 37 height 23
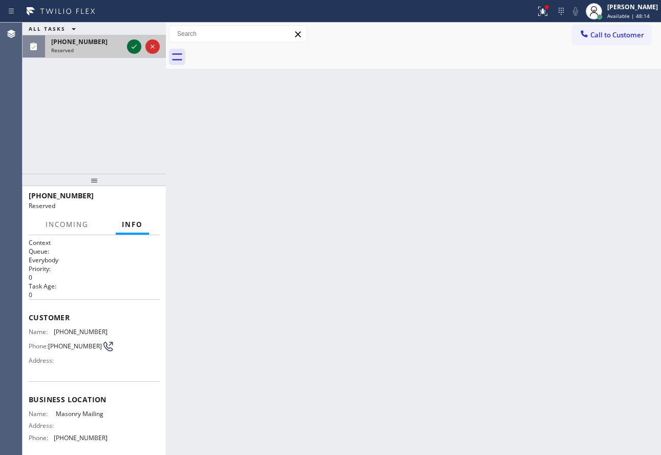
click at [137, 46] on icon at bounding box center [134, 46] width 12 height 12
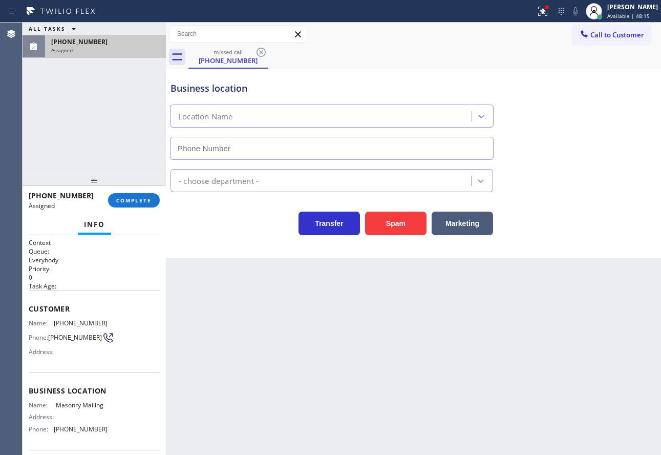
type input "[PHONE_NUMBER]"
click at [152, 199] on button "COMPLETE" at bounding box center [134, 200] width 52 height 14
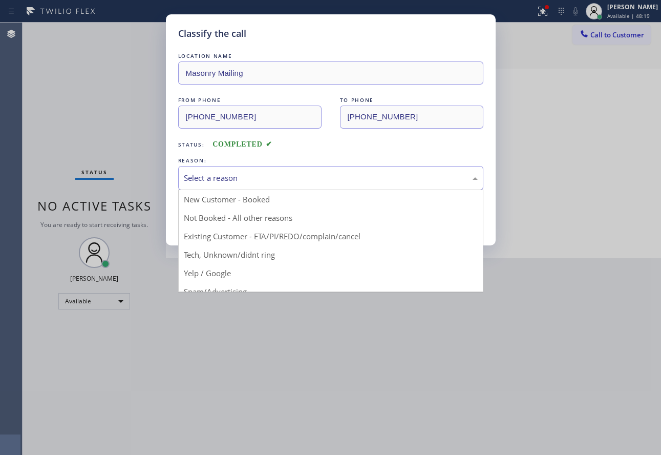
click at [217, 173] on div "Select a reason" at bounding box center [331, 178] width 294 height 12
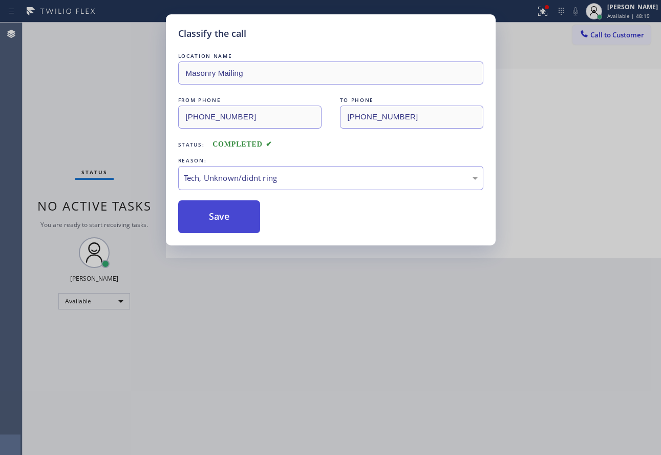
drag, startPoint x: 202, startPoint y: 254, endPoint x: 207, endPoint y: 222, distance: 32.7
click at [207, 220] on button "Save" at bounding box center [219, 216] width 82 height 33
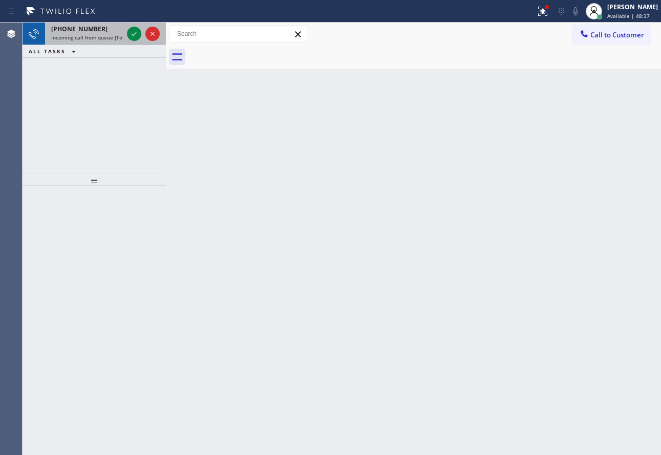
click at [91, 38] on span "Incoming call from queue [Test] All" at bounding box center [93, 37] width 85 height 7
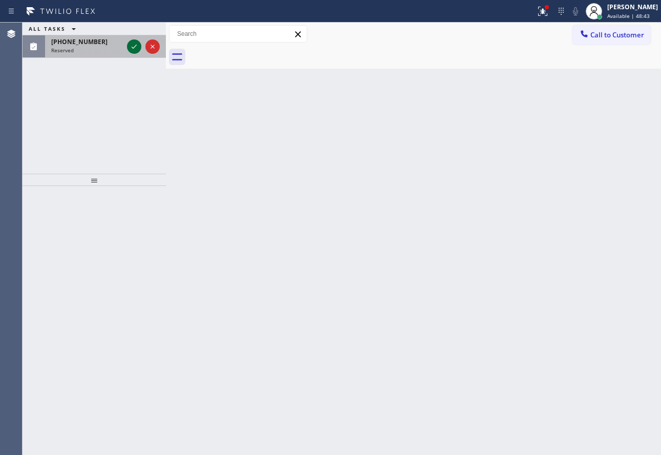
click at [133, 48] on icon at bounding box center [134, 47] width 5 height 4
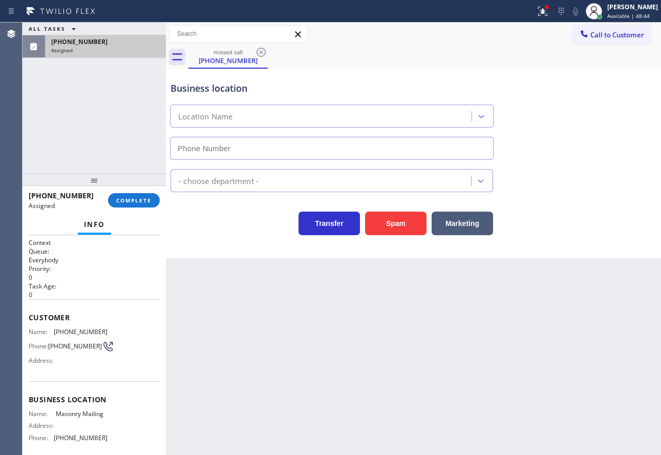
type input "[PHONE_NUMBER]"
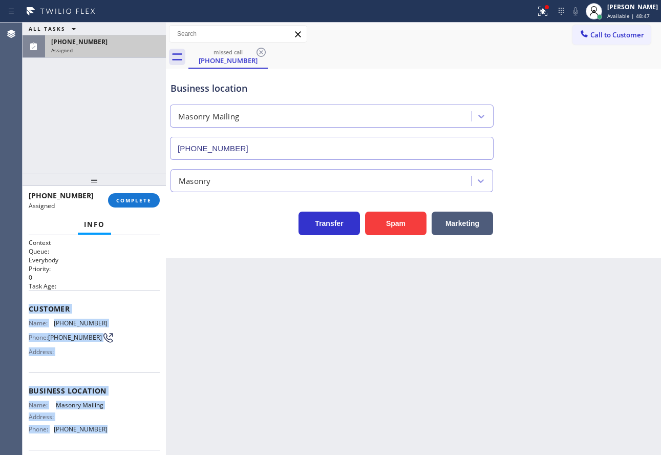
drag, startPoint x: 108, startPoint y: 433, endPoint x: 28, endPoint y: 309, distance: 147.5
click at [28, 309] on div "Context Queue: Everybody Priority: 0 Task Age: Customer Name: [PHONE_NUMBER] Ph…" at bounding box center [94, 345] width 143 height 220
click at [143, 200] on span "COMPLETE" at bounding box center [133, 200] width 35 height 7
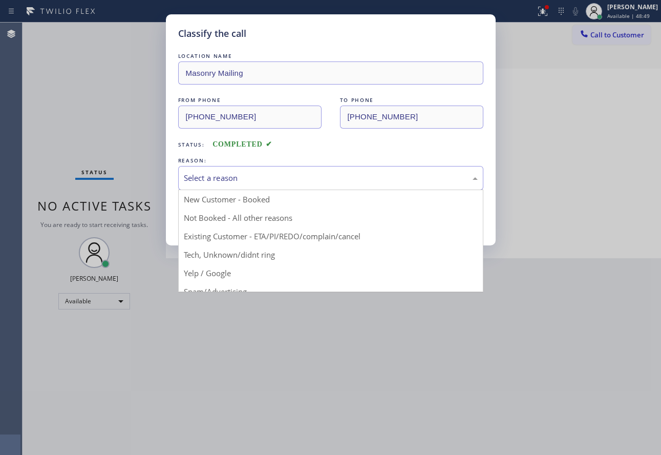
click at [256, 179] on div "Select a reason" at bounding box center [331, 178] width 294 height 12
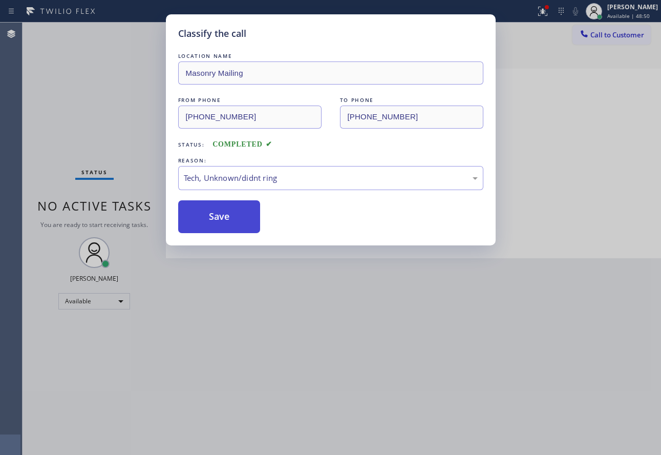
click at [218, 216] on button "Save" at bounding box center [219, 216] width 82 height 33
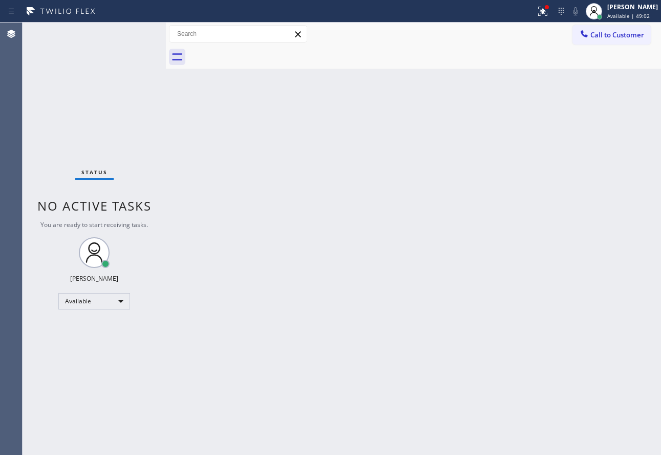
click at [491, 184] on div "Back to Dashboard Change Sender ID Customers Technicians Select a contact Outbo…" at bounding box center [413, 239] width 495 height 432
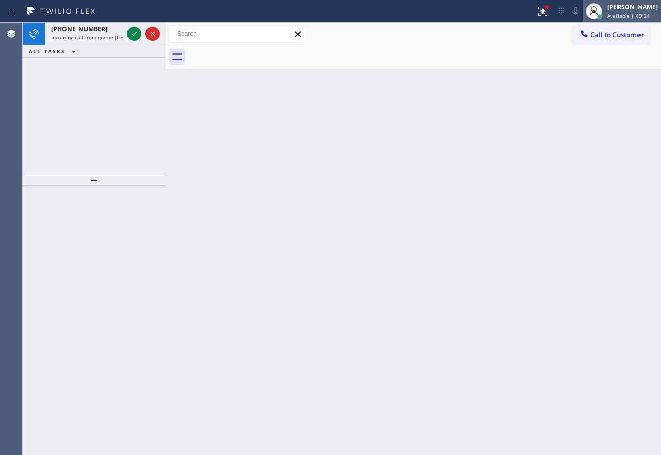
click at [642, 8] on div "[PERSON_NAME]" at bounding box center [633, 7] width 51 height 9
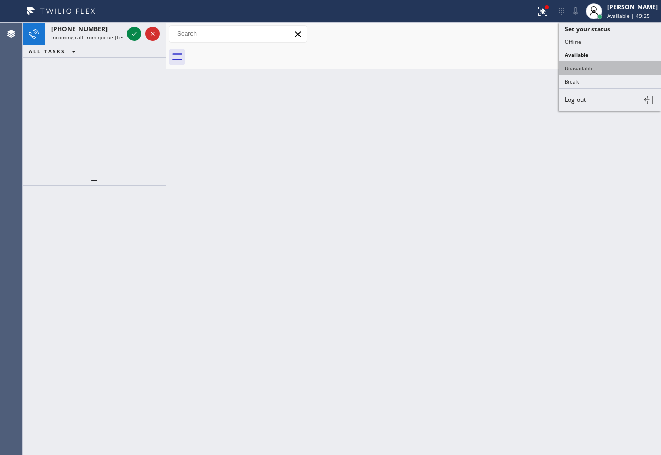
click at [581, 67] on button "Unavailable" at bounding box center [610, 67] width 102 height 13
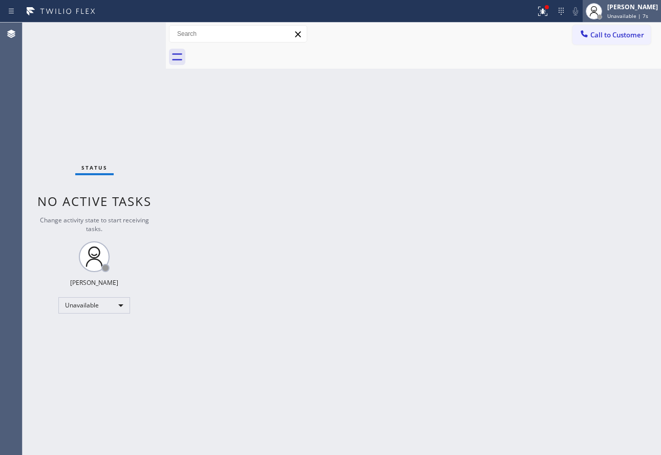
click at [605, 12] on div at bounding box center [594, 11] width 23 height 23
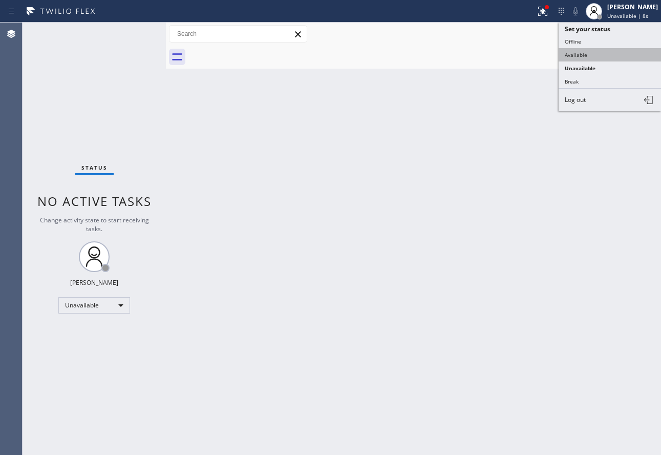
click at [593, 55] on button "Available" at bounding box center [610, 54] width 102 height 13
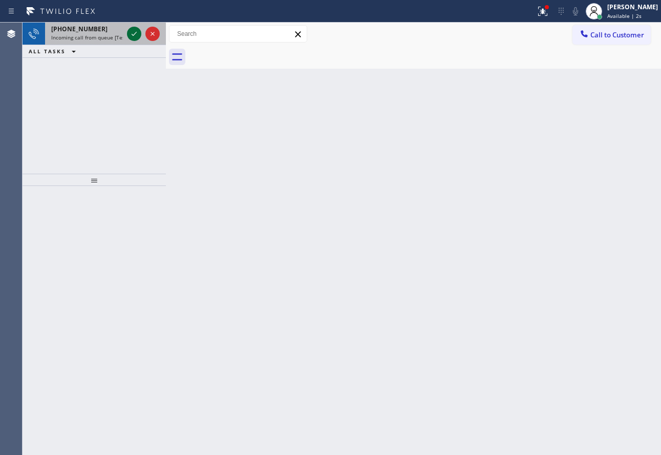
click at [131, 33] on icon at bounding box center [134, 34] width 12 height 12
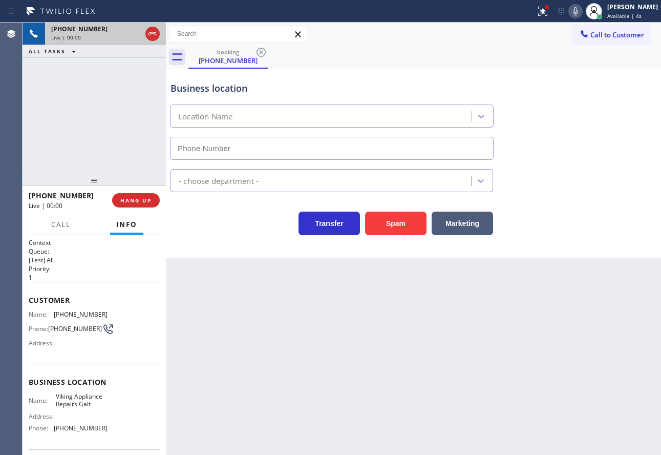
type input "[PHONE_NUMBER]"
click at [148, 200] on span "HANG UP" at bounding box center [135, 200] width 31 height 7
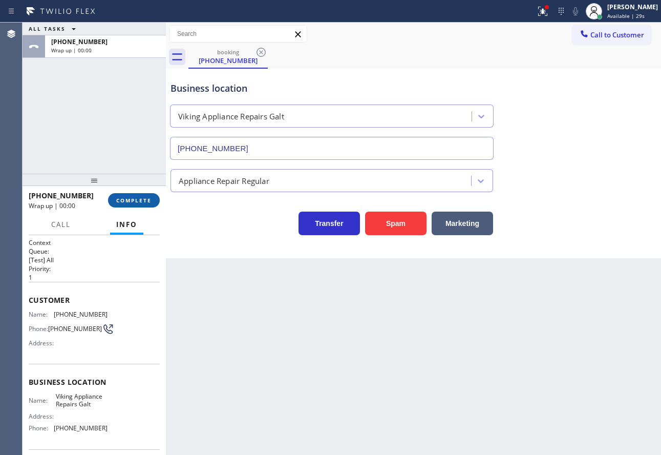
click at [148, 200] on span "COMPLETE" at bounding box center [133, 200] width 35 height 7
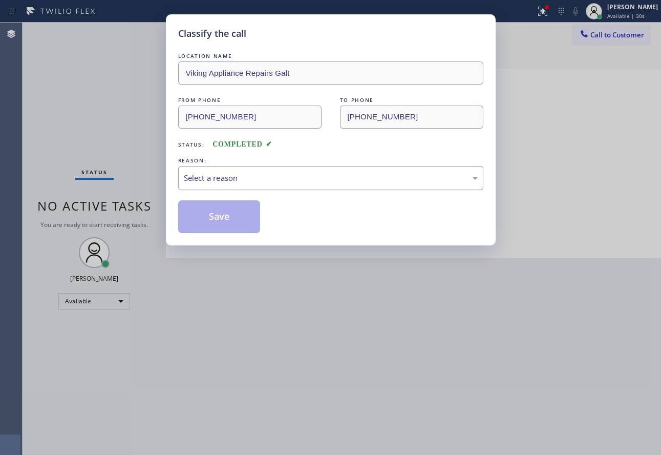
click at [253, 173] on div "Select a reason" at bounding box center [331, 178] width 294 height 12
click at [229, 215] on button "Save" at bounding box center [219, 216] width 82 height 33
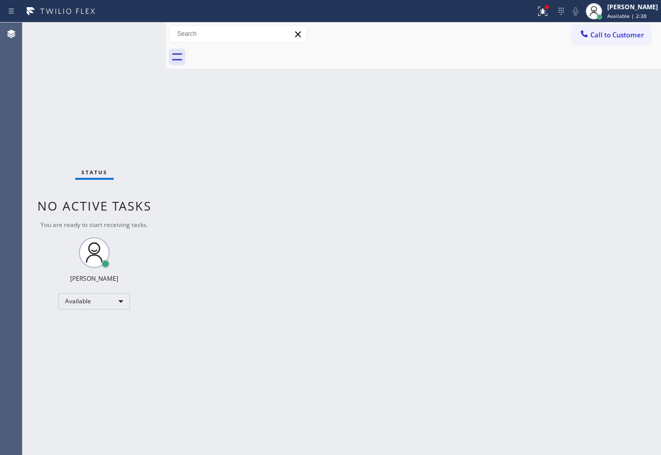
click at [541, 296] on div "Back to Dashboard Change Sender ID Customers Technicians Select a contact Outbo…" at bounding box center [413, 239] width 495 height 432
click at [519, 275] on div "Back to Dashboard Change Sender ID Customers Technicians Select a contact Outbo…" at bounding box center [413, 239] width 495 height 432
click at [456, 195] on div "Back to Dashboard Change Sender ID Customers Technicians Select a contact Outbo…" at bounding box center [413, 239] width 495 height 432
click at [549, 16] on icon at bounding box center [543, 11] width 12 height 12
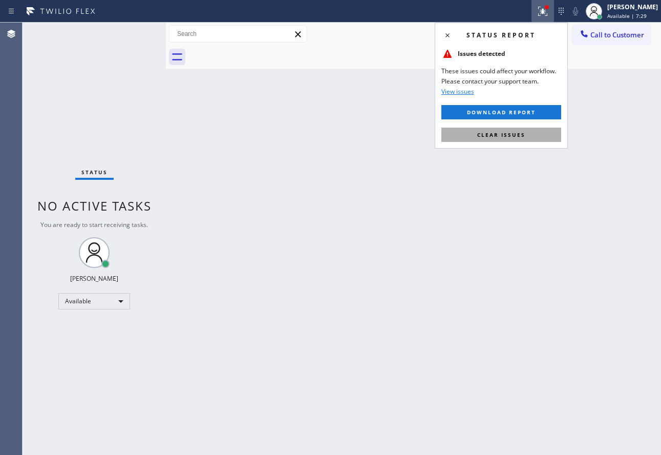
click at [509, 135] on span "Clear issues" at bounding box center [501, 134] width 48 height 7
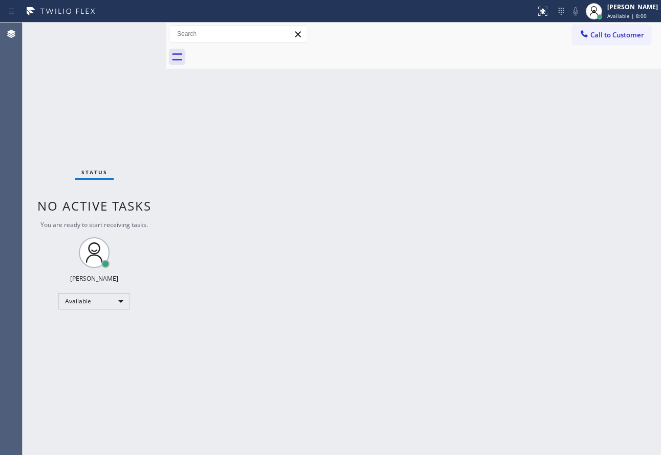
click at [535, 310] on div "Back to Dashboard Change Sender ID Customers Technicians Select a contact Outbo…" at bounding box center [413, 239] width 495 height 432
click at [388, 302] on div "Back to Dashboard Change Sender ID Customers Technicians Select a contact Outbo…" at bounding box center [413, 239] width 495 height 432
click at [465, 323] on div "Back to Dashboard Change Sender ID Customers Technicians Select a contact Outbo…" at bounding box center [413, 239] width 495 height 432
click at [433, 217] on div "Back to Dashboard Change Sender ID Customers Technicians Select a contact Outbo…" at bounding box center [413, 239] width 495 height 432
click at [635, 7] on div "[PERSON_NAME]" at bounding box center [633, 7] width 51 height 9
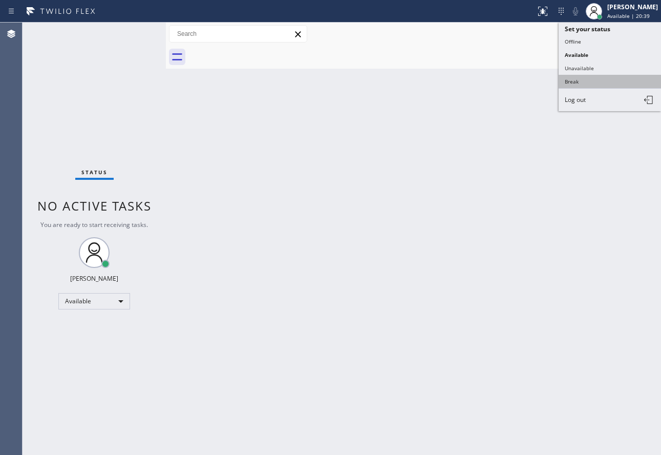
click at [578, 81] on button "Break" at bounding box center [610, 81] width 102 height 13
